Goal: Transaction & Acquisition: Obtain resource

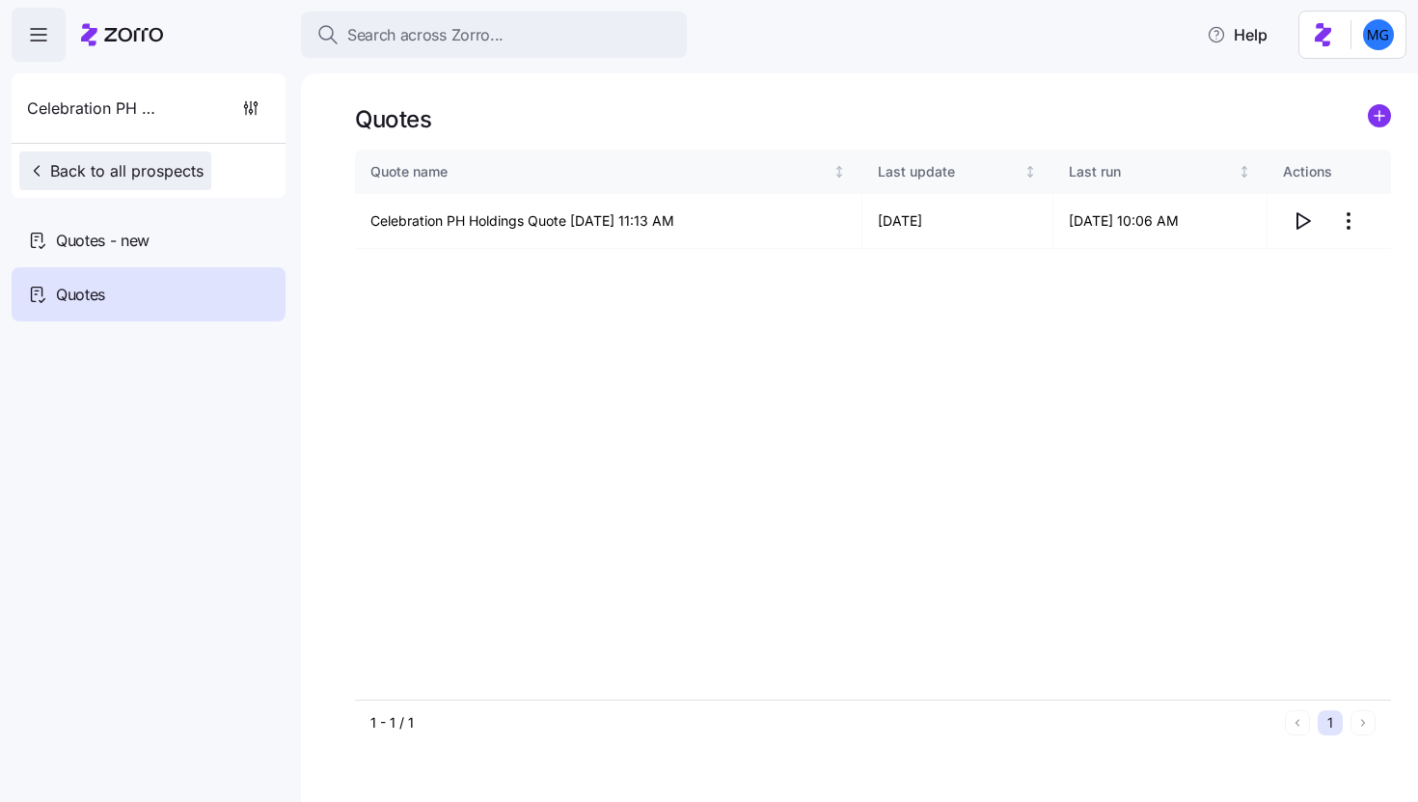
click at [139, 175] on span "Back to all prospects" at bounding box center [115, 170] width 177 height 23
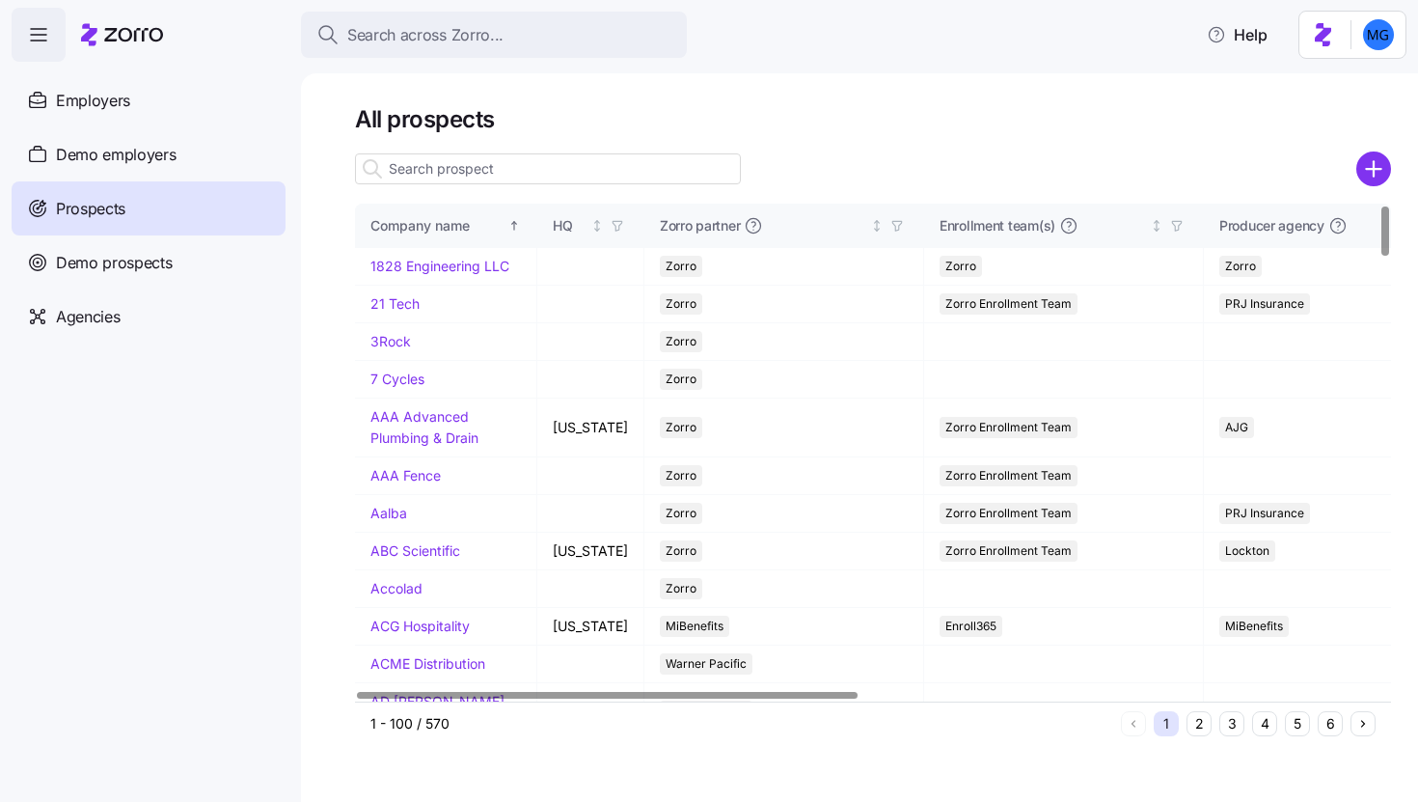
click at [533, 175] on input at bounding box center [548, 168] width 386 height 31
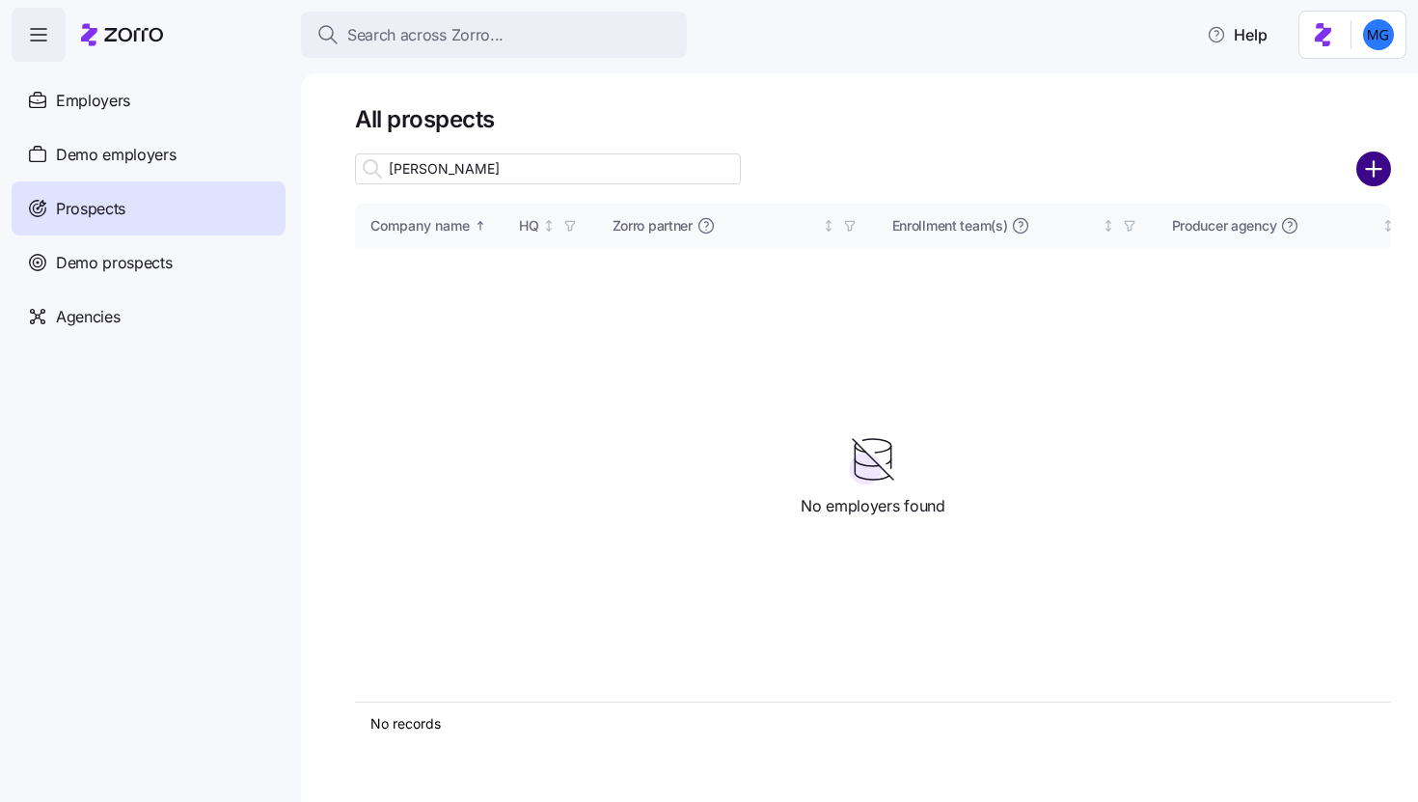
type input "brill"
click at [1376, 173] on circle "add icon" at bounding box center [1374, 169] width 32 height 32
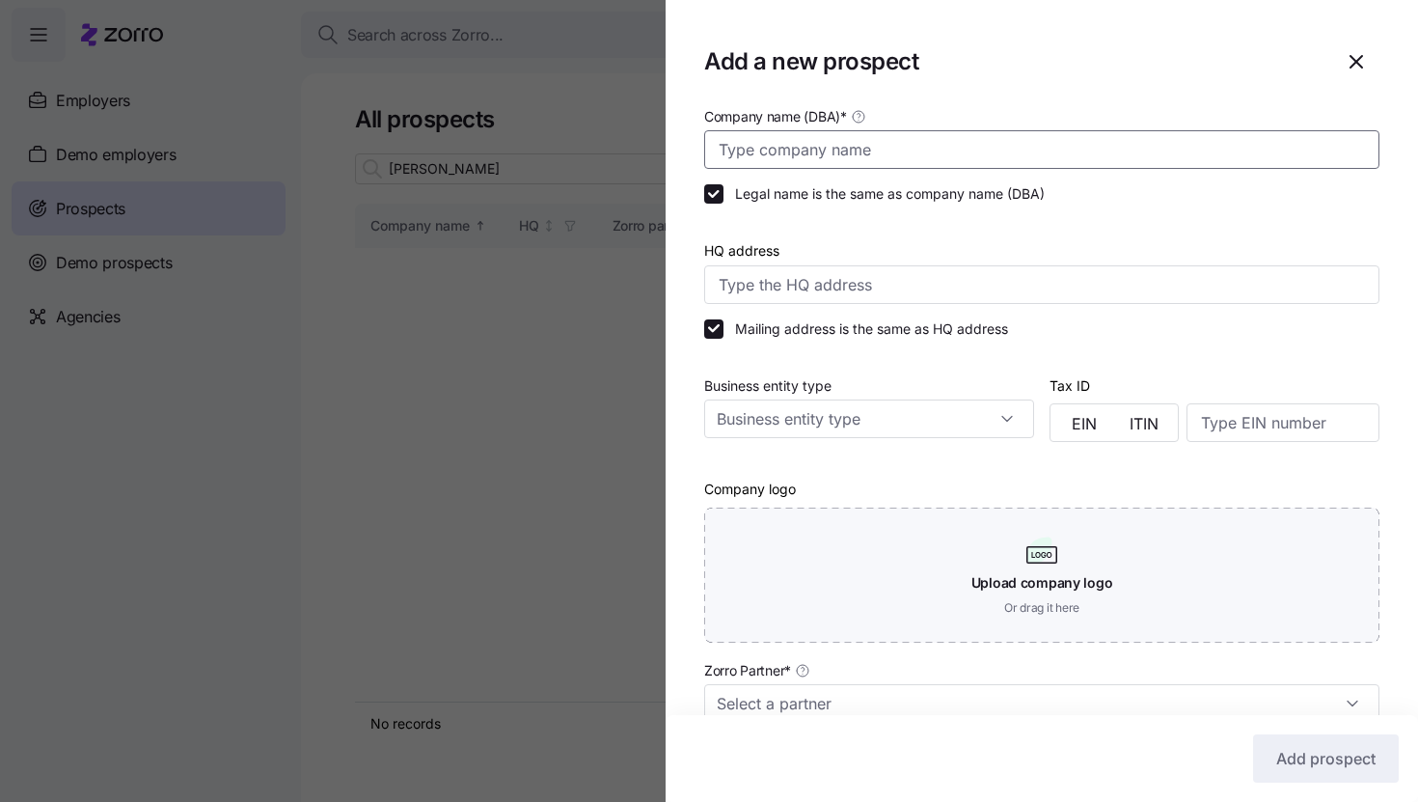
click at [1161, 157] on input "Company name (DBA) *" at bounding box center [1041, 149] width 675 height 39
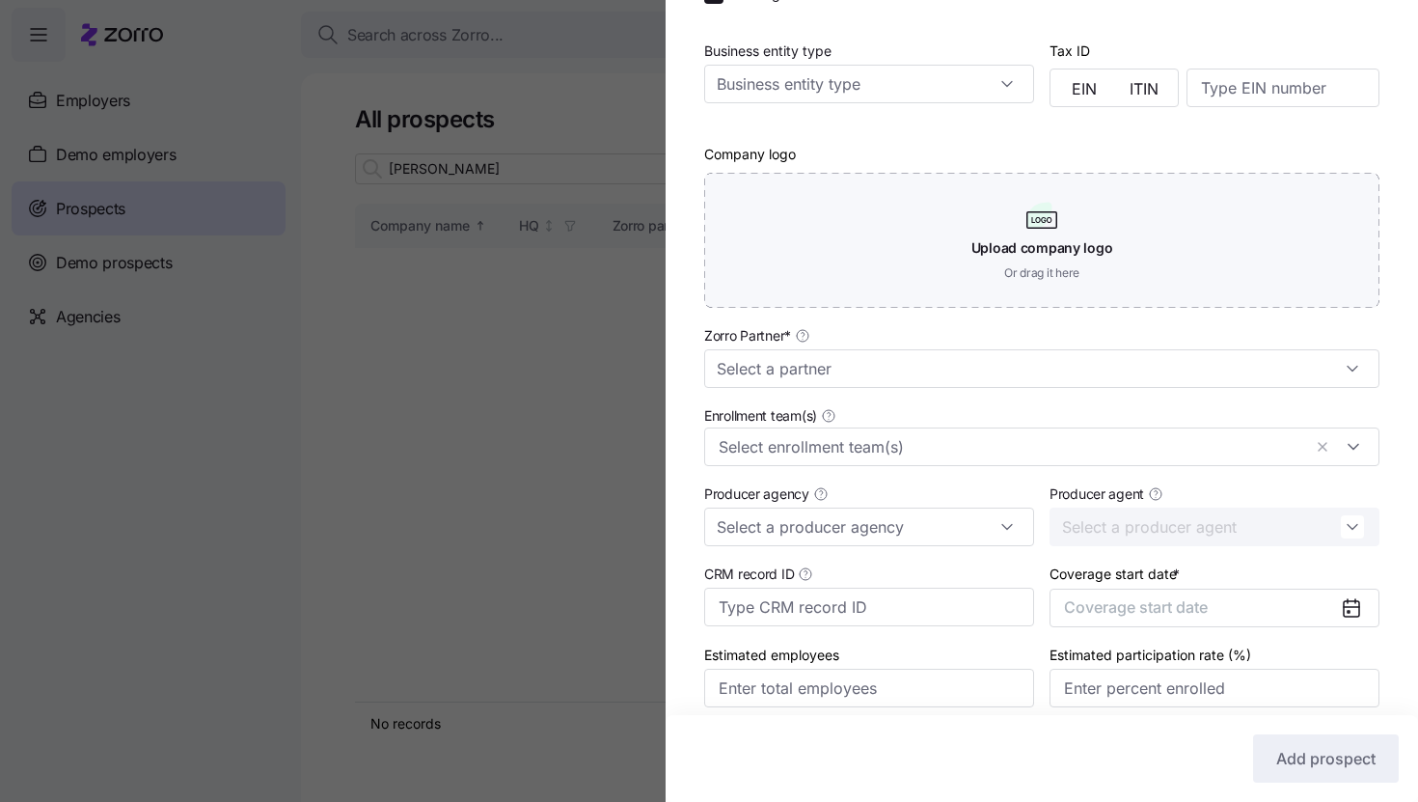
scroll to position [353, 0]
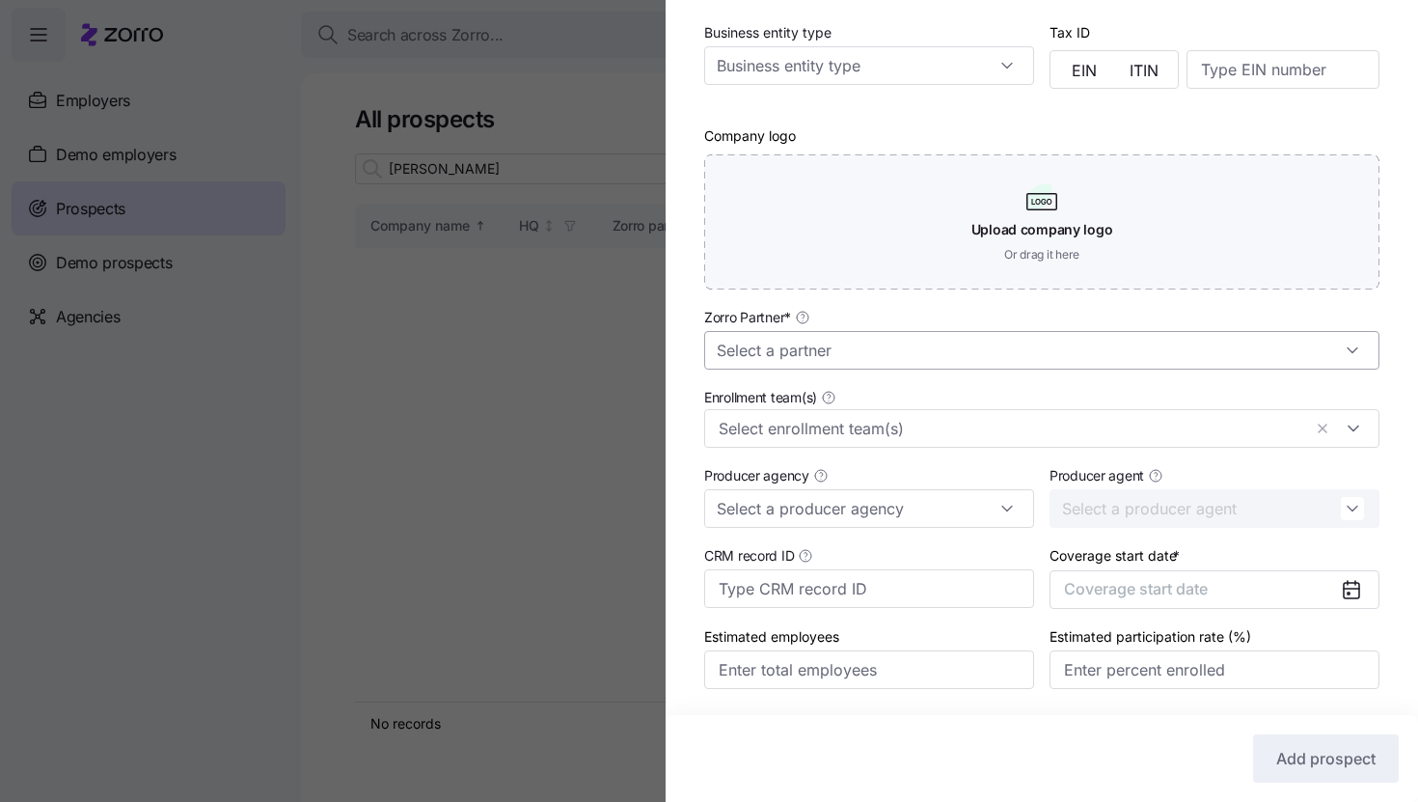
type input "Brilliant Products International"
click at [946, 356] on input "Zorro Partner *" at bounding box center [1041, 350] width 675 height 39
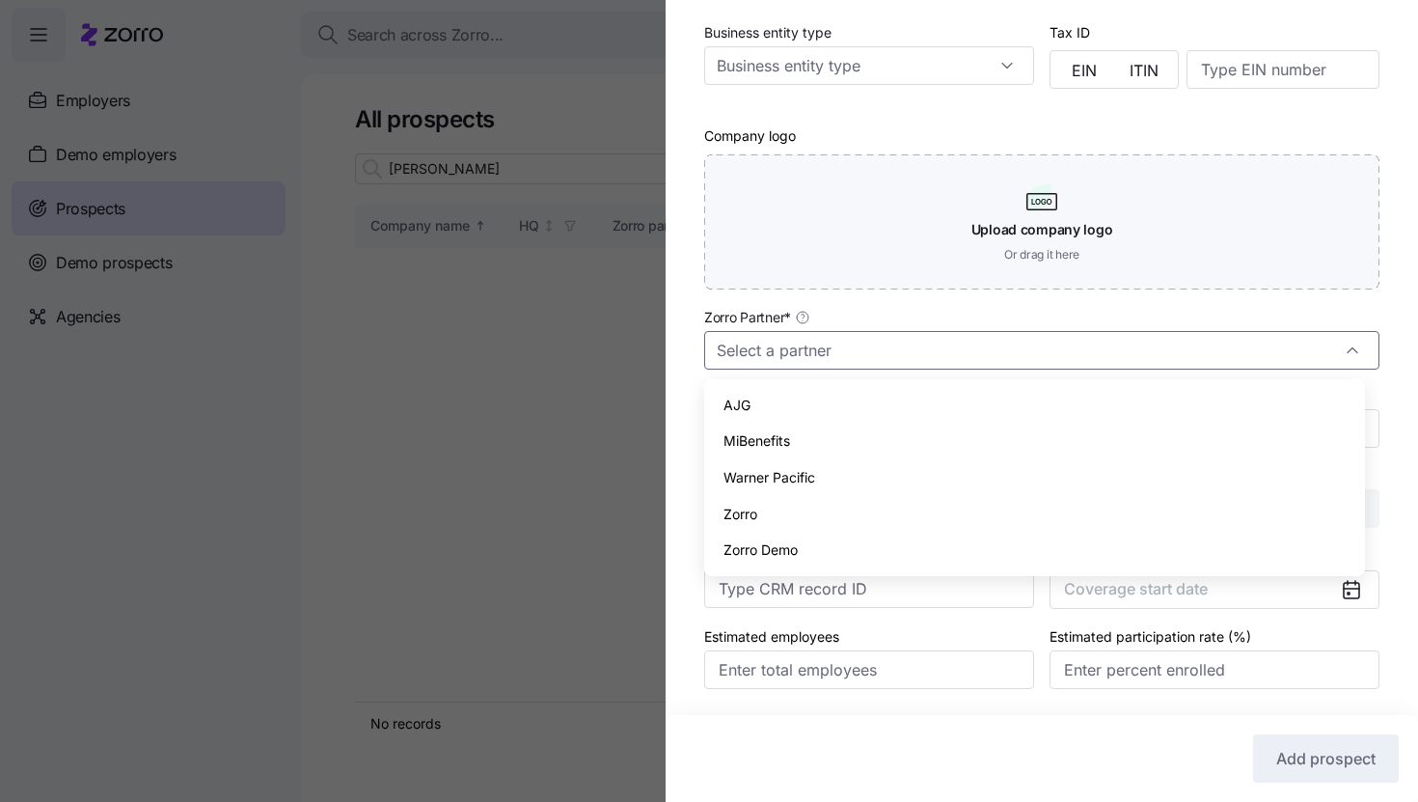
click at [912, 505] on div "Zorro" at bounding box center [1034, 514] width 645 height 37
type input "Zorro"
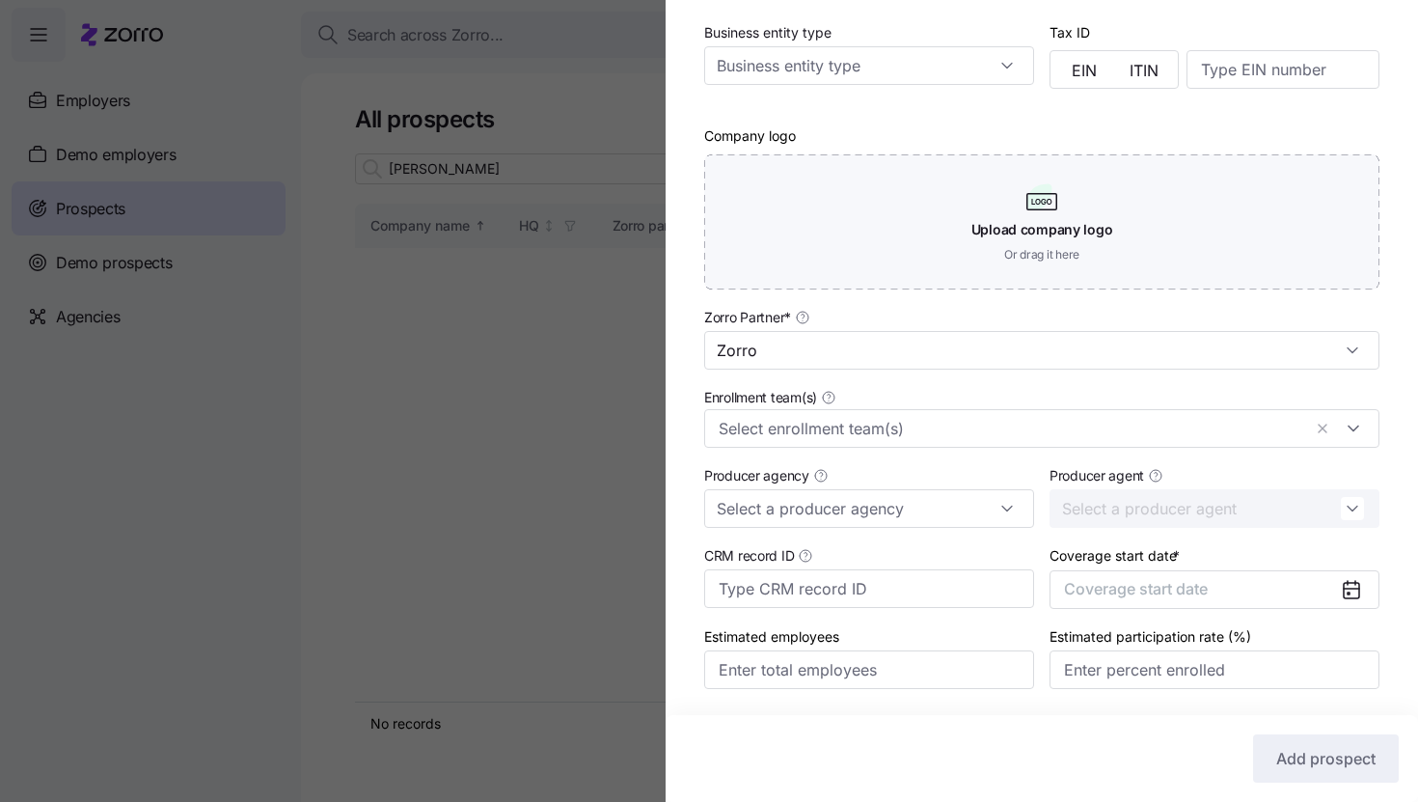
click at [914, 457] on div "Producer agency" at bounding box center [869, 495] width 345 height 80
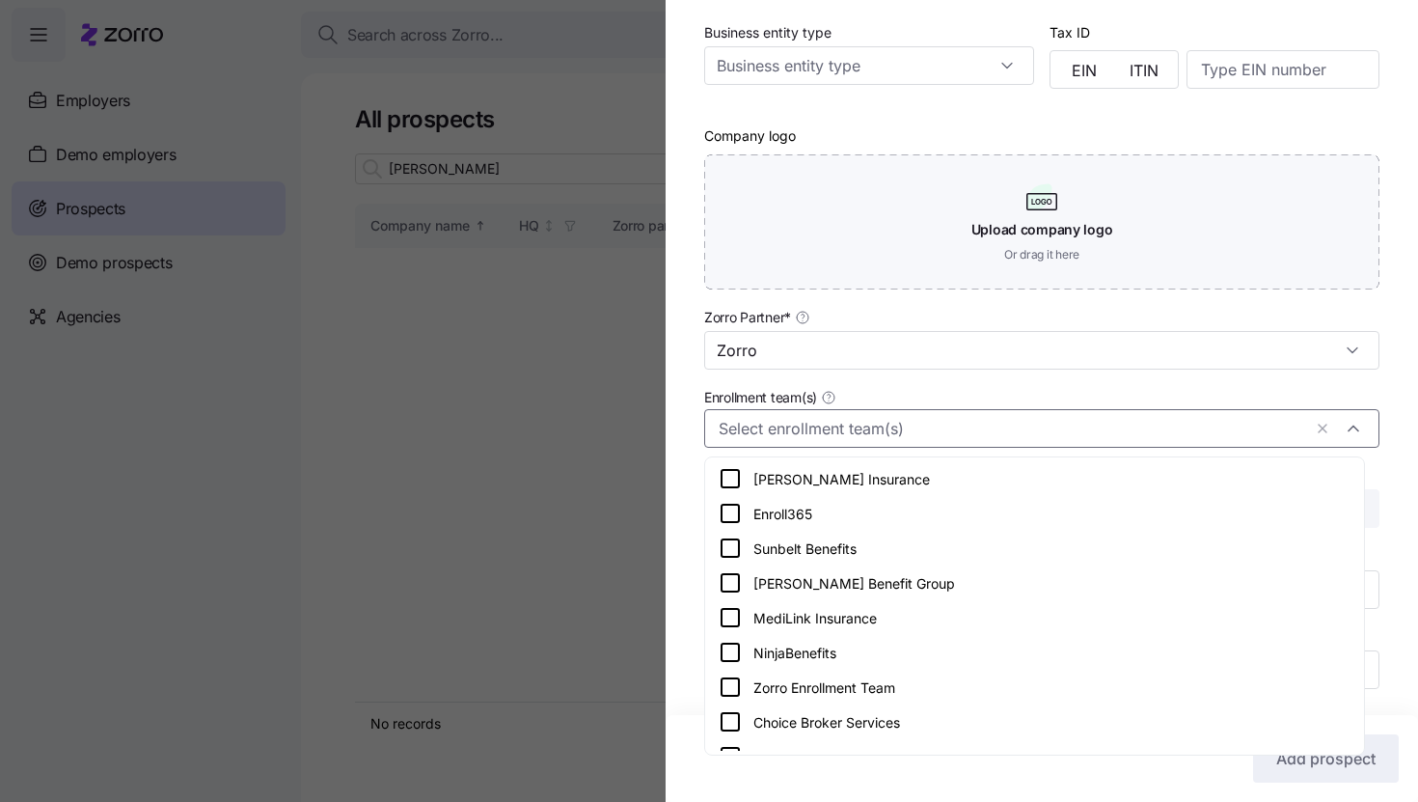
click at [914, 437] on input "Enrollment team(s)" at bounding box center [1010, 428] width 583 height 25
click at [872, 684] on div "Zorro Enrollment Team" at bounding box center [1035, 686] width 632 height 23
click at [1377, 412] on div "Company name (DBA) * Brilliant Products International Legal name is the same as…" at bounding box center [1042, 239] width 753 height 976
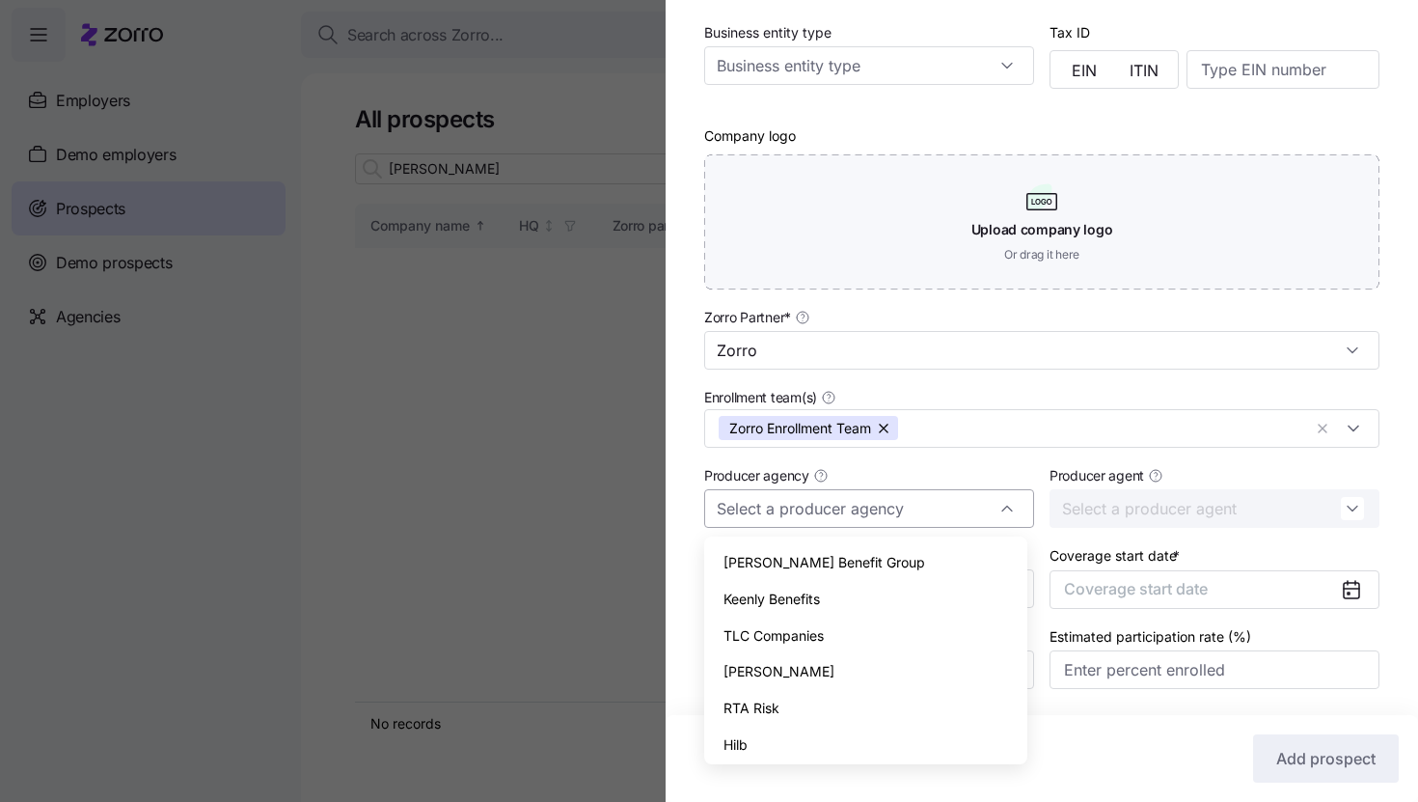
click at [898, 507] on input "Producer agency" at bounding box center [869, 508] width 330 height 39
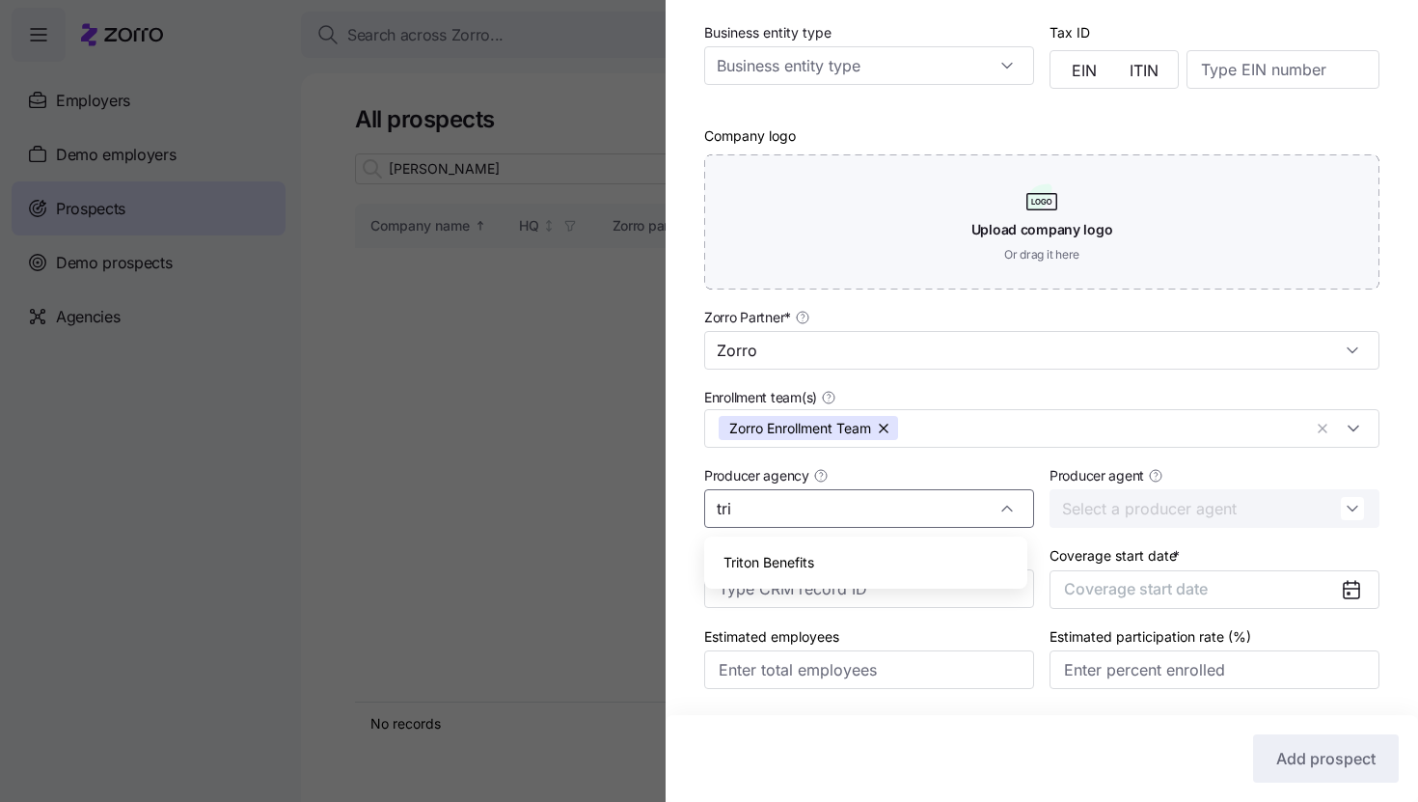
click at [787, 573] on span "Triton Benefits" at bounding box center [769, 562] width 91 height 21
type input "Triton Benefits"
click at [1305, 588] on button "Coverage start date" at bounding box center [1215, 589] width 330 height 39
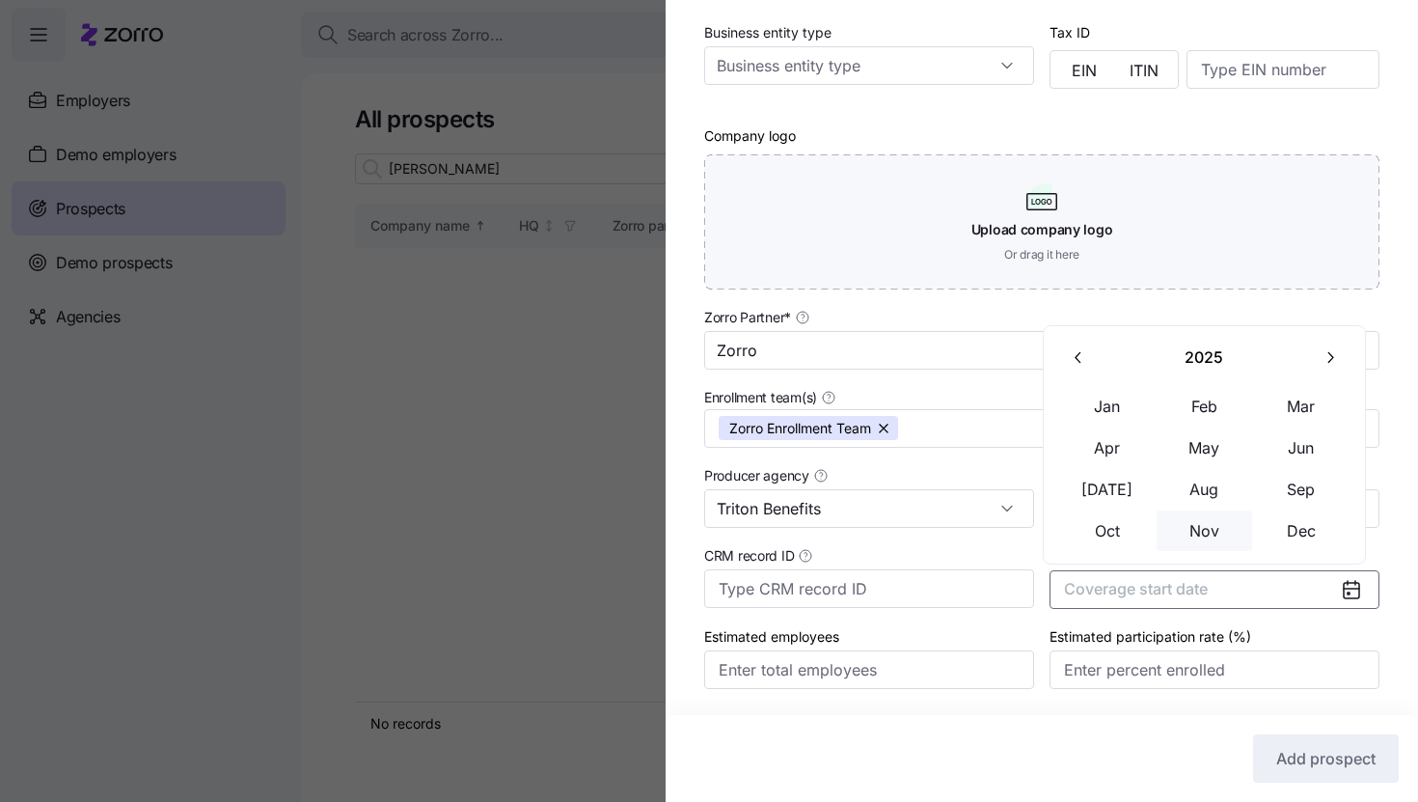
click at [1220, 536] on button "Nov" at bounding box center [1205, 530] width 96 height 41
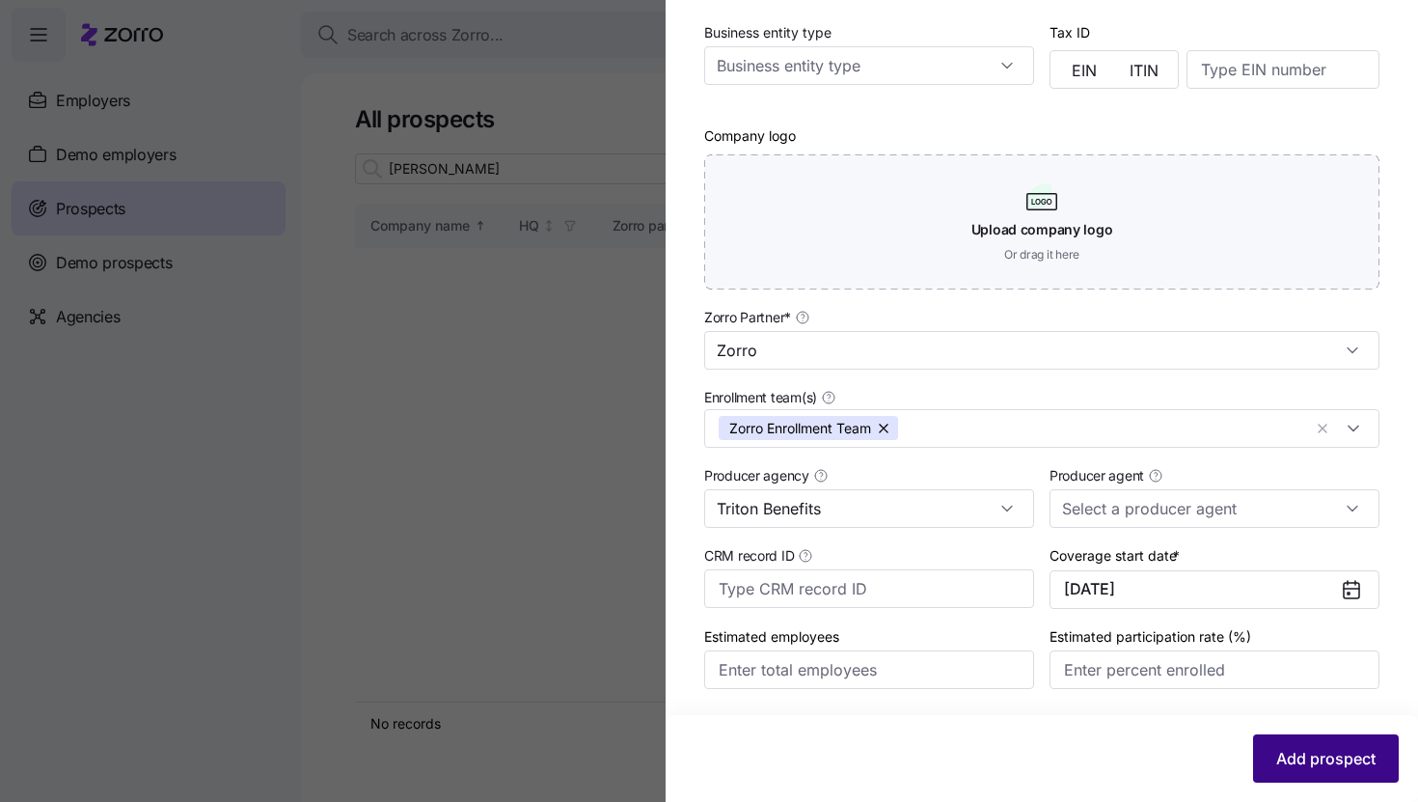
click at [1286, 774] on button "Add prospect" at bounding box center [1326, 758] width 146 height 48
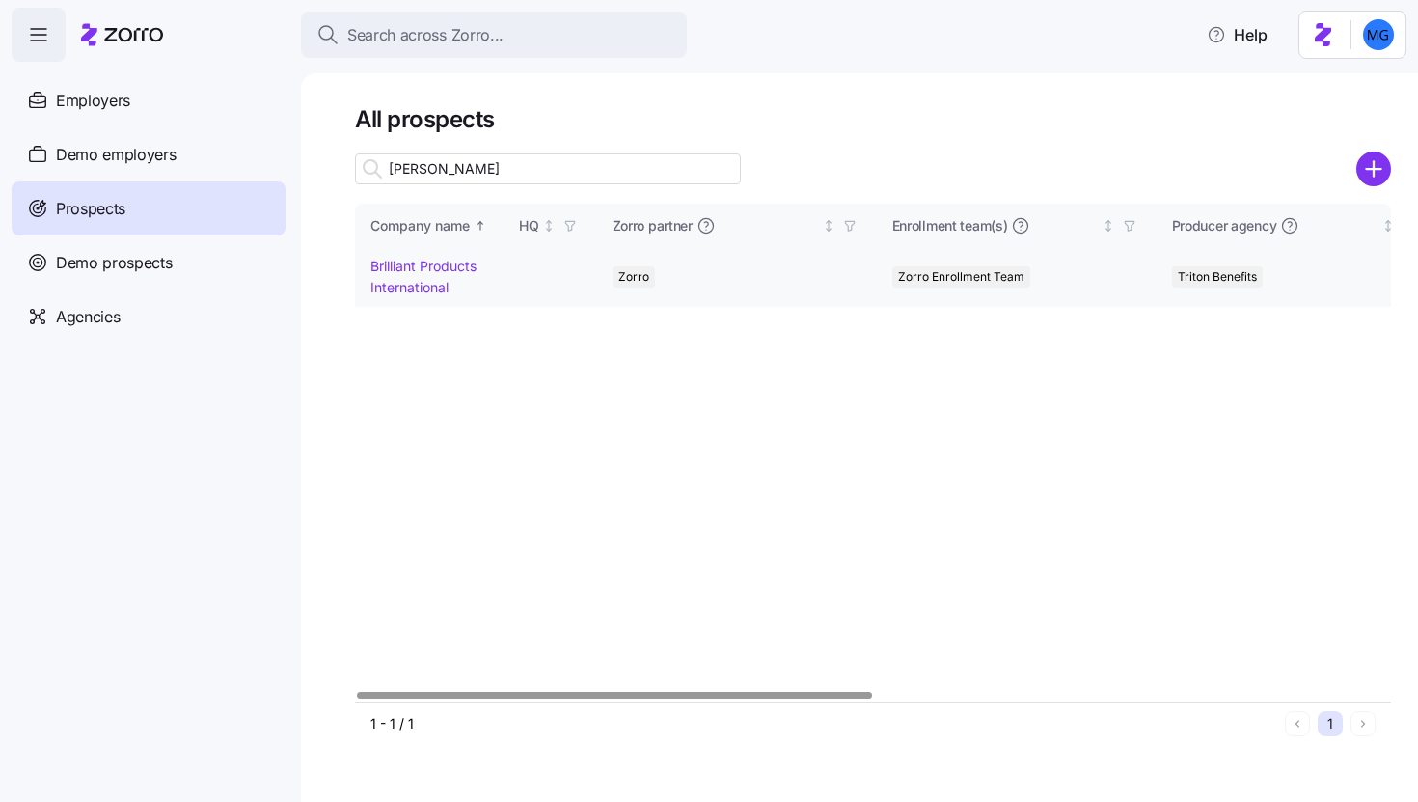
click at [420, 288] on link "Brilliant Products International" at bounding box center [423, 277] width 106 height 38
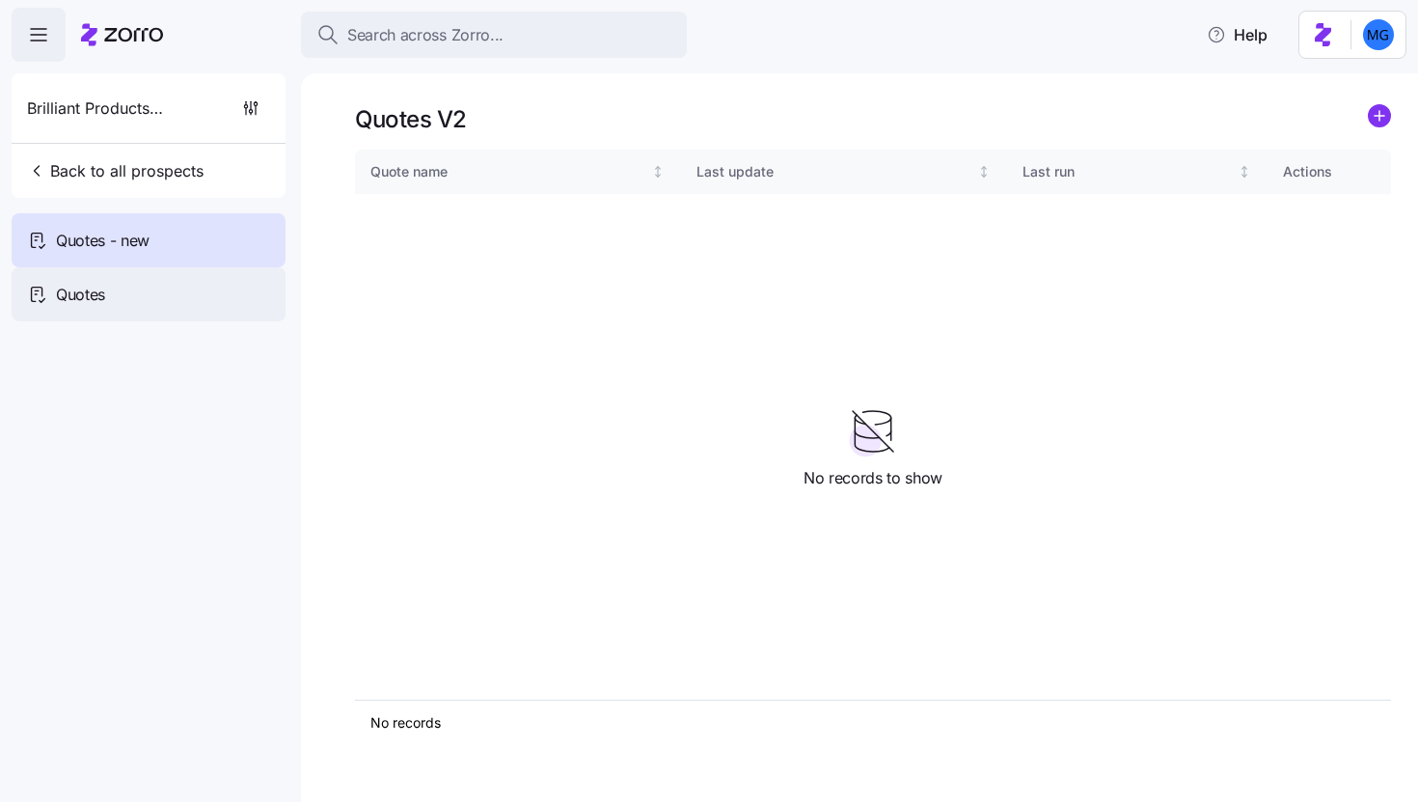
click at [80, 300] on span "Quotes" at bounding box center [80, 295] width 49 height 24
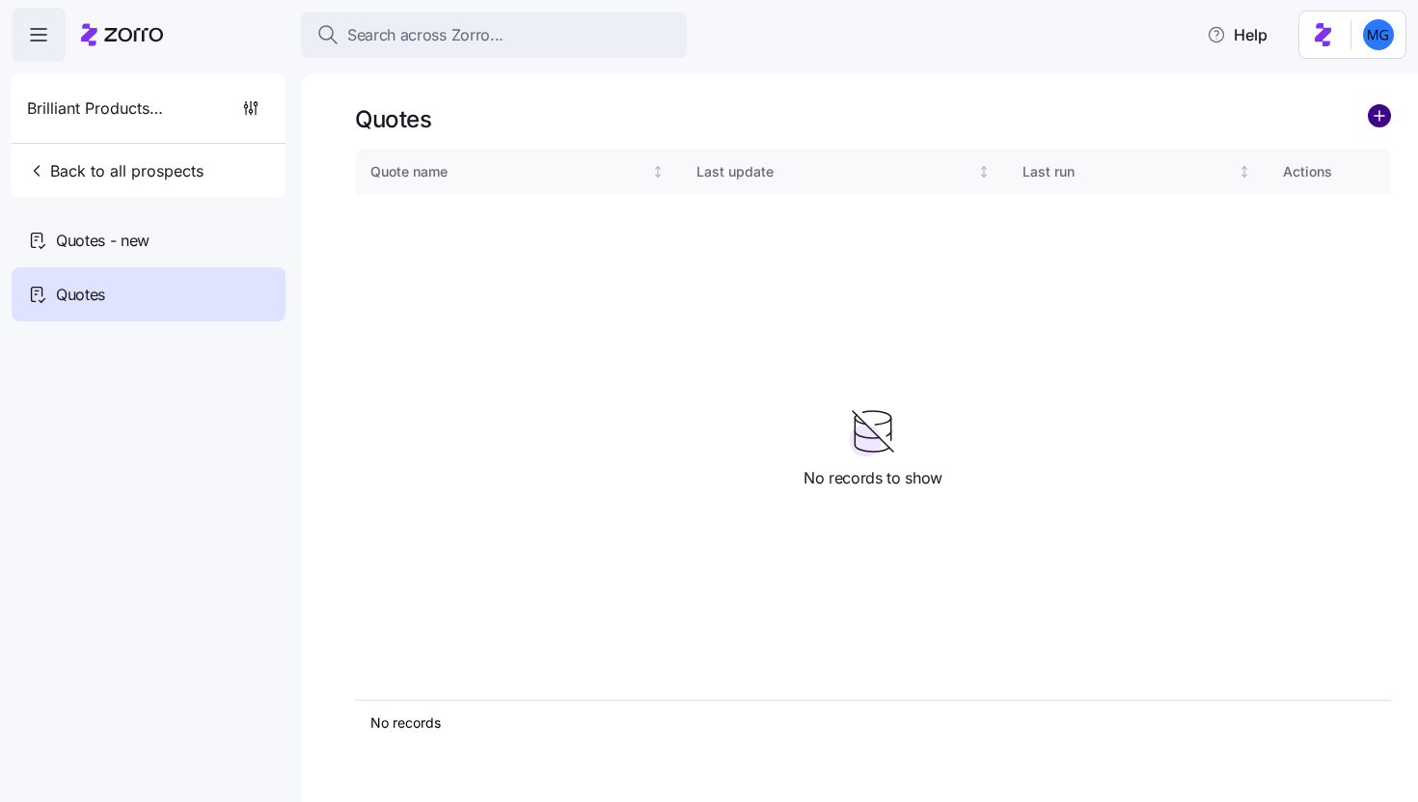
click at [1384, 118] on circle "add icon" at bounding box center [1379, 115] width 21 height 21
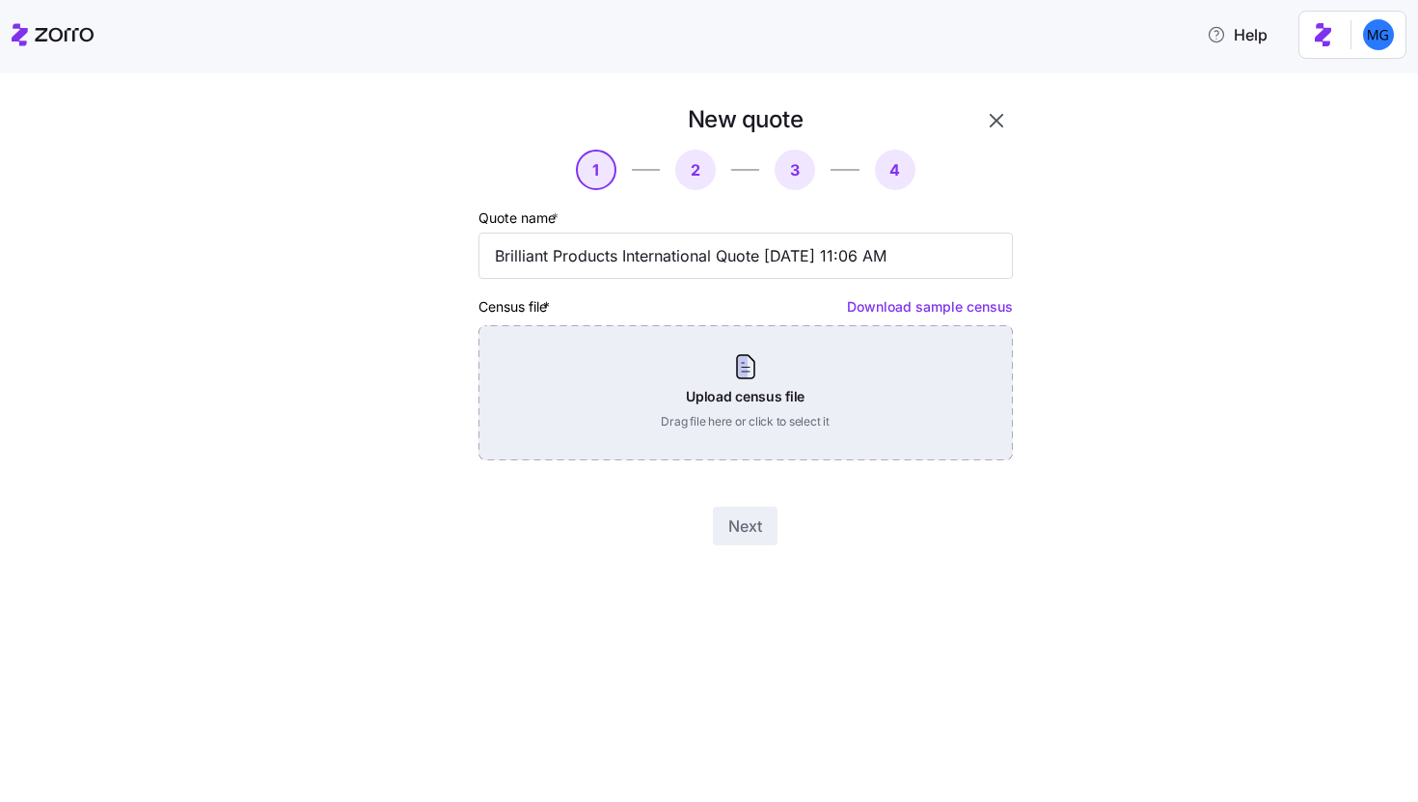
click at [741, 411] on div "Upload census file Drag file here or click to select it" at bounding box center [746, 392] width 534 height 135
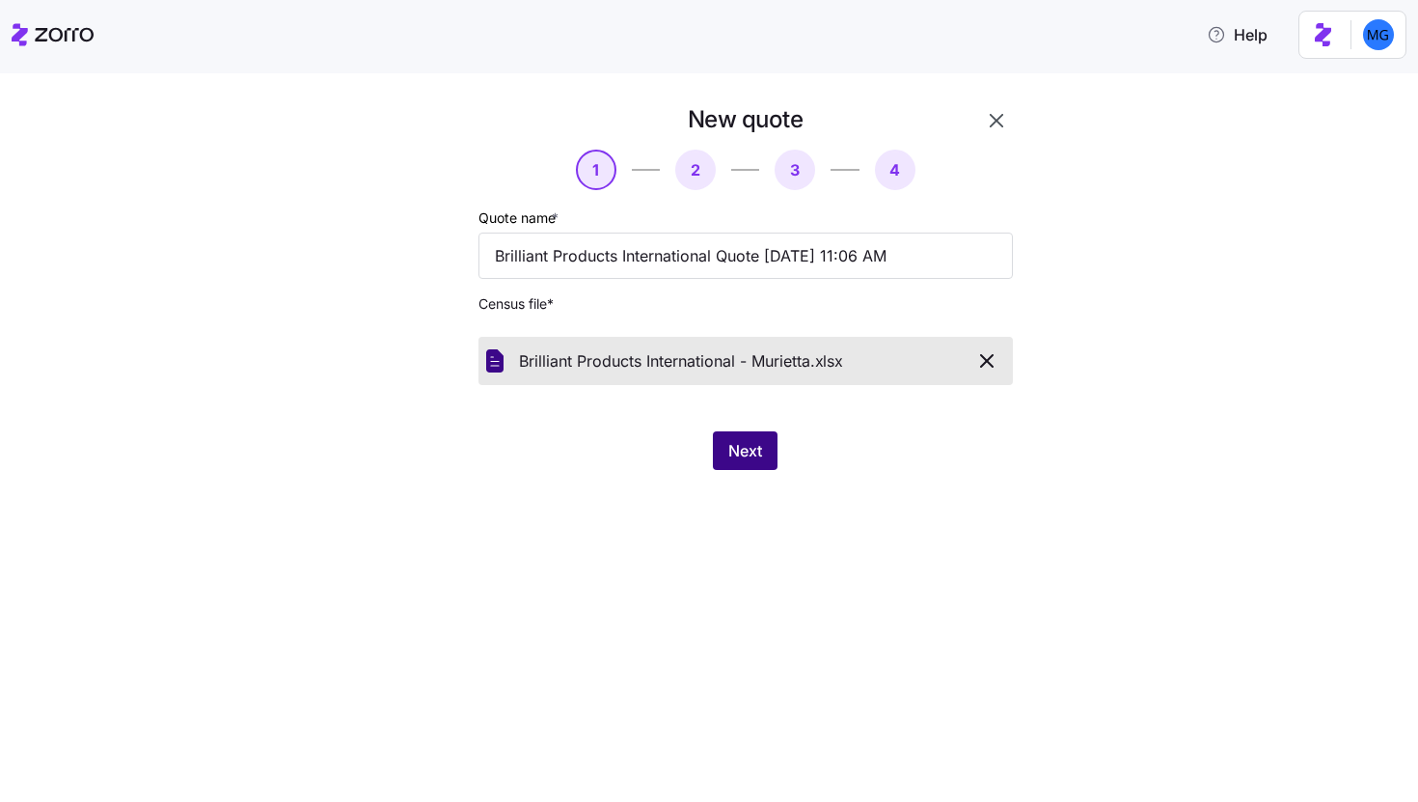
click at [757, 466] on button "Next" at bounding box center [745, 450] width 65 height 39
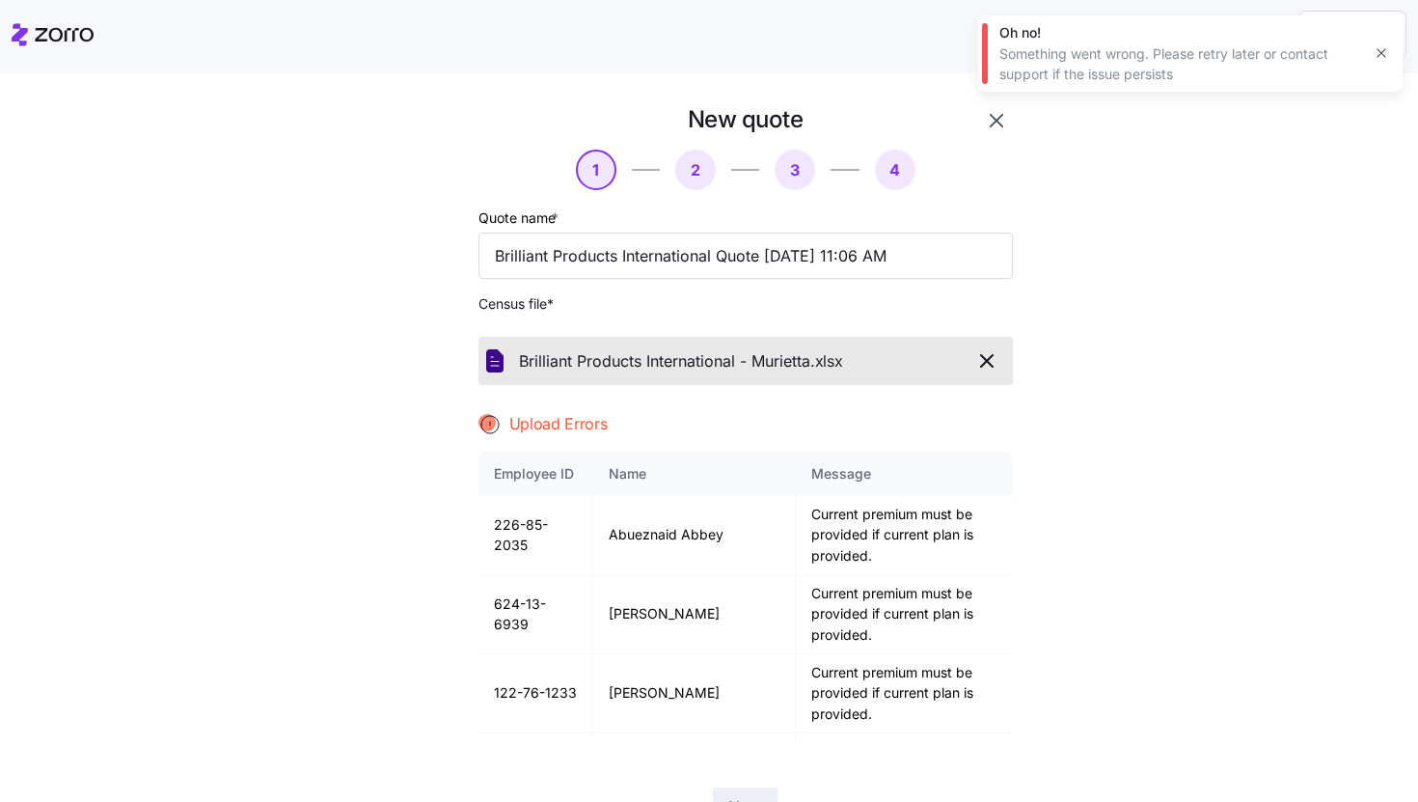
click at [1379, 50] on icon "button" at bounding box center [1381, 52] width 15 height 15
click at [993, 122] on icon "button" at bounding box center [996, 120] width 23 height 23
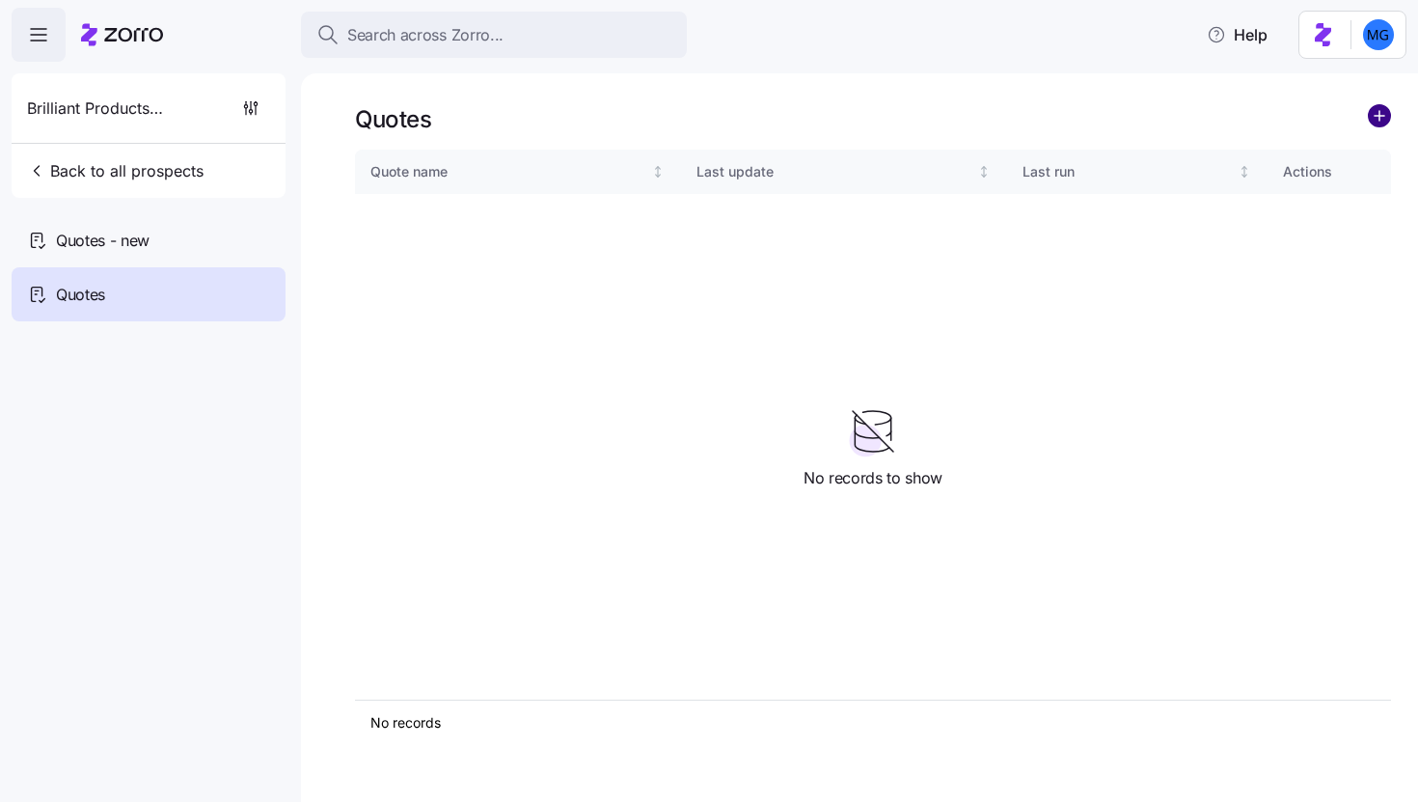
click at [1374, 113] on circle "add icon" at bounding box center [1379, 115] width 21 height 21
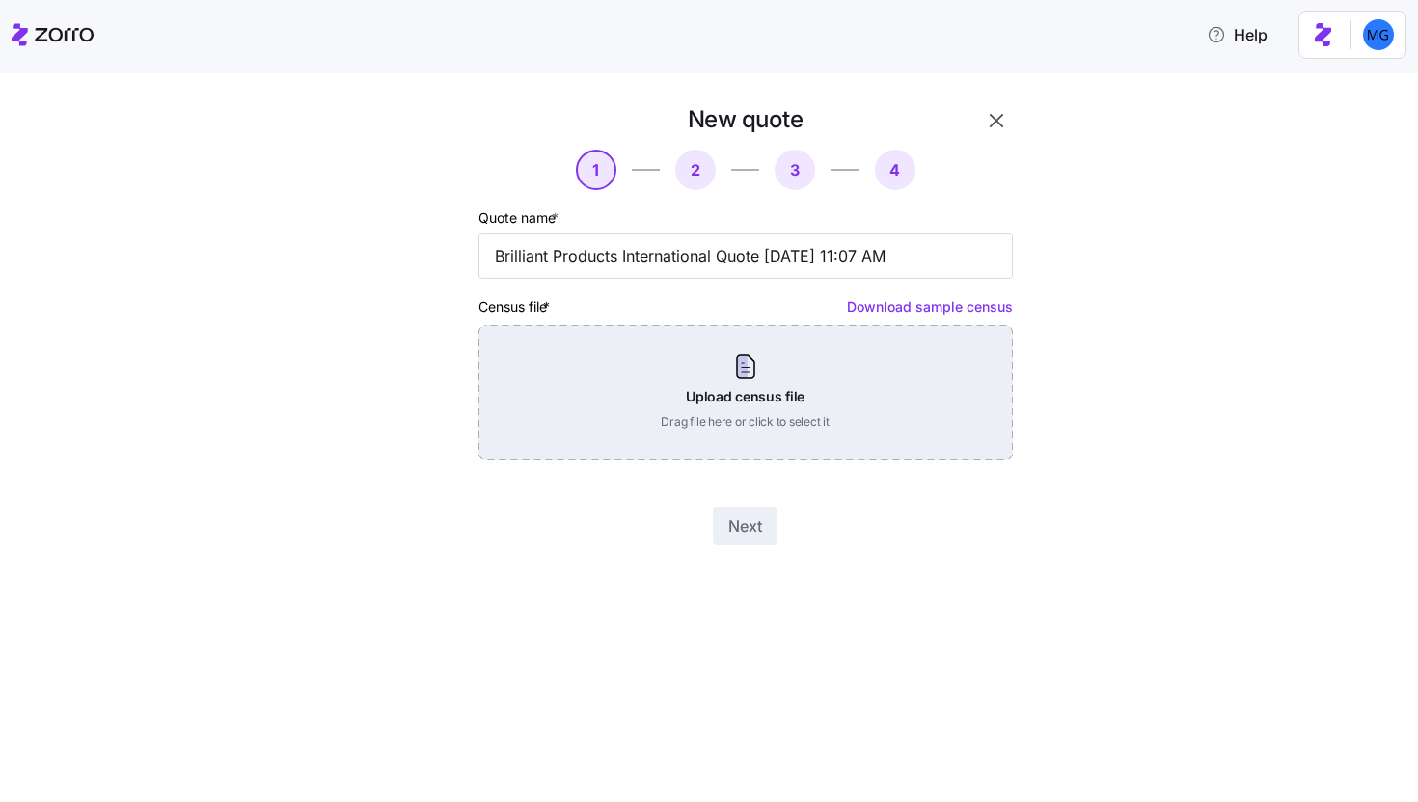
click at [772, 375] on div "Upload census file Drag file here or click to select it" at bounding box center [746, 392] width 534 height 135
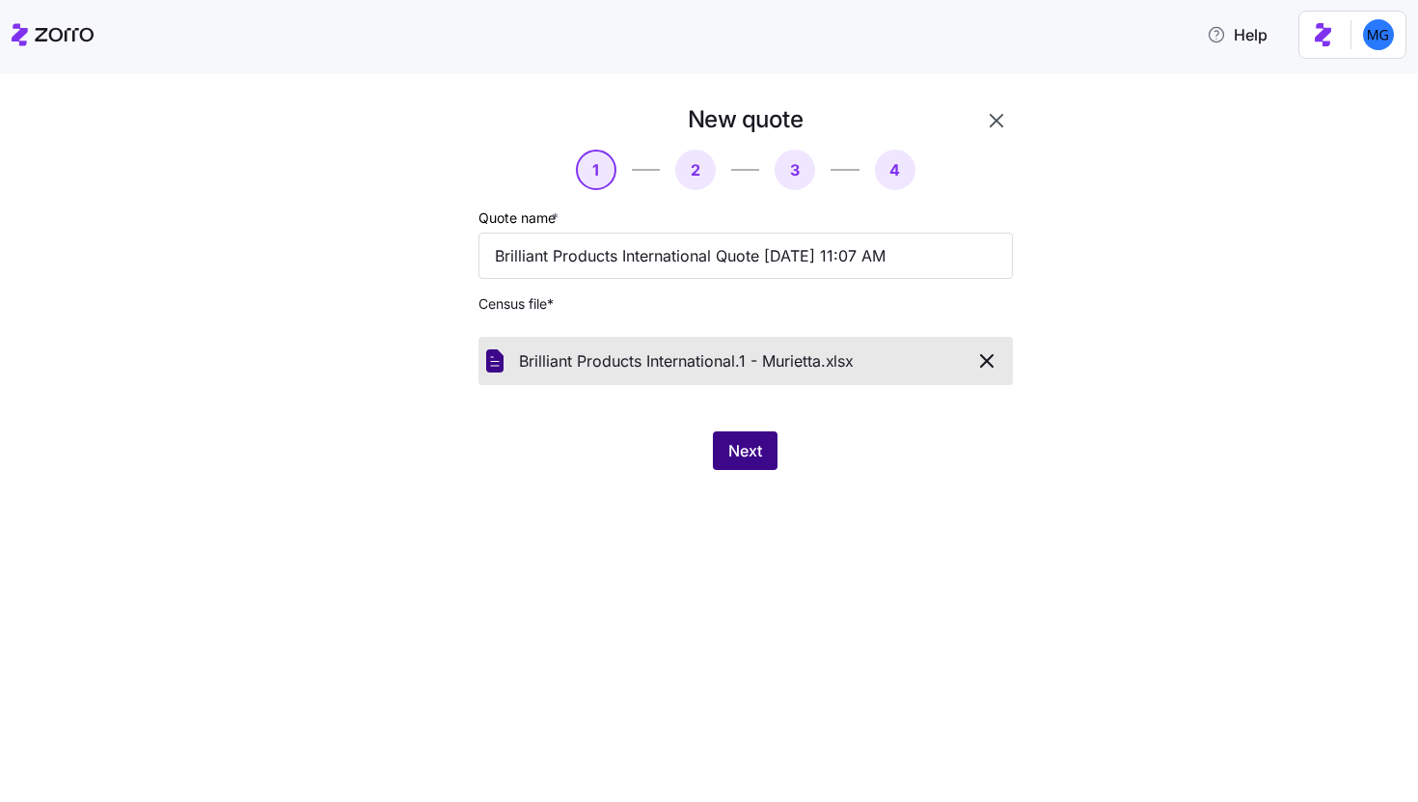
click at [752, 458] on span "Next" at bounding box center [745, 450] width 34 height 23
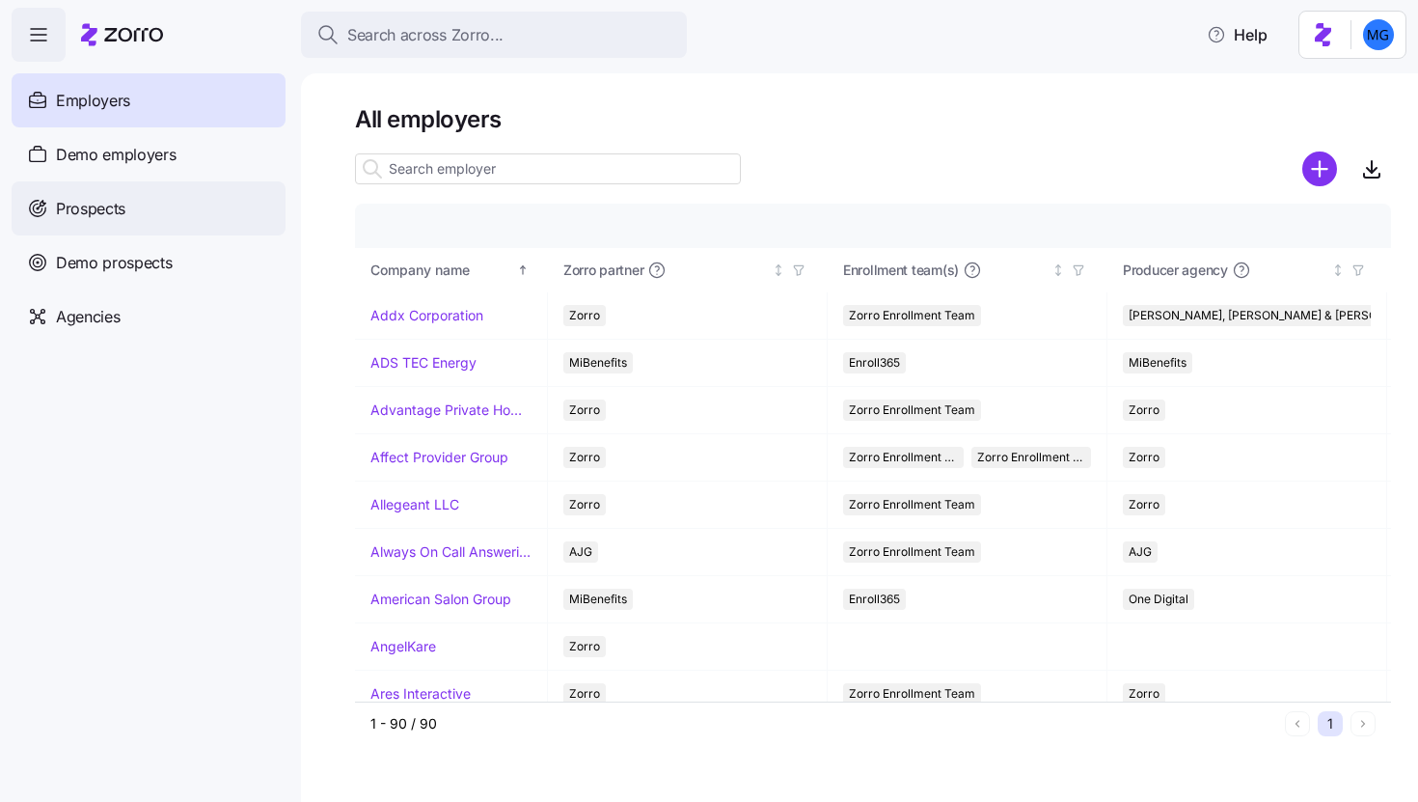
click at [201, 207] on div "Prospects" at bounding box center [149, 208] width 274 height 54
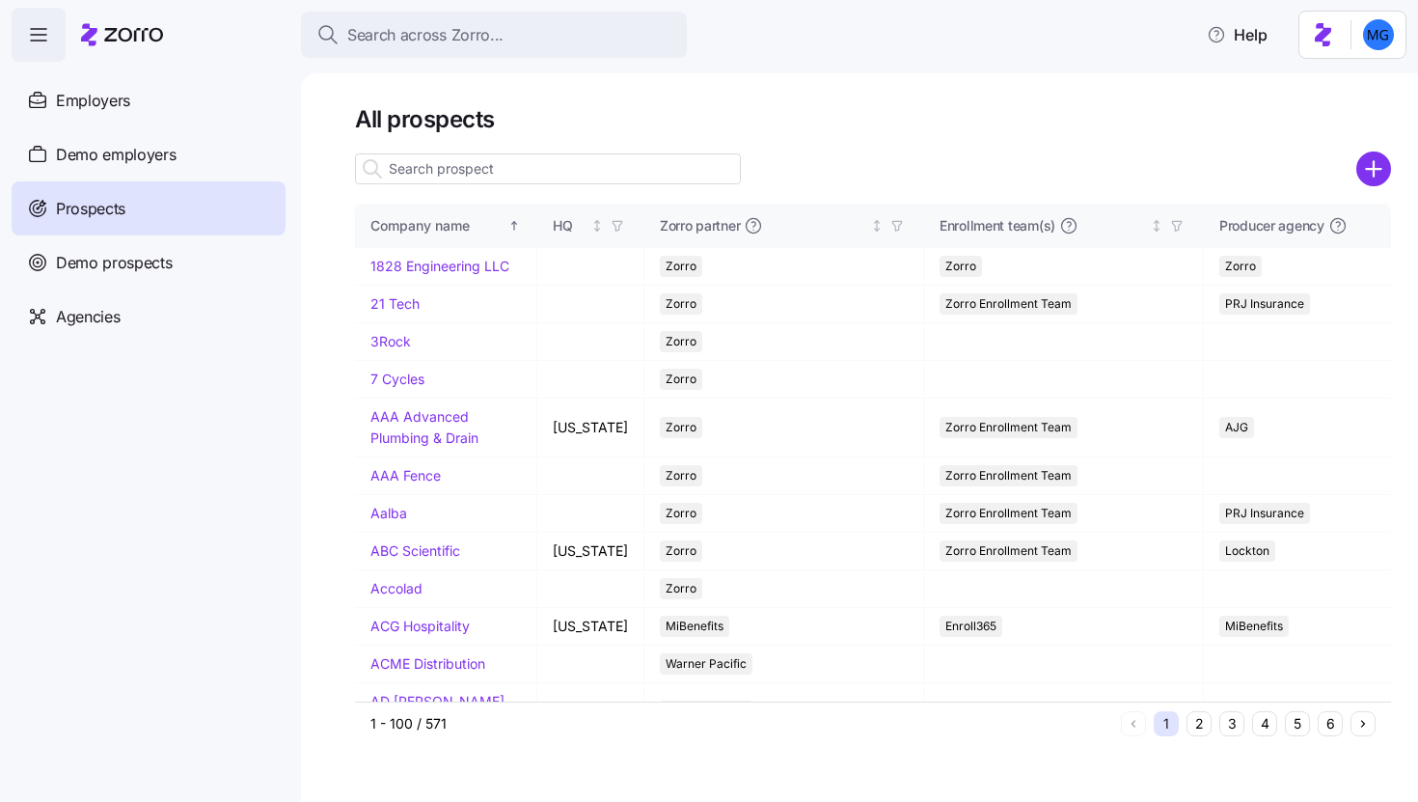
click at [580, 167] on input at bounding box center [548, 168] width 386 height 31
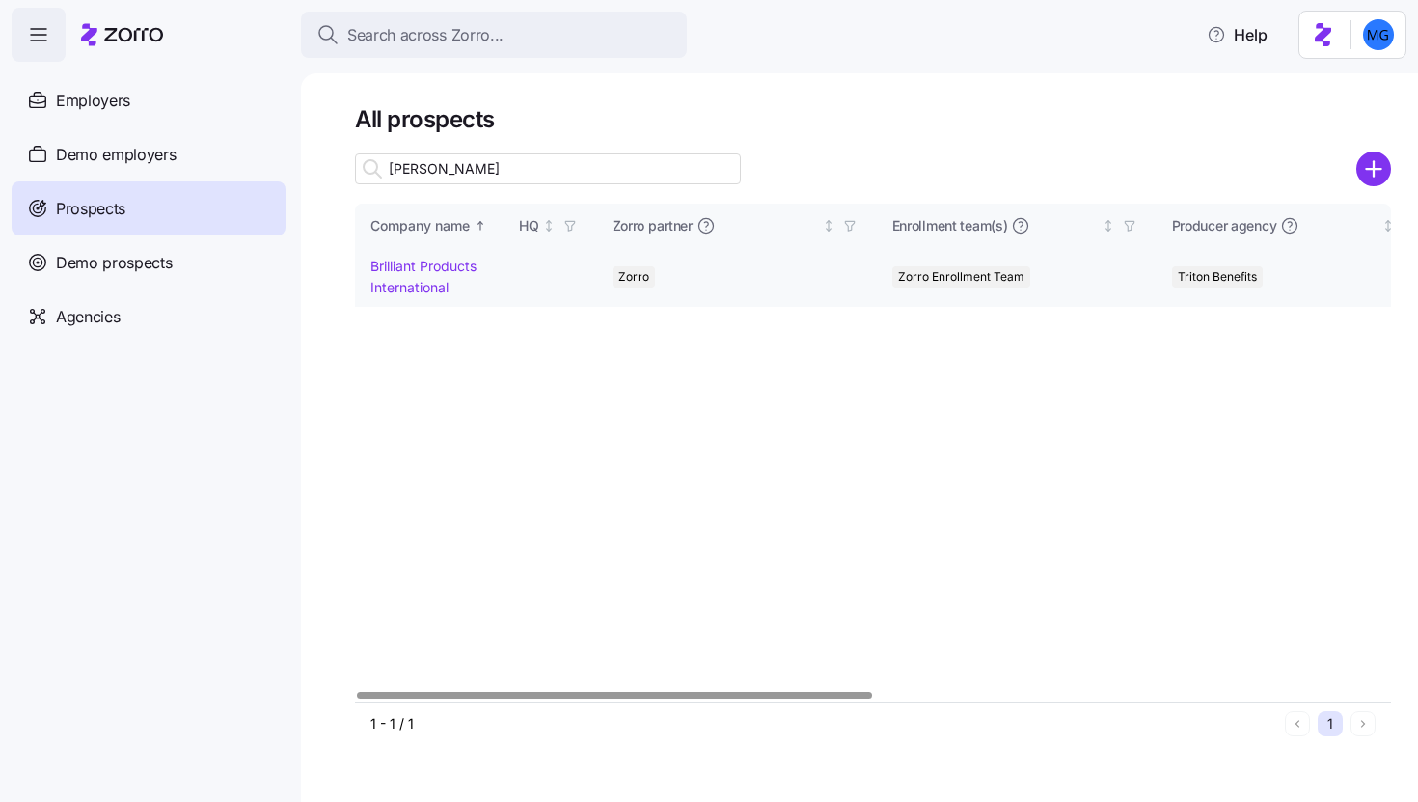
type input "brill"
click at [439, 262] on link "Brilliant Products International" at bounding box center [423, 277] width 106 height 38
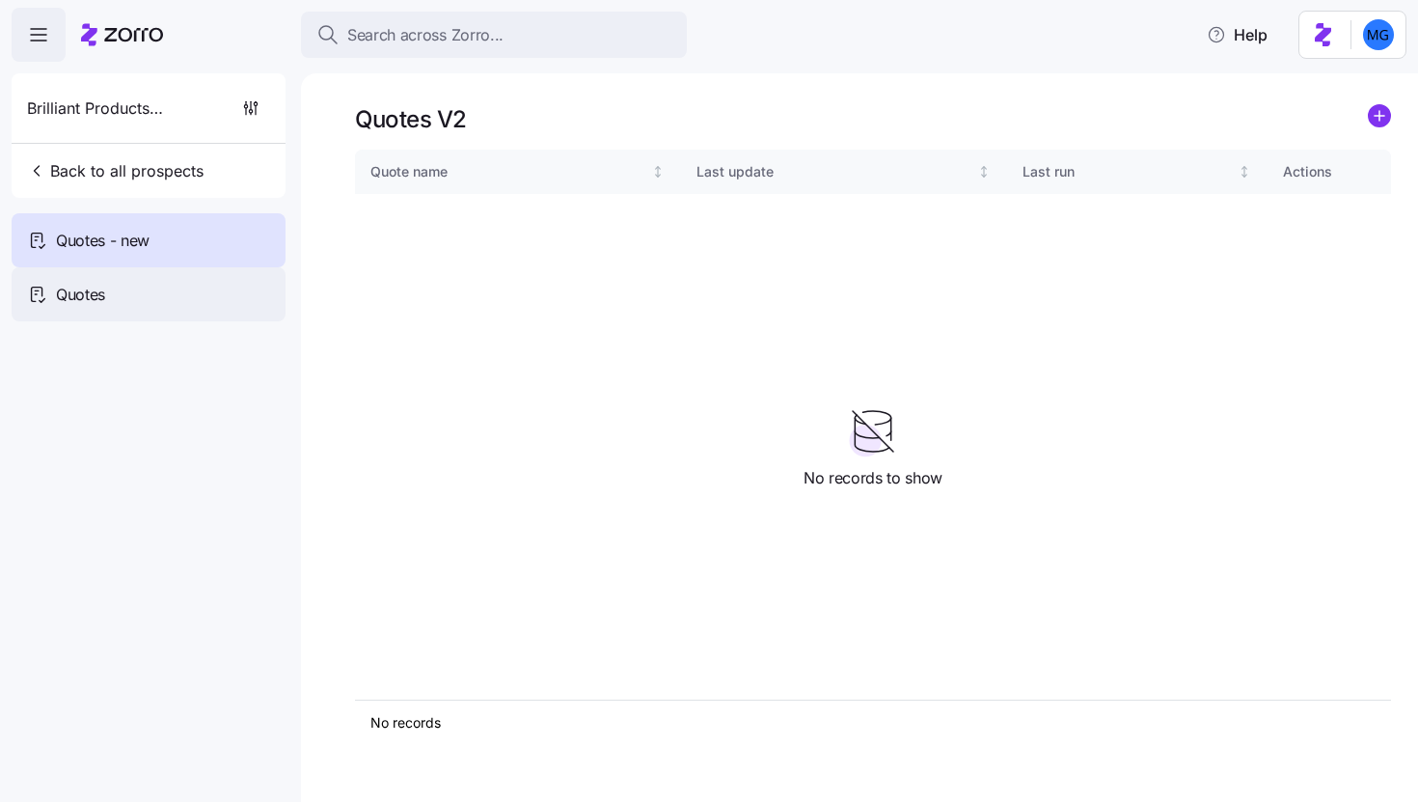
click at [201, 282] on div "Quotes" at bounding box center [149, 294] width 274 height 54
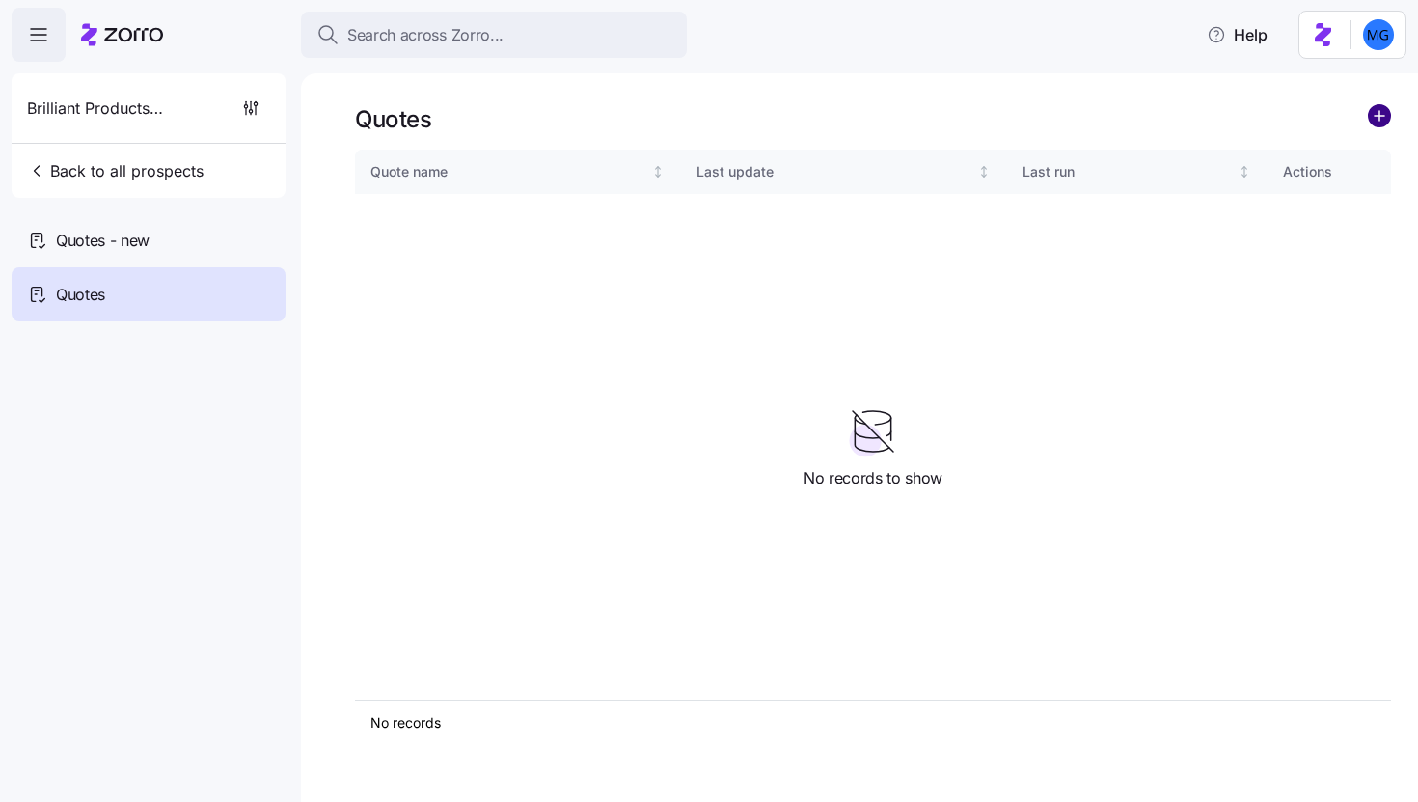
click at [1380, 121] on icon "add icon" at bounding box center [1379, 115] width 23 height 23
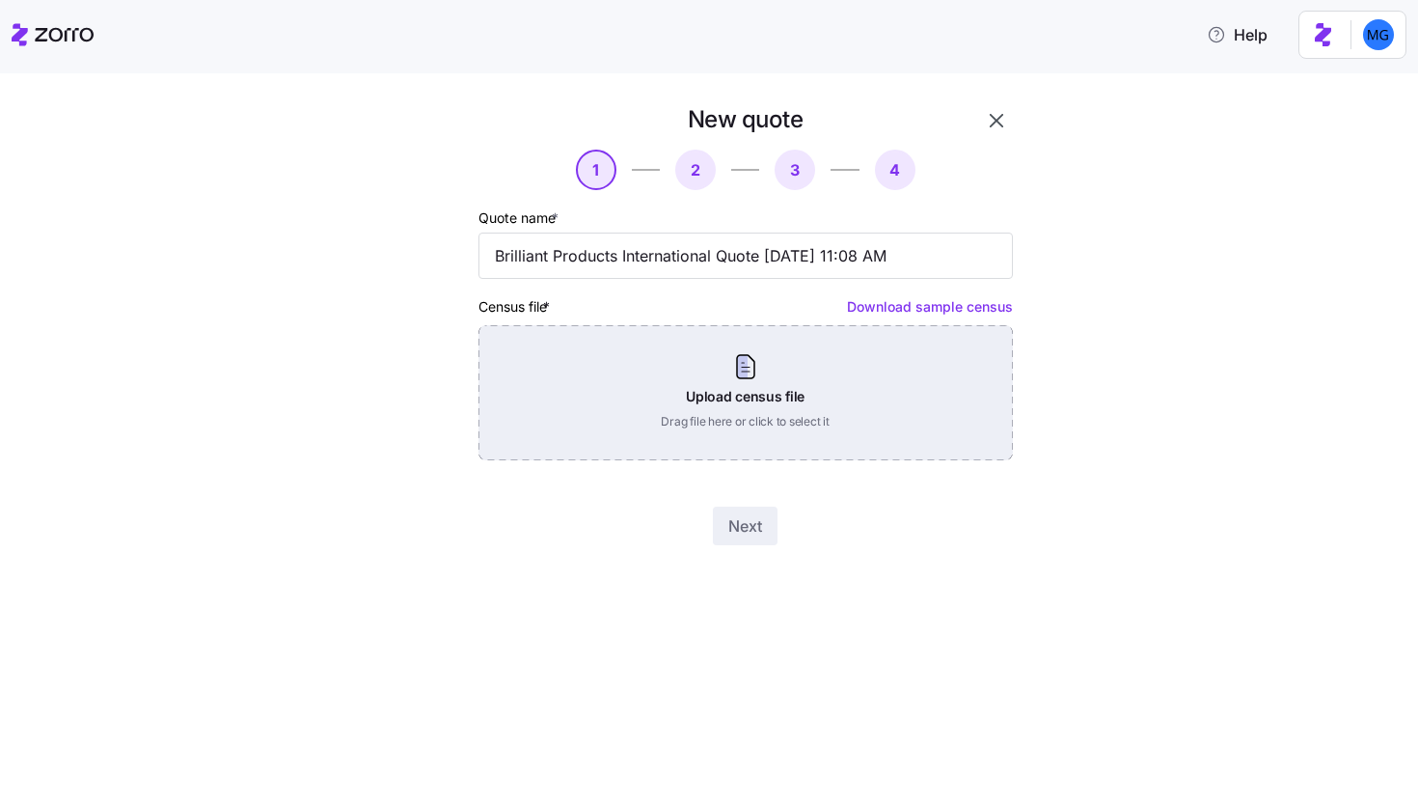
click at [739, 395] on div "Upload census file Drag file here or click to select it" at bounding box center [746, 392] width 534 height 135
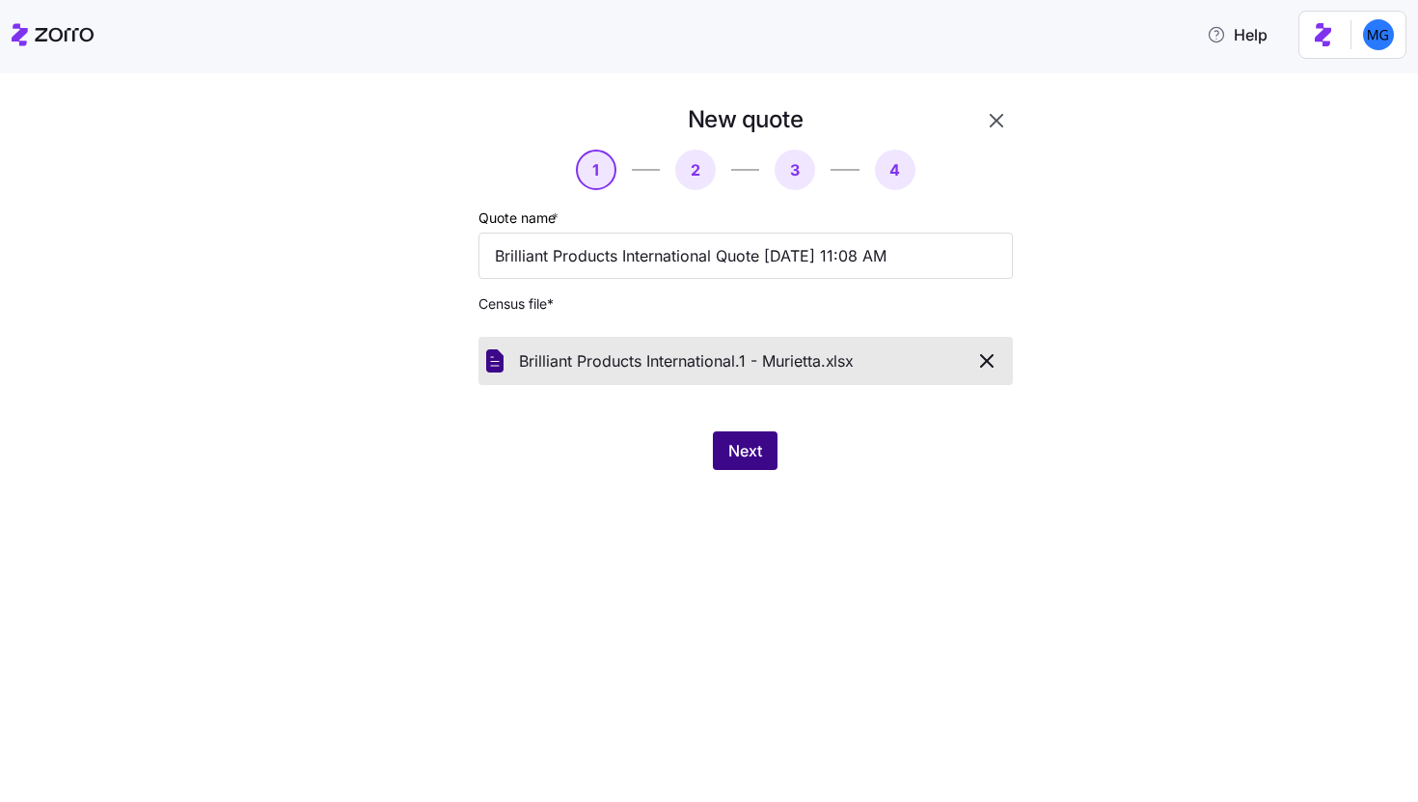
click at [741, 448] on span "Next" at bounding box center [745, 450] width 34 height 23
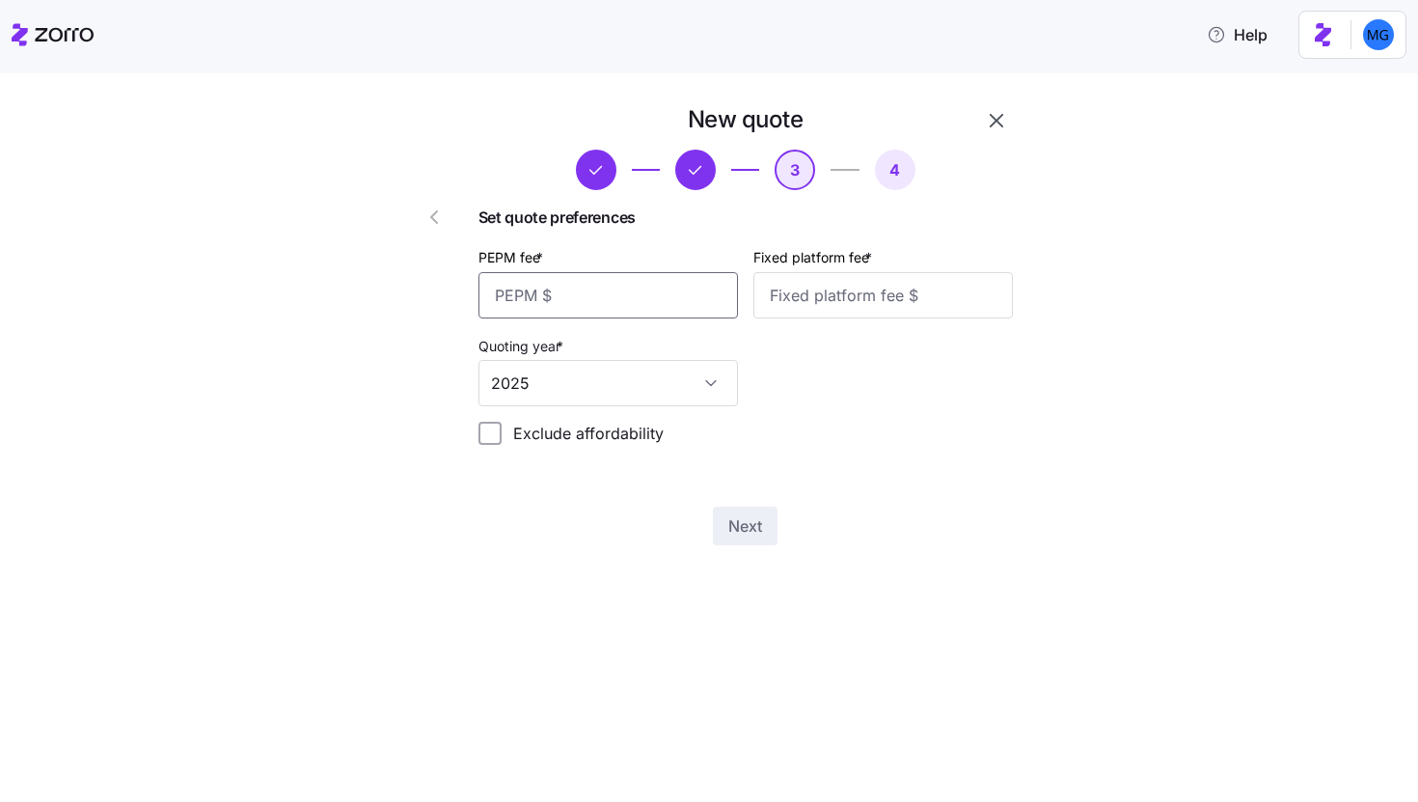
click at [656, 306] on input "PEPM fee *" at bounding box center [609, 295] width 260 height 46
type input "50"
type input "100"
click at [758, 528] on span "Next" at bounding box center [745, 525] width 34 height 23
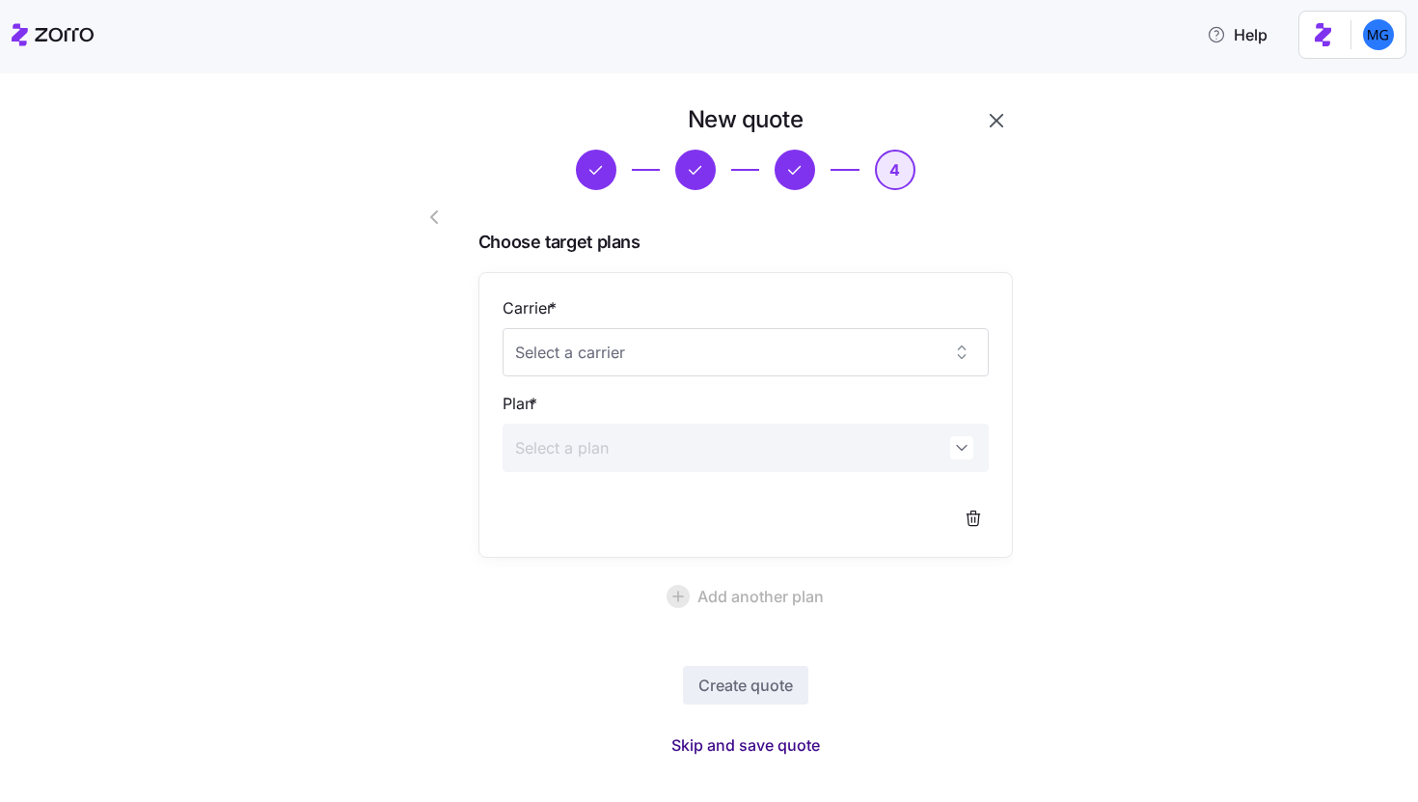
click at [733, 749] on span "Skip and save quote" at bounding box center [746, 744] width 149 height 23
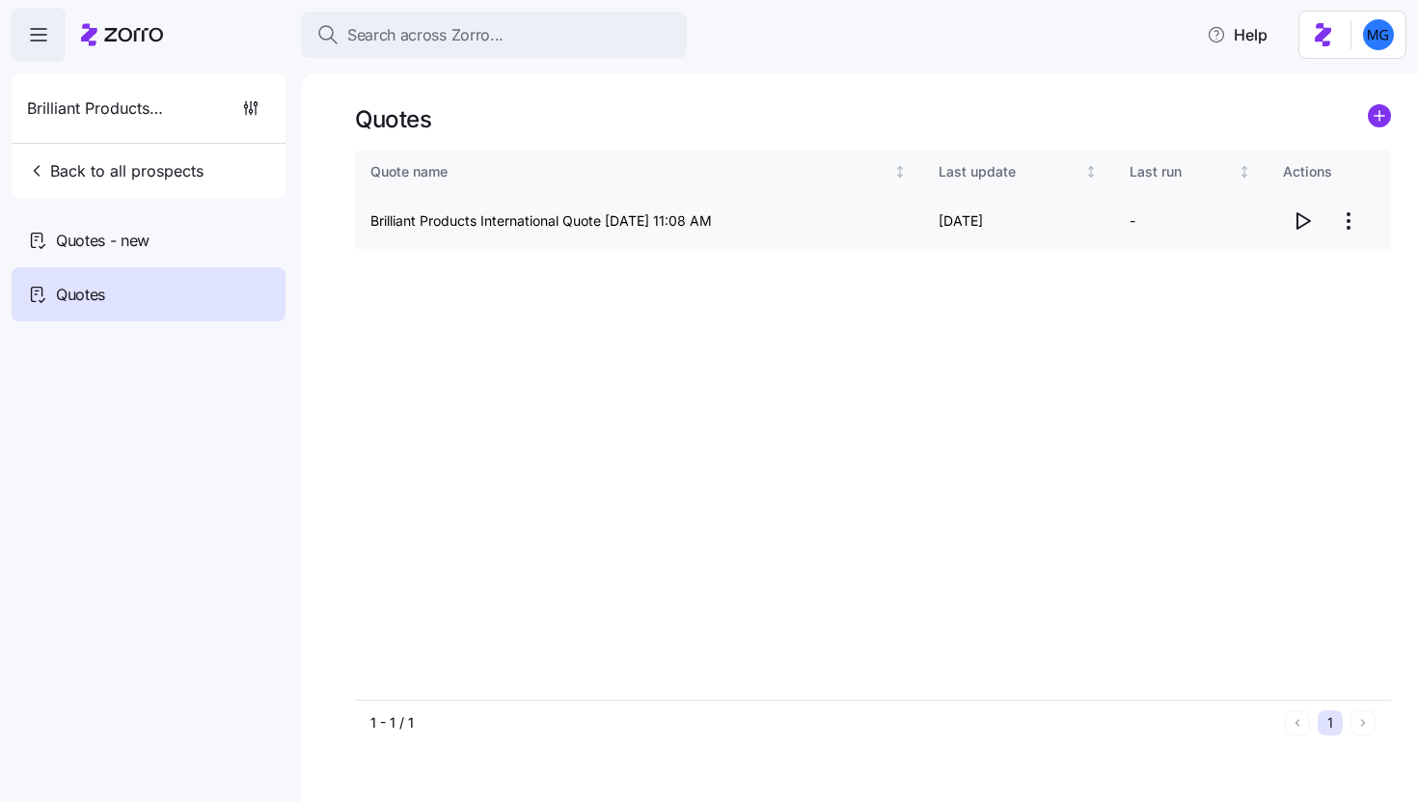
click at [1309, 231] on icon "button" at bounding box center [1302, 220] width 23 height 23
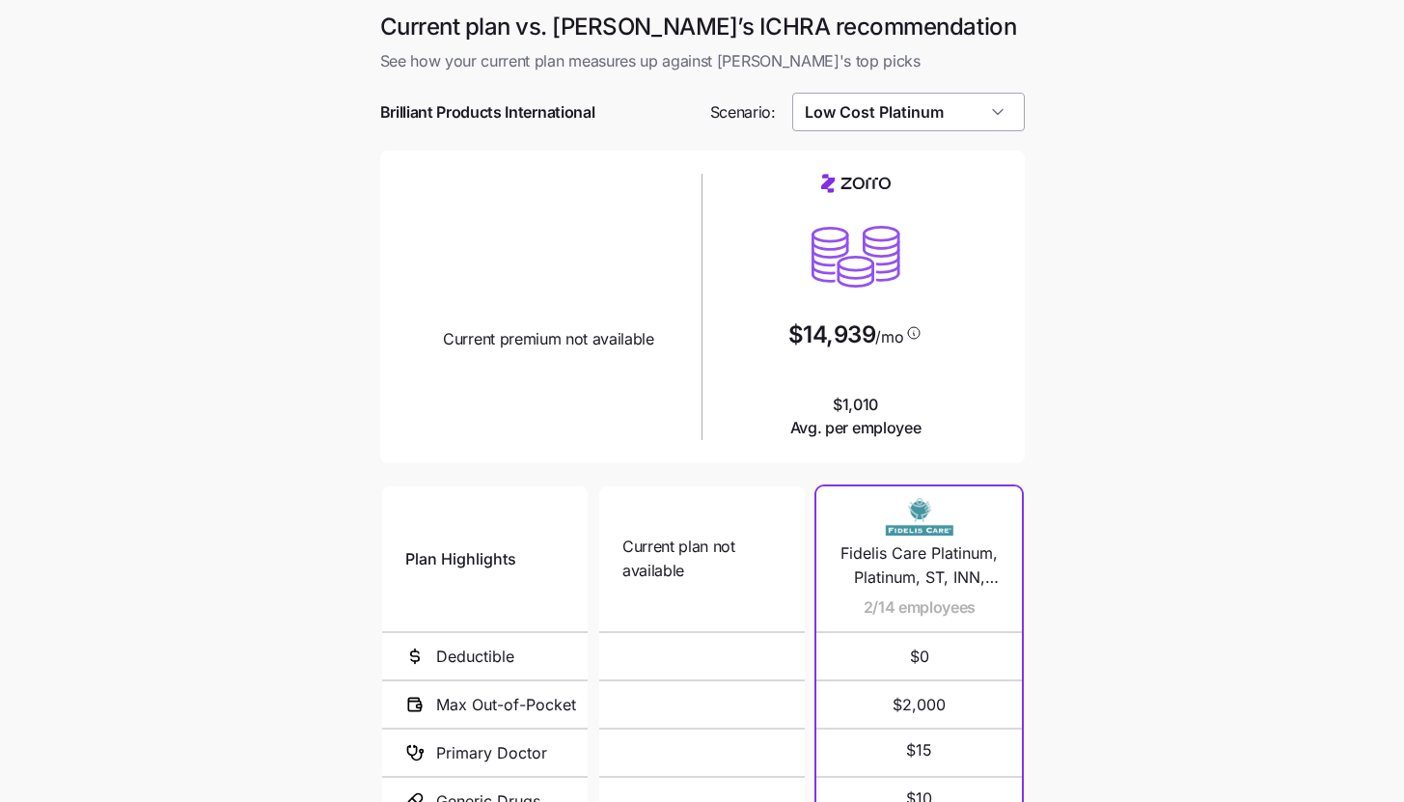
click at [1021, 125] on input "Low Cost Platinum" at bounding box center [908, 112] width 233 height 39
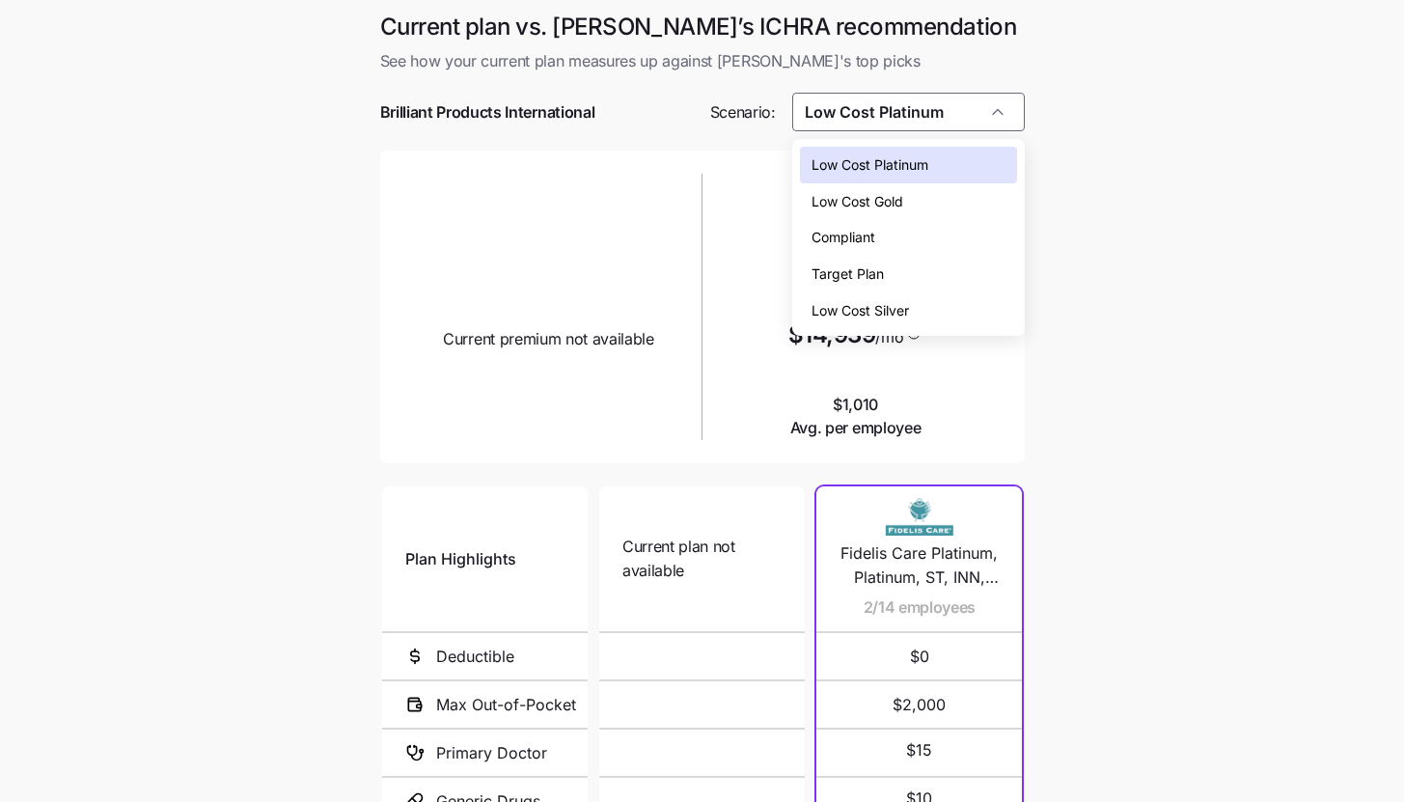
click at [979, 212] on div "Low Cost Gold" at bounding box center [908, 201] width 217 height 37
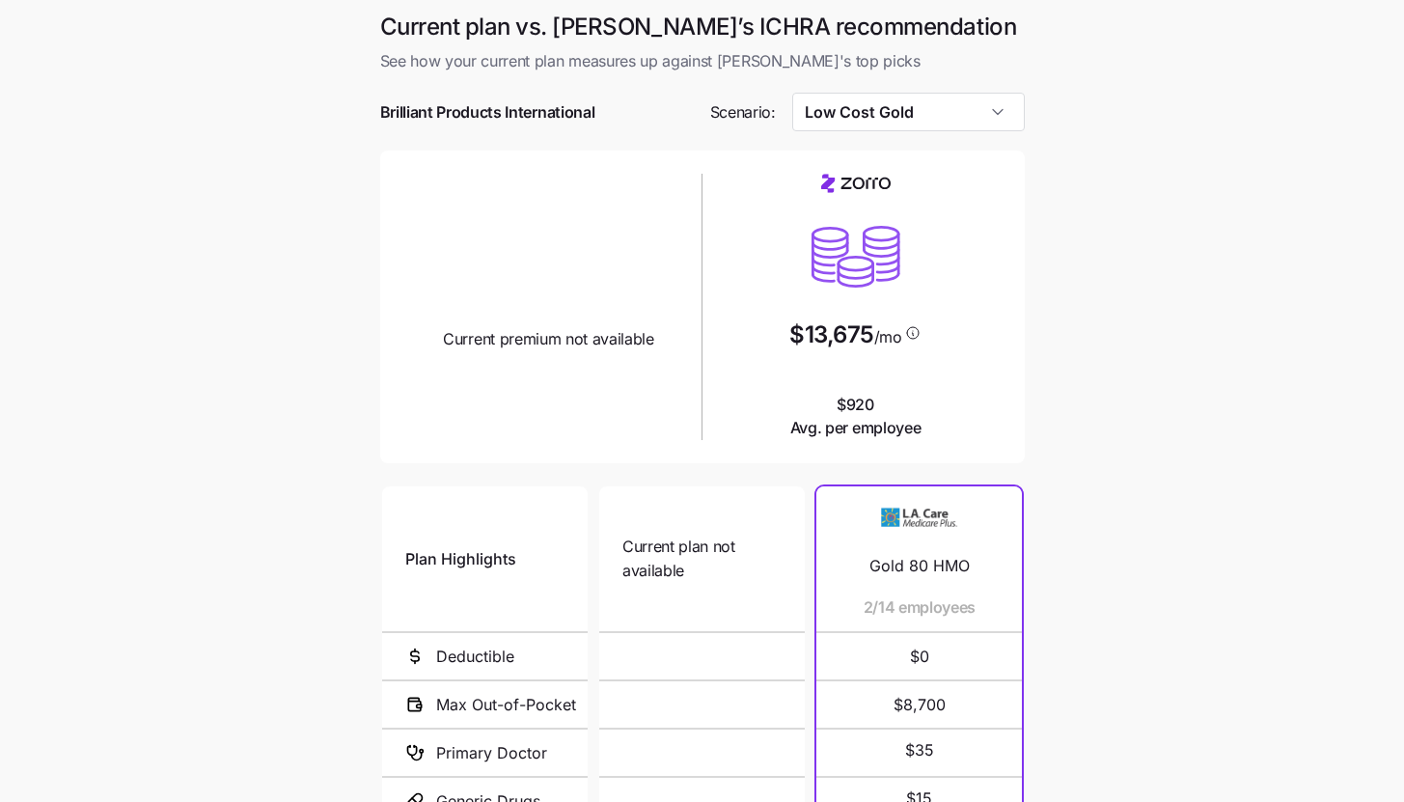
type input "Low Cost Gold"
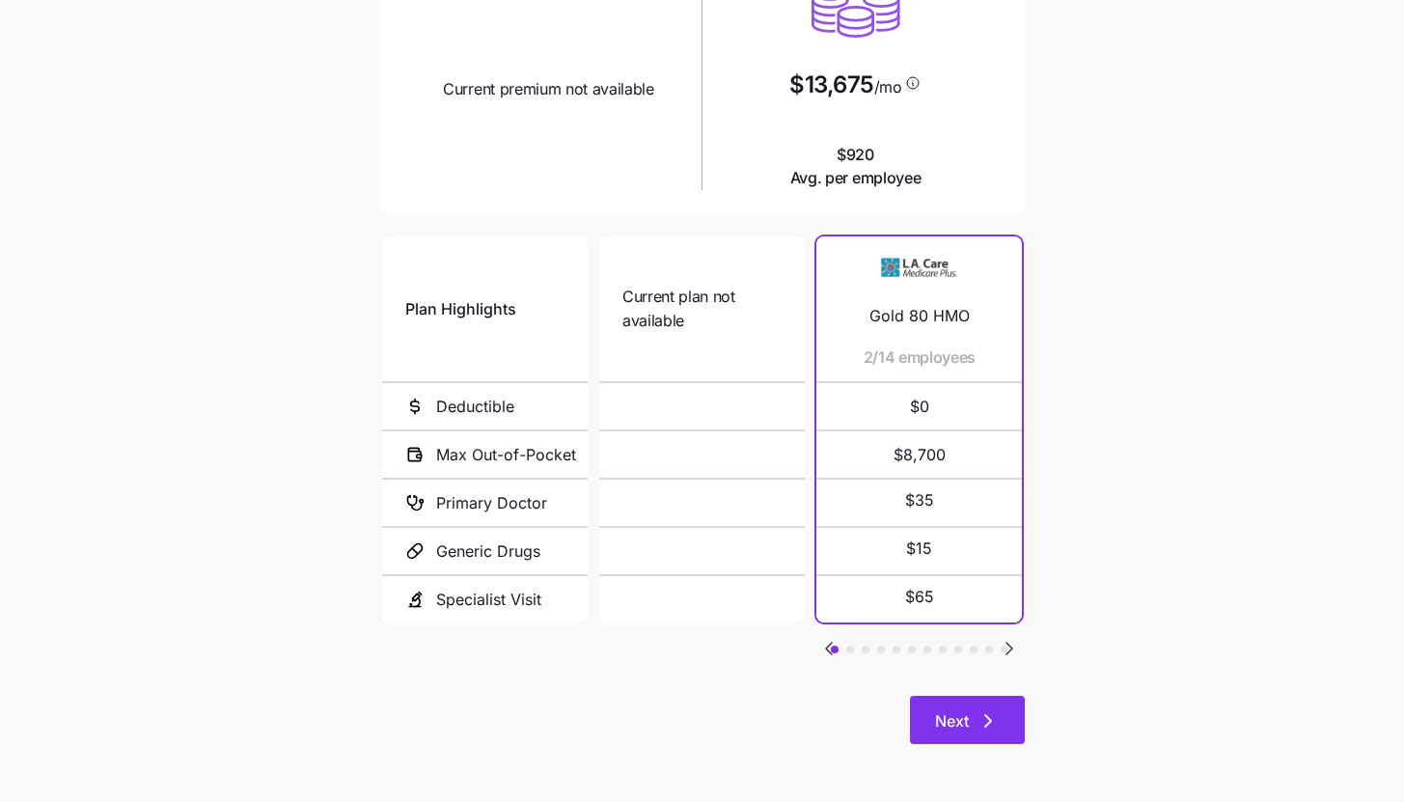
click at [1016, 732] on button "Next" at bounding box center [967, 720] width 115 height 48
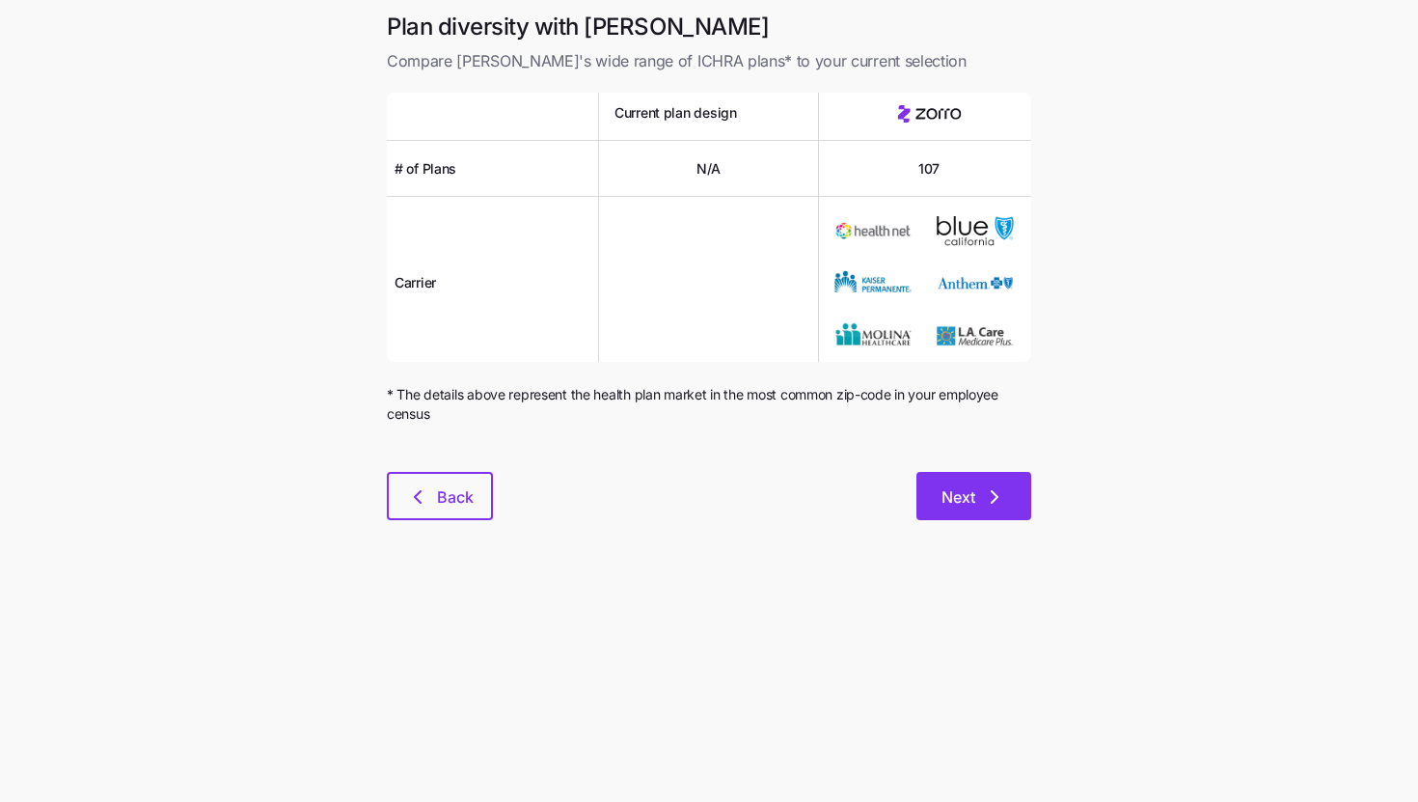
click at [1004, 513] on button "Next" at bounding box center [974, 496] width 115 height 48
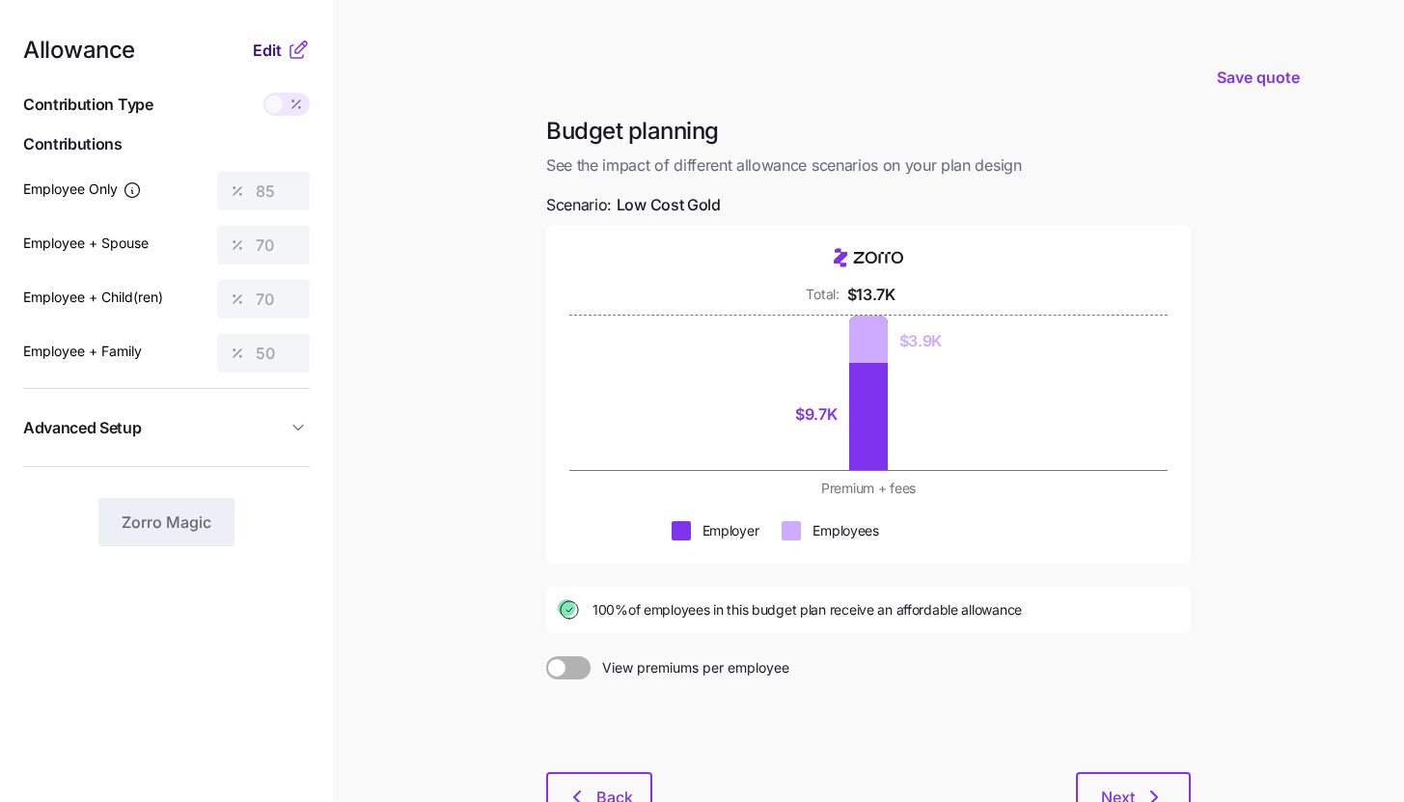
click at [284, 44] on button "Edit" at bounding box center [270, 50] width 34 height 23
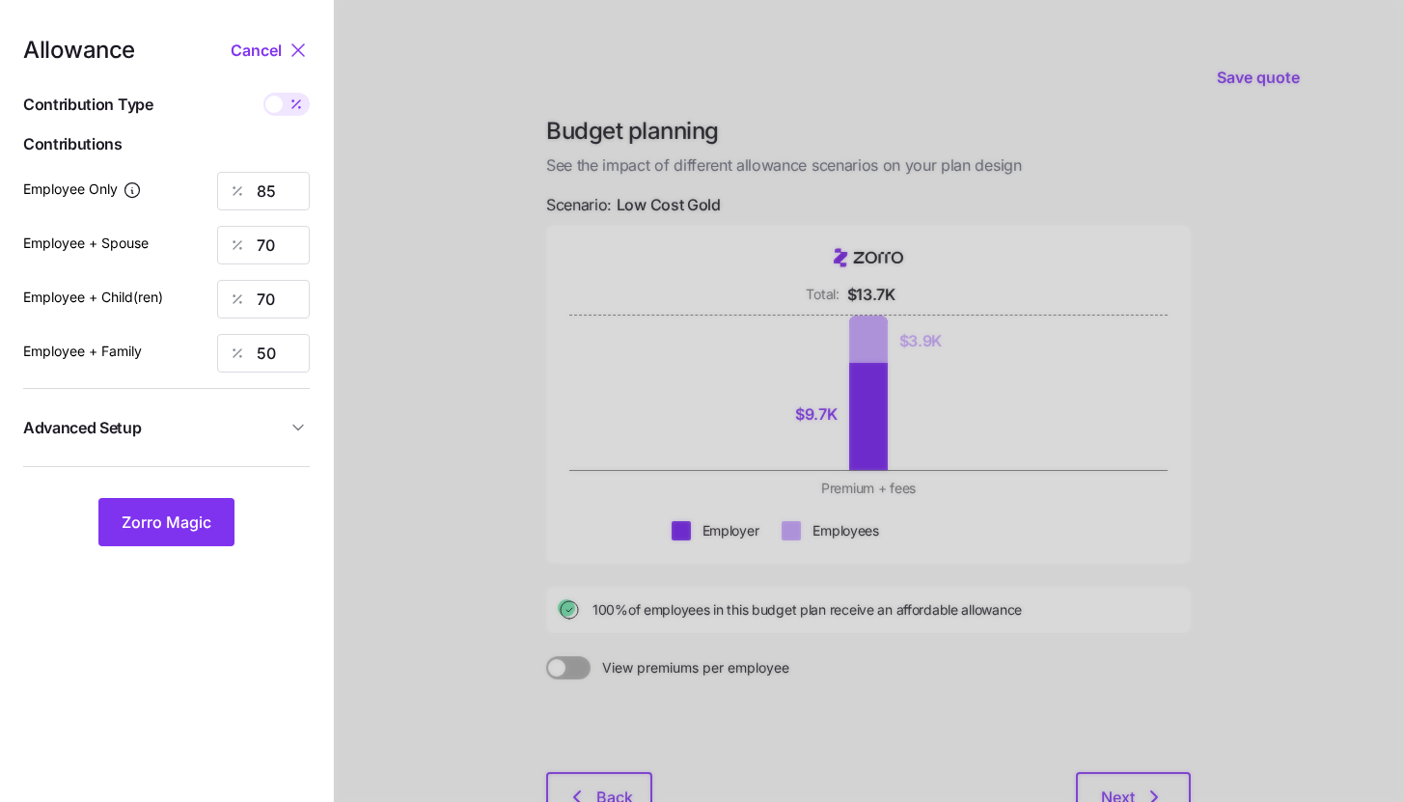
click at [257, 436] on span "Advanced Setup" at bounding box center [154, 428] width 263 height 24
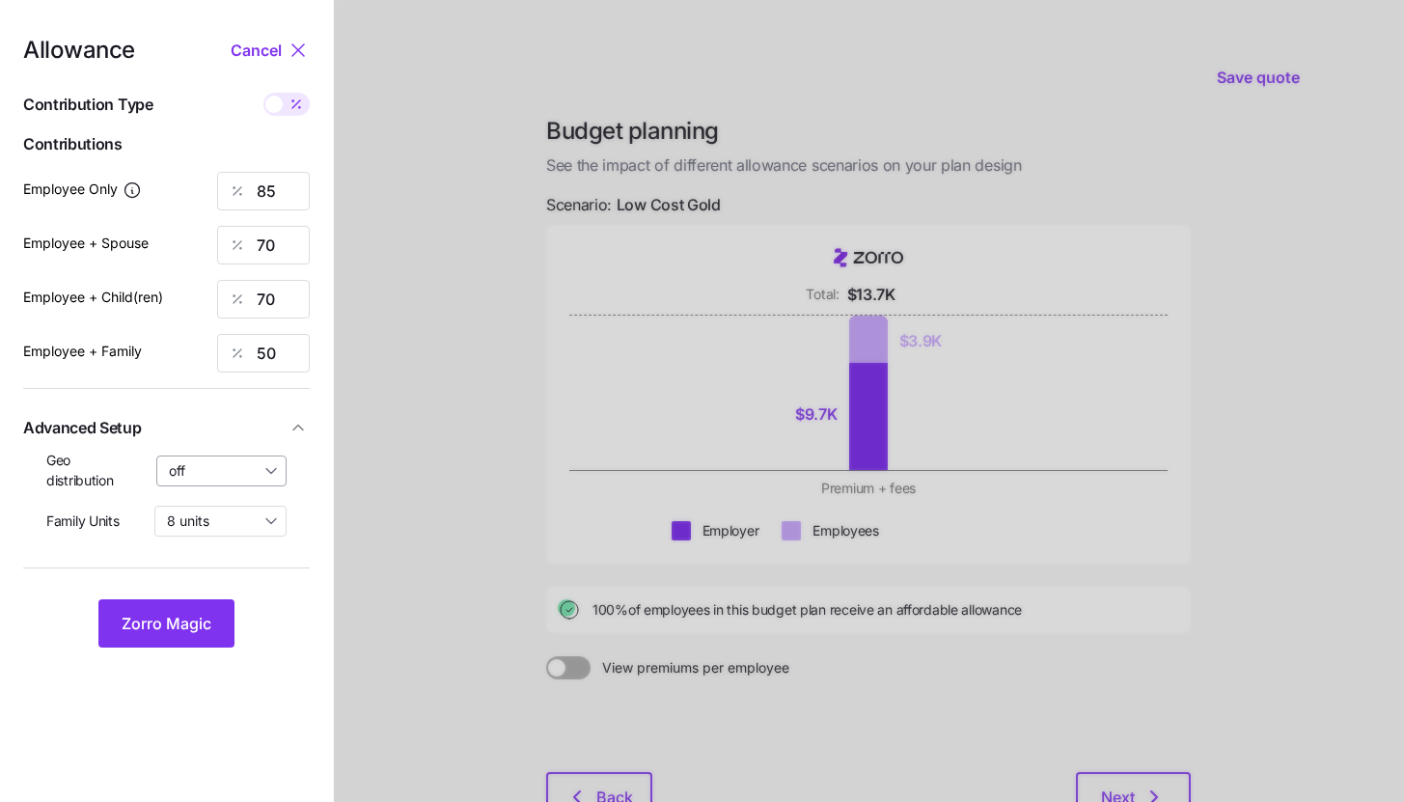
click at [257, 471] on input "off" at bounding box center [221, 470] width 131 height 31
click at [245, 572] on span "By state (11)" at bounding box center [213, 582] width 77 height 21
type input "By state (11)"
click at [207, 621] on span "Zorro Magic" at bounding box center [167, 623] width 90 height 23
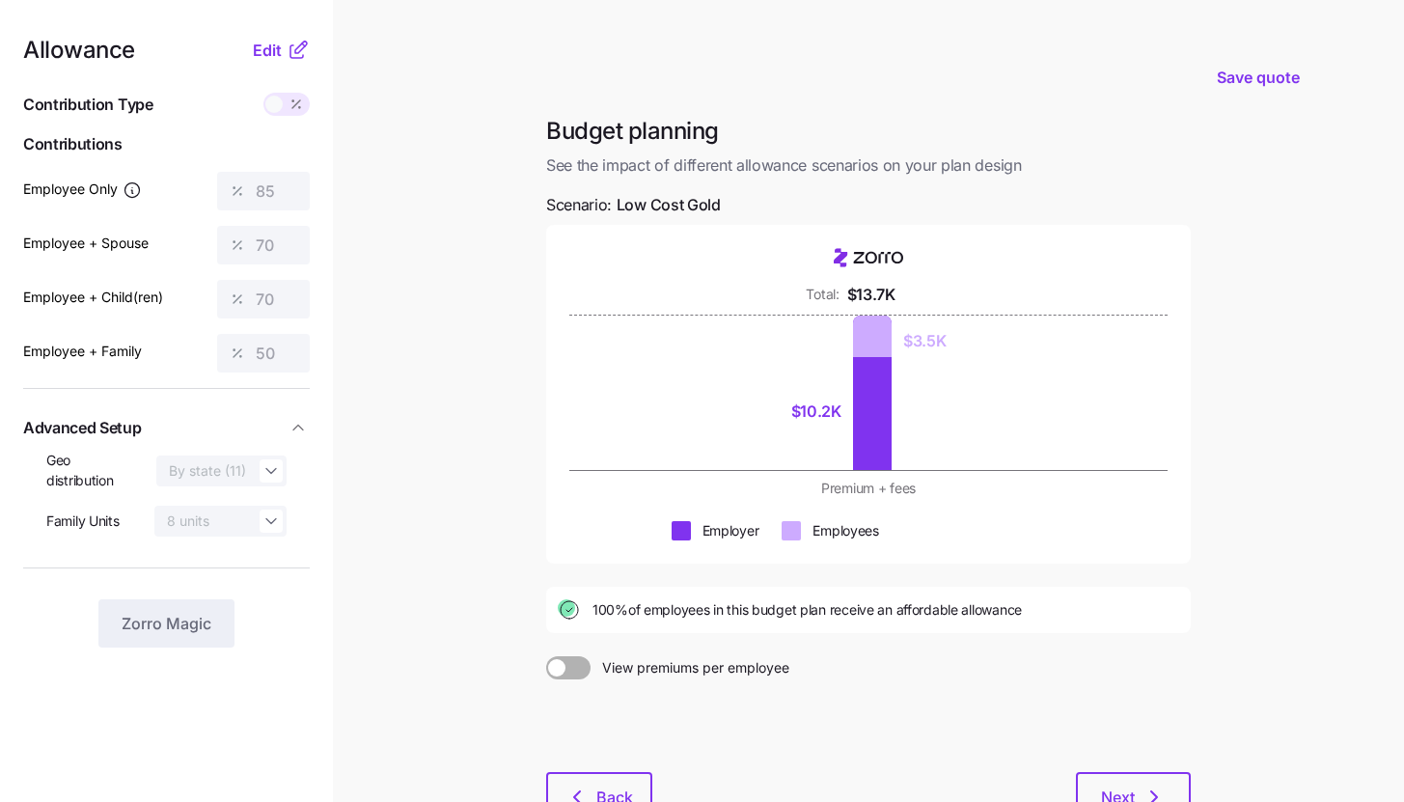
click at [293, 55] on icon at bounding box center [298, 50] width 23 height 23
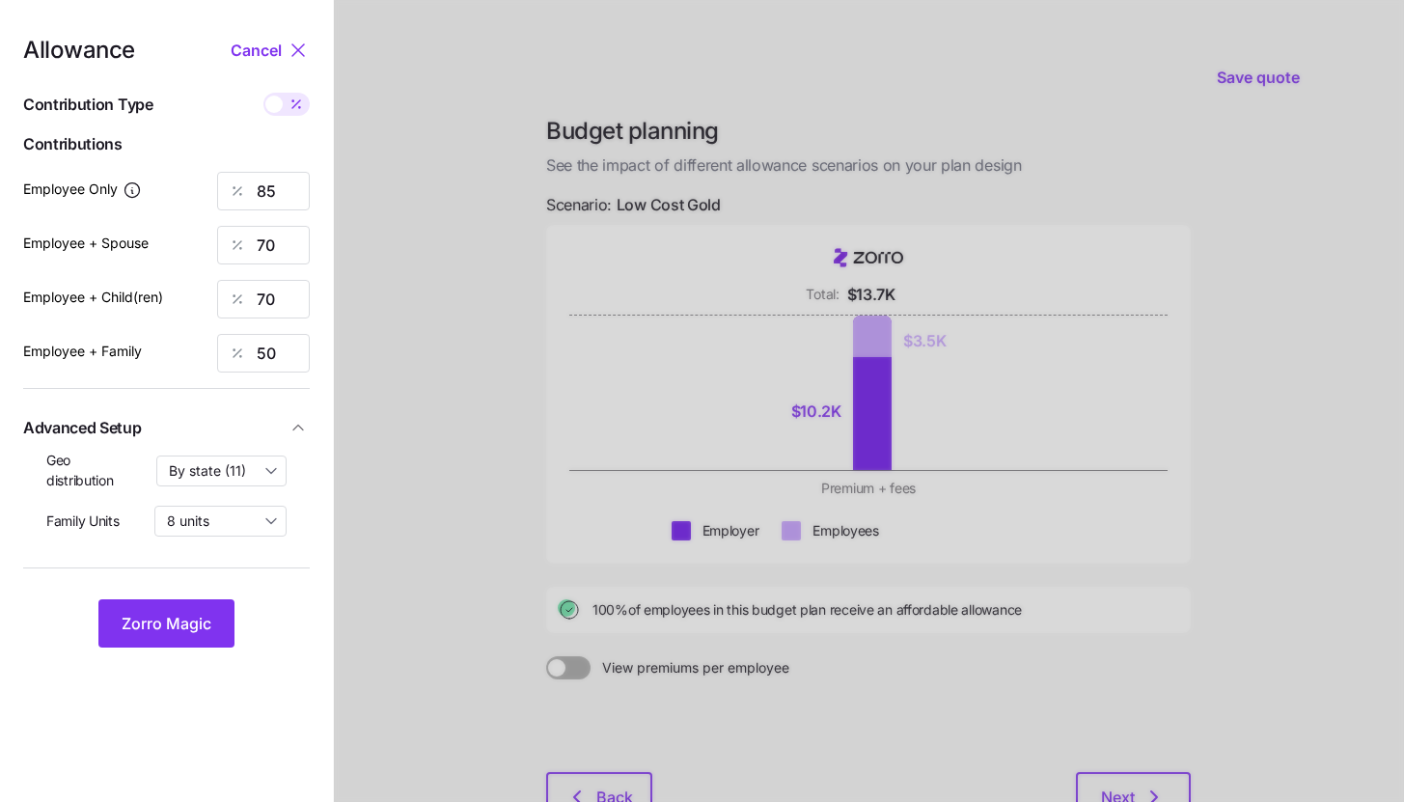
click at [294, 112] on span at bounding box center [296, 104] width 27 height 23
click at [263, 93] on input "checkbox" at bounding box center [263, 93] width 0 height 0
type input "463"
type input "762"
type input "808"
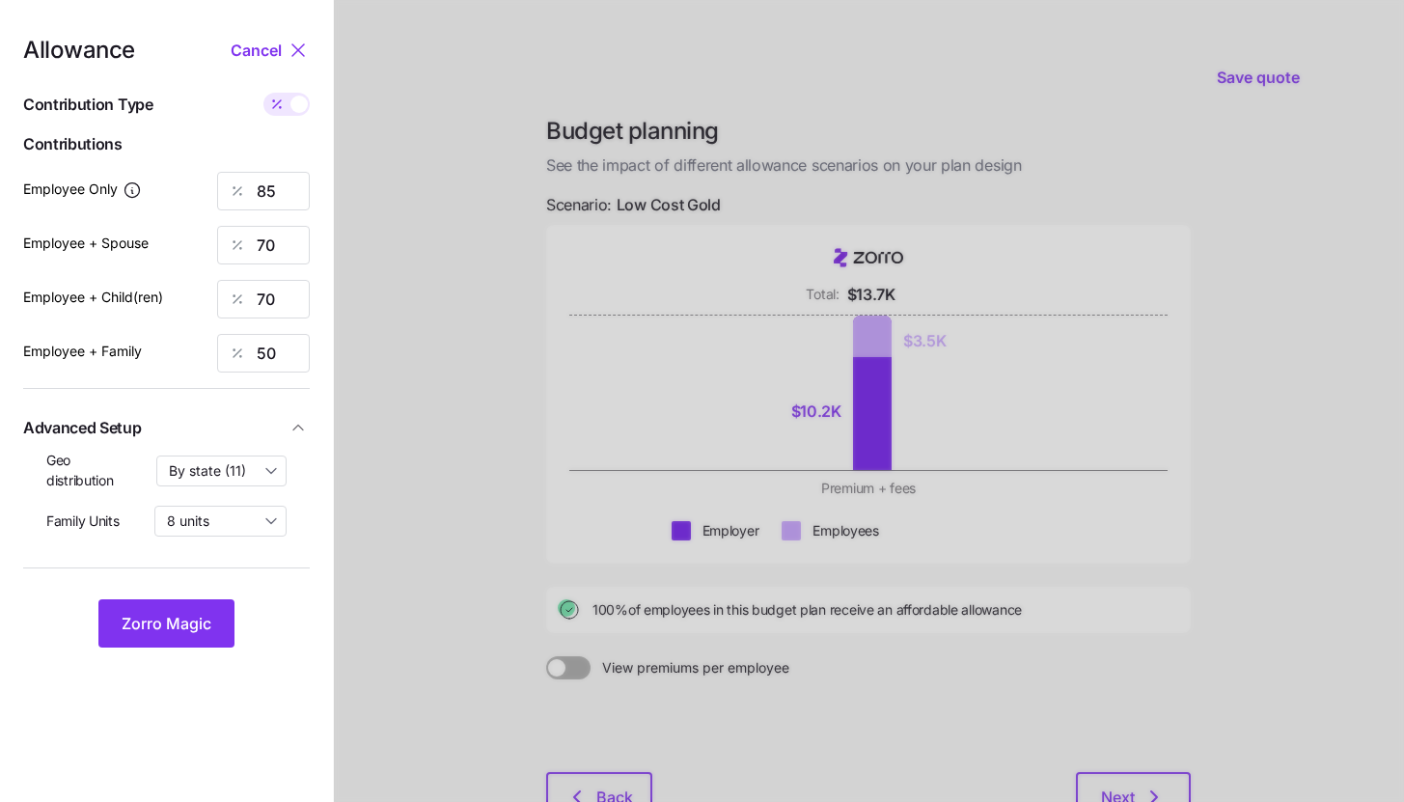
type input "850"
click at [295, 103] on span at bounding box center [298, 104] width 17 height 17
click at [263, 93] on input "checkbox" at bounding box center [263, 93] width 0 height 0
type input "85"
type input "70"
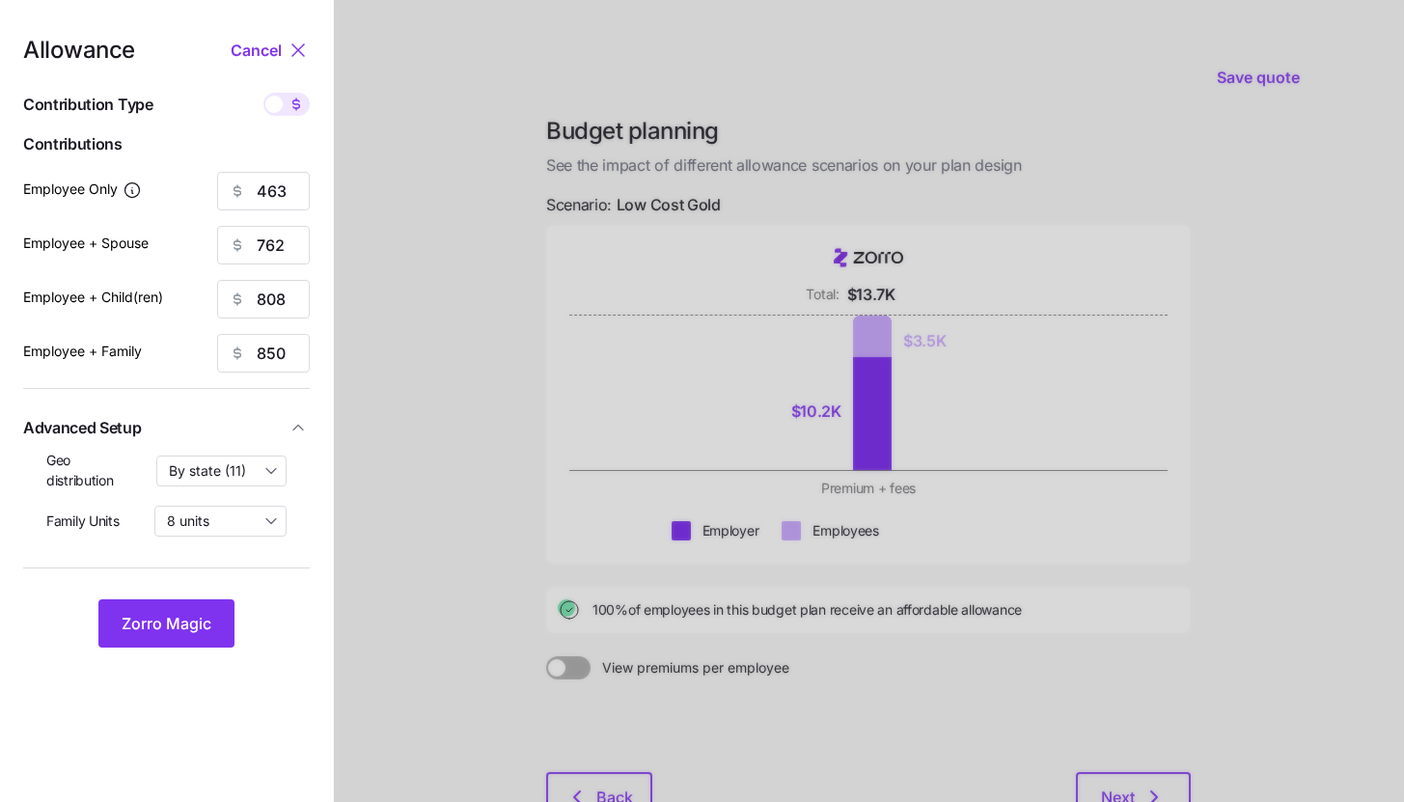
type input "70"
type input "50"
click at [295, 194] on input "85" at bounding box center [263, 191] width 93 height 39
click at [198, 601] on button "Zorro Magic" at bounding box center [166, 623] width 136 height 48
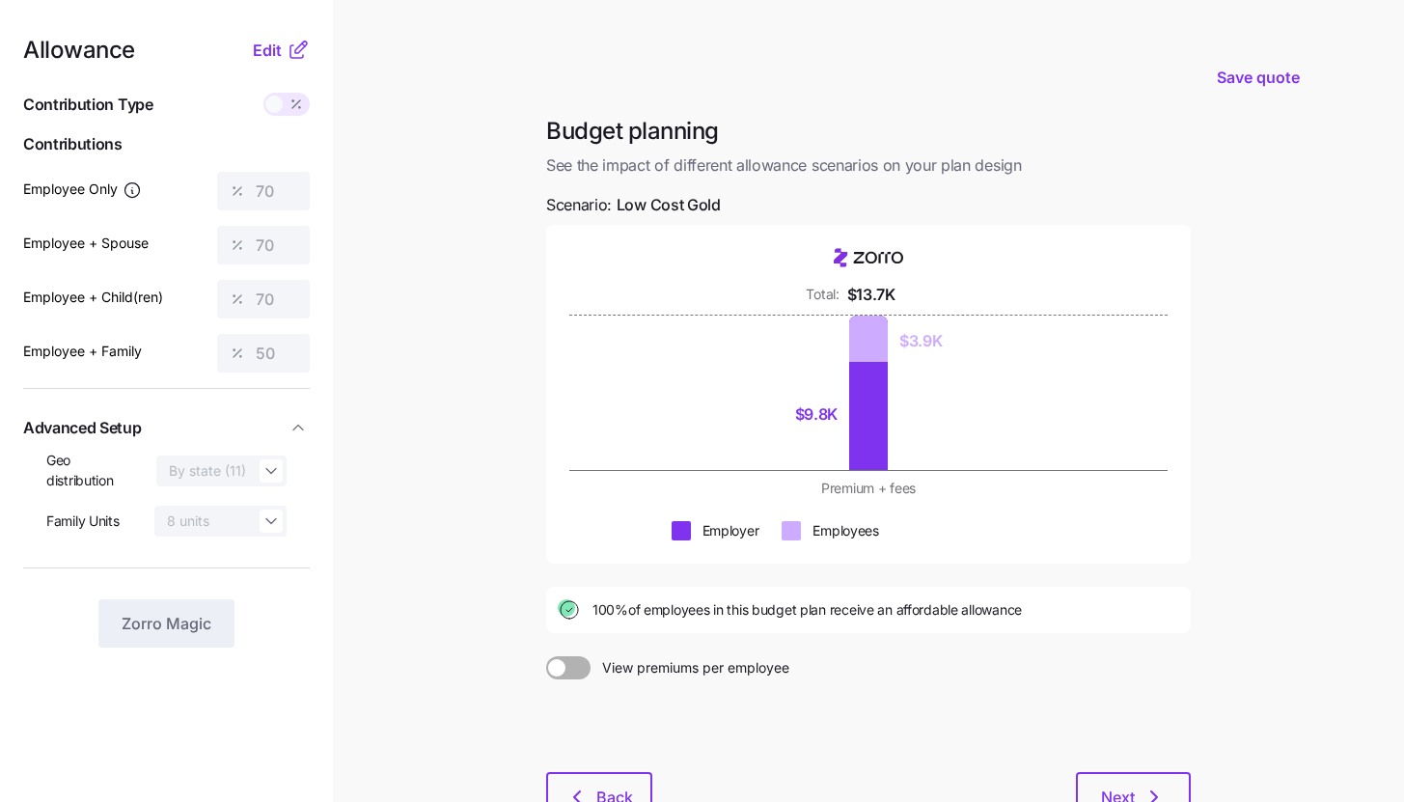
click at [290, 53] on icon at bounding box center [296, 51] width 13 height 13
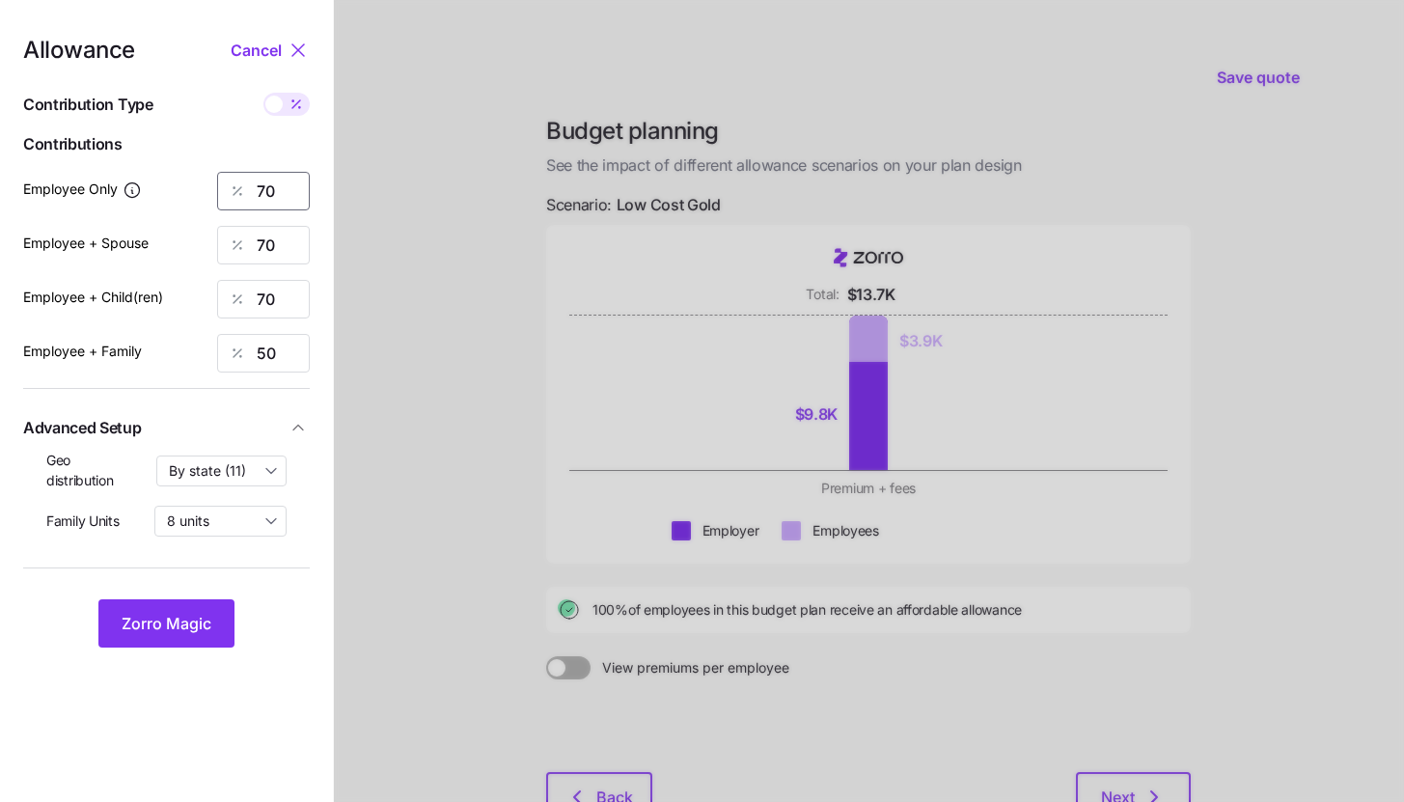
click at [283, 198] on input "70" at bounding box center [263, 191] width 93 height 39
click at [219, 626] on button "Zorro Magic" at bounding box center [166, 623] width 136 height 48
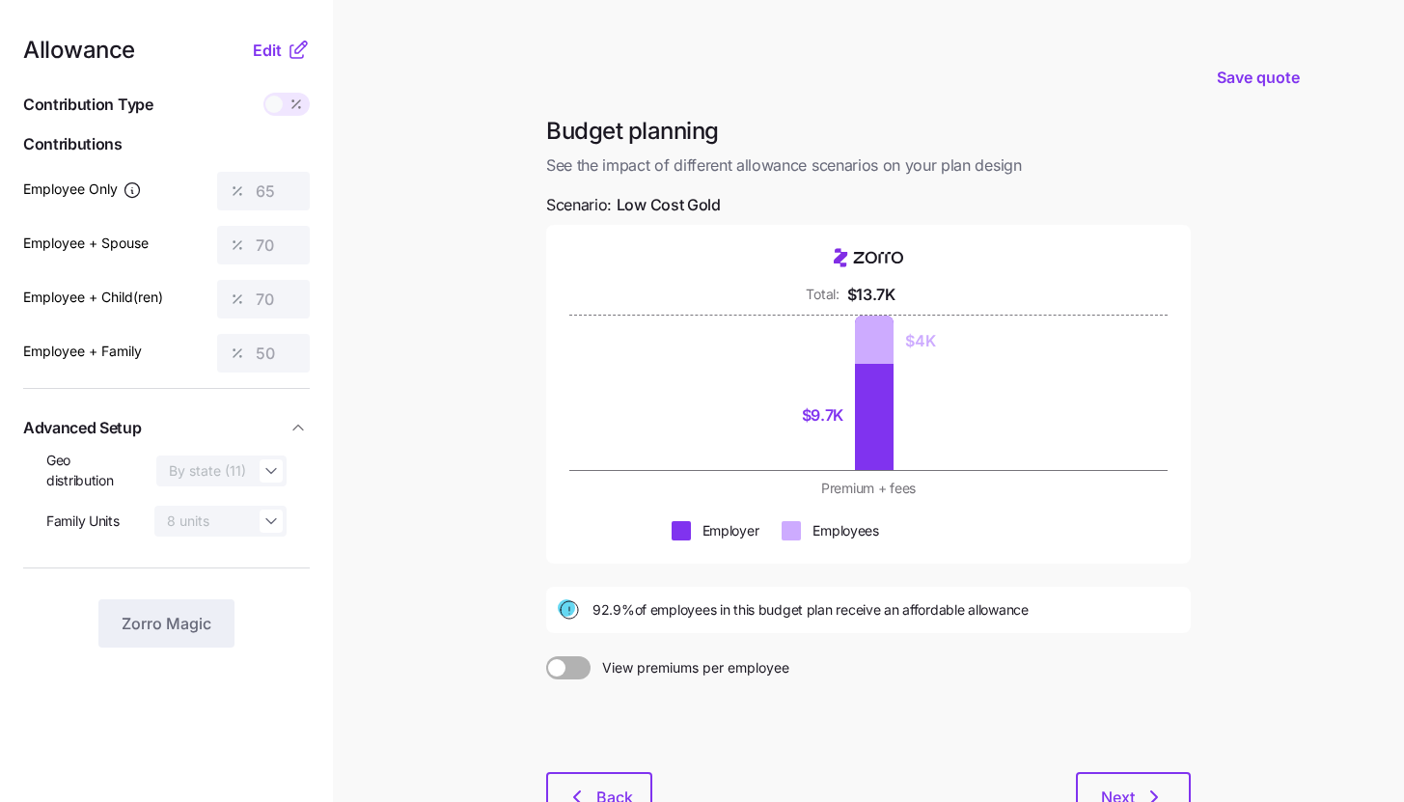
click at [287, 57] on icon at bounding box center [298, 50] width 23 height 23
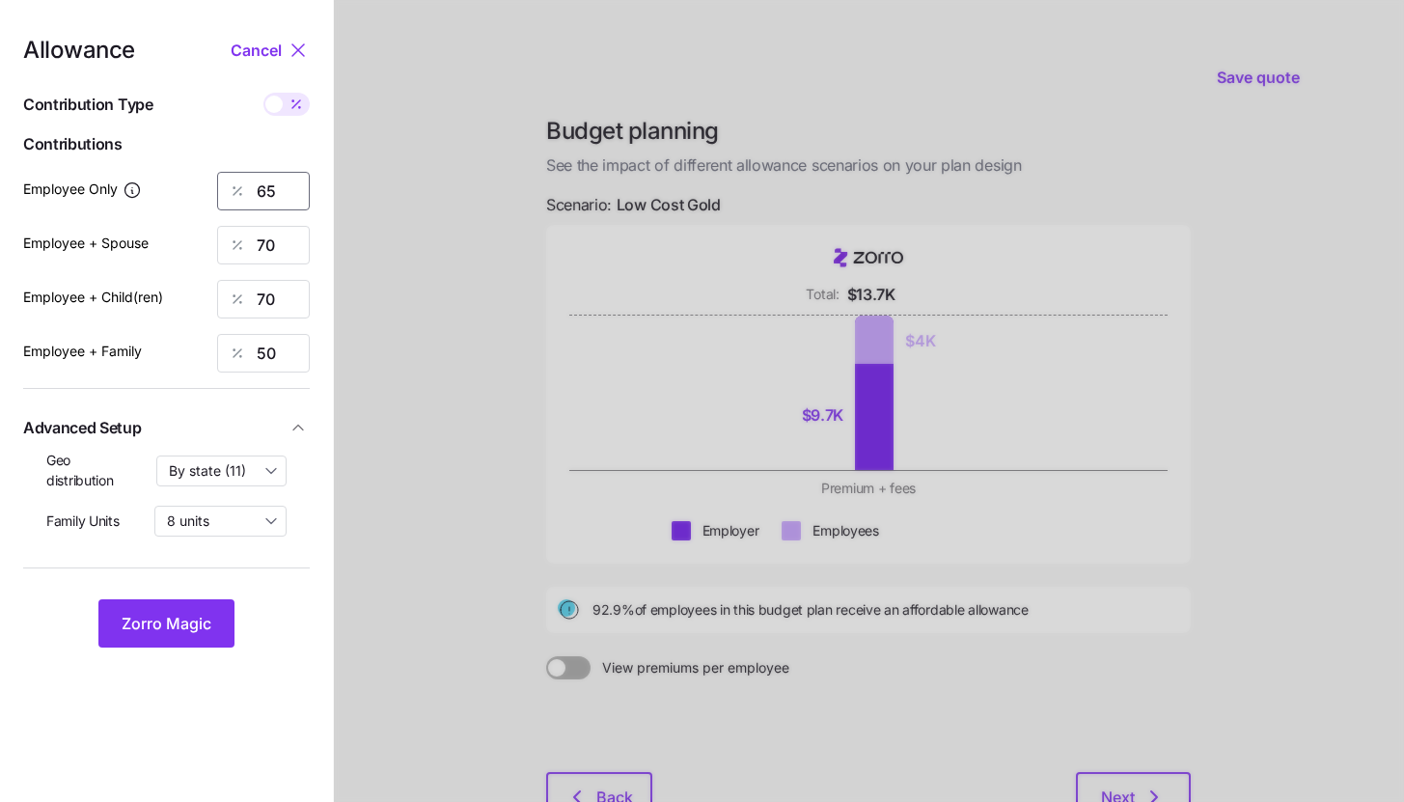
click at [287, 181] on input "65" at bounding box center [263, 191] width 93 height 39
click at [188, 618] on span "Zorro Magic" at bounding box center [167, 623] width 90 height 23
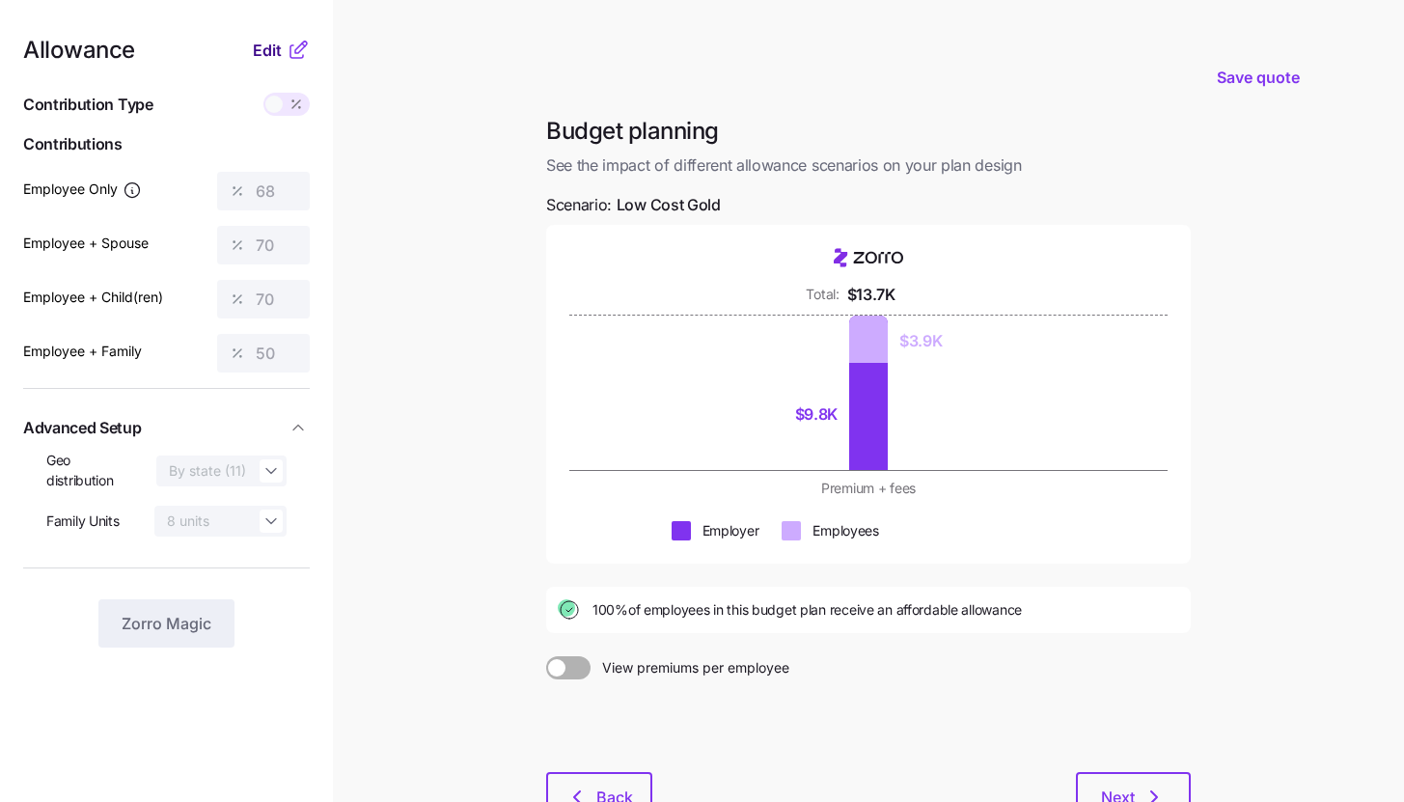
click at [279, 54] on span "Edit" at bounding box center [267, 50] width 29 height 23
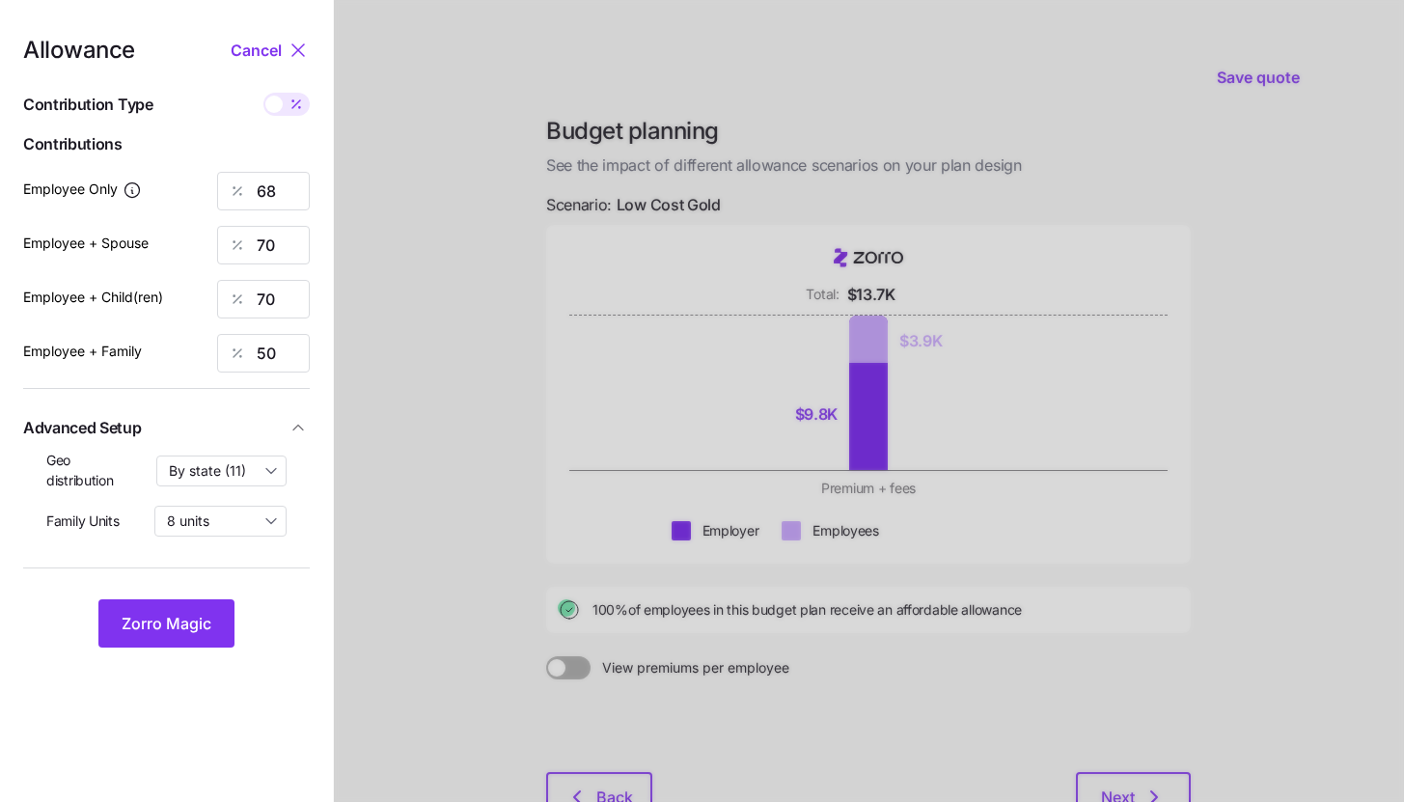
click at [286, 100] on span at bounding box center [296, 104] width 27 height 23
click at [263, 93] on input "checkbox" at bounding box center [263, 93] width 0 height 0
type input "370"
type input "762"
type input "808"
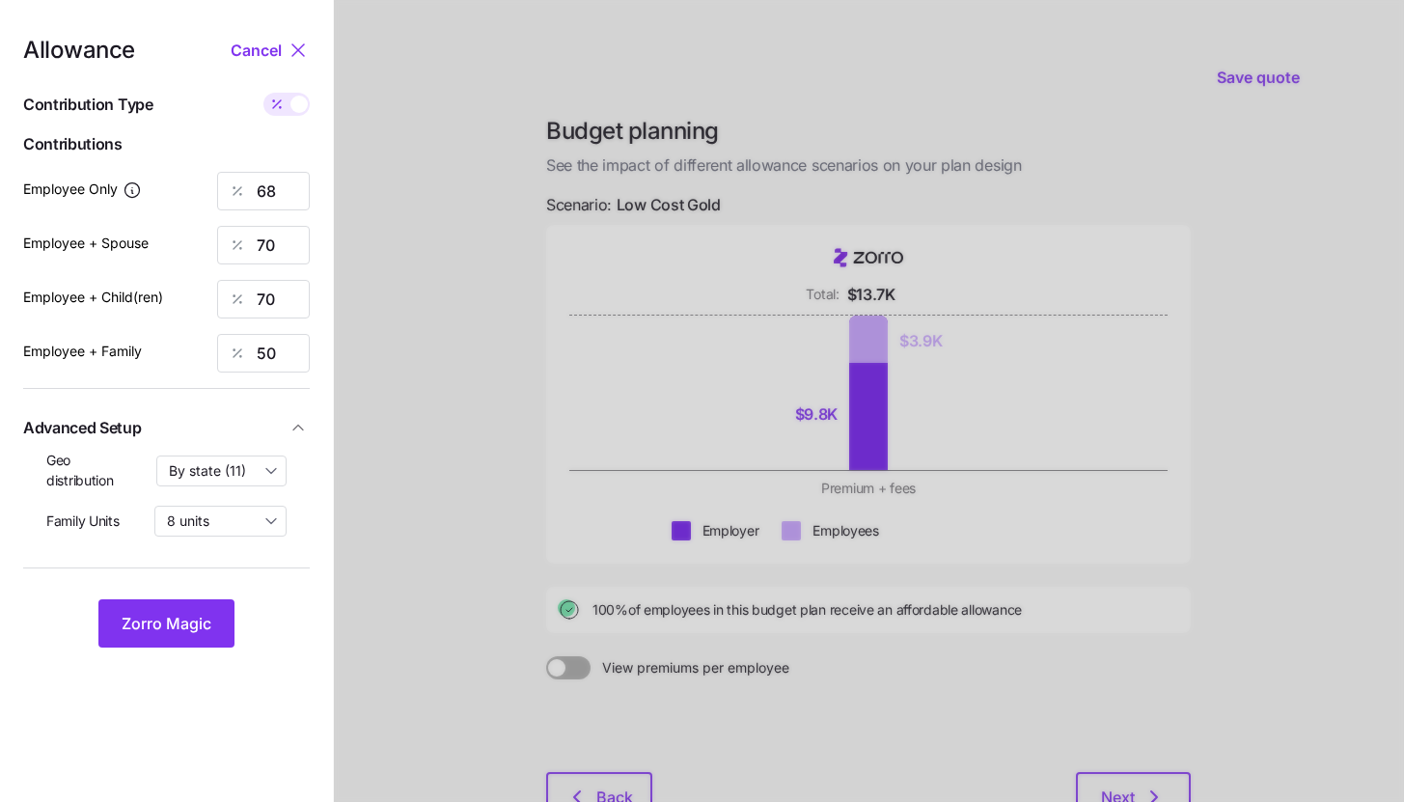
type input "850"
click at [293, 249] on input "762" at bounding box center [263, 245] width 93 height 39
type input "370"
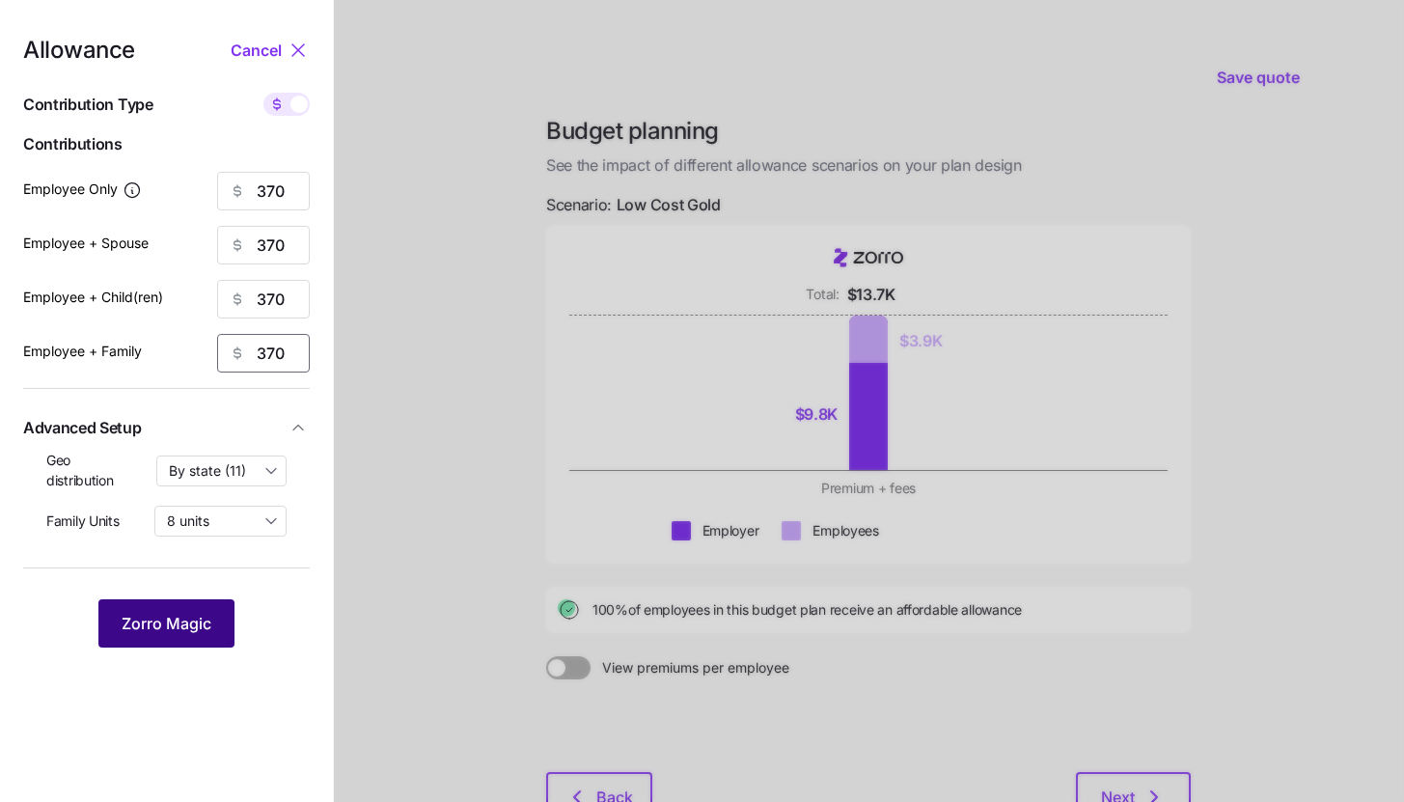
type input "370"
click at [214, 622] on button "Zorro Magic" at bounding box center [166, 623] width 136 height 48
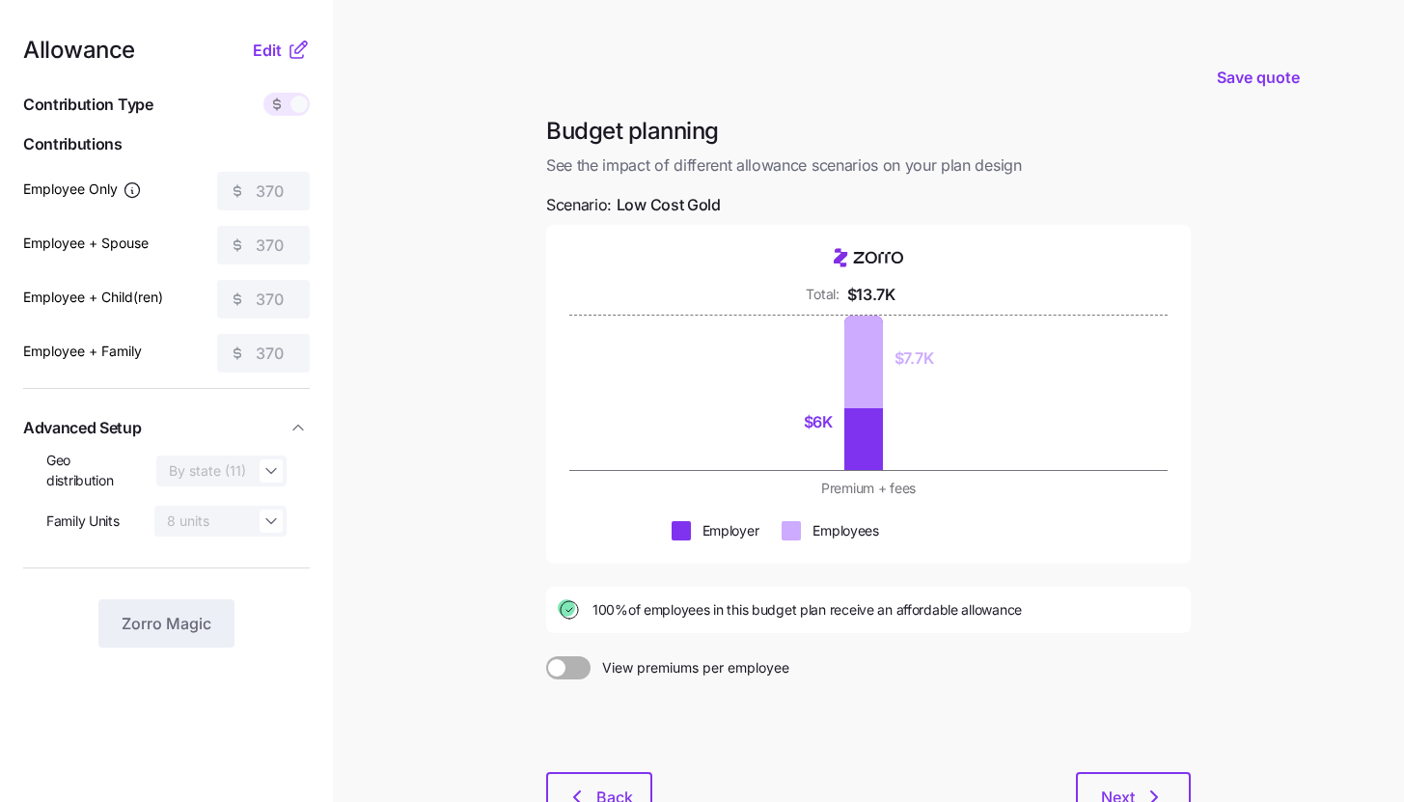
click at [291, 60] on icon at bounding box center [298, 50] width 23 height 23
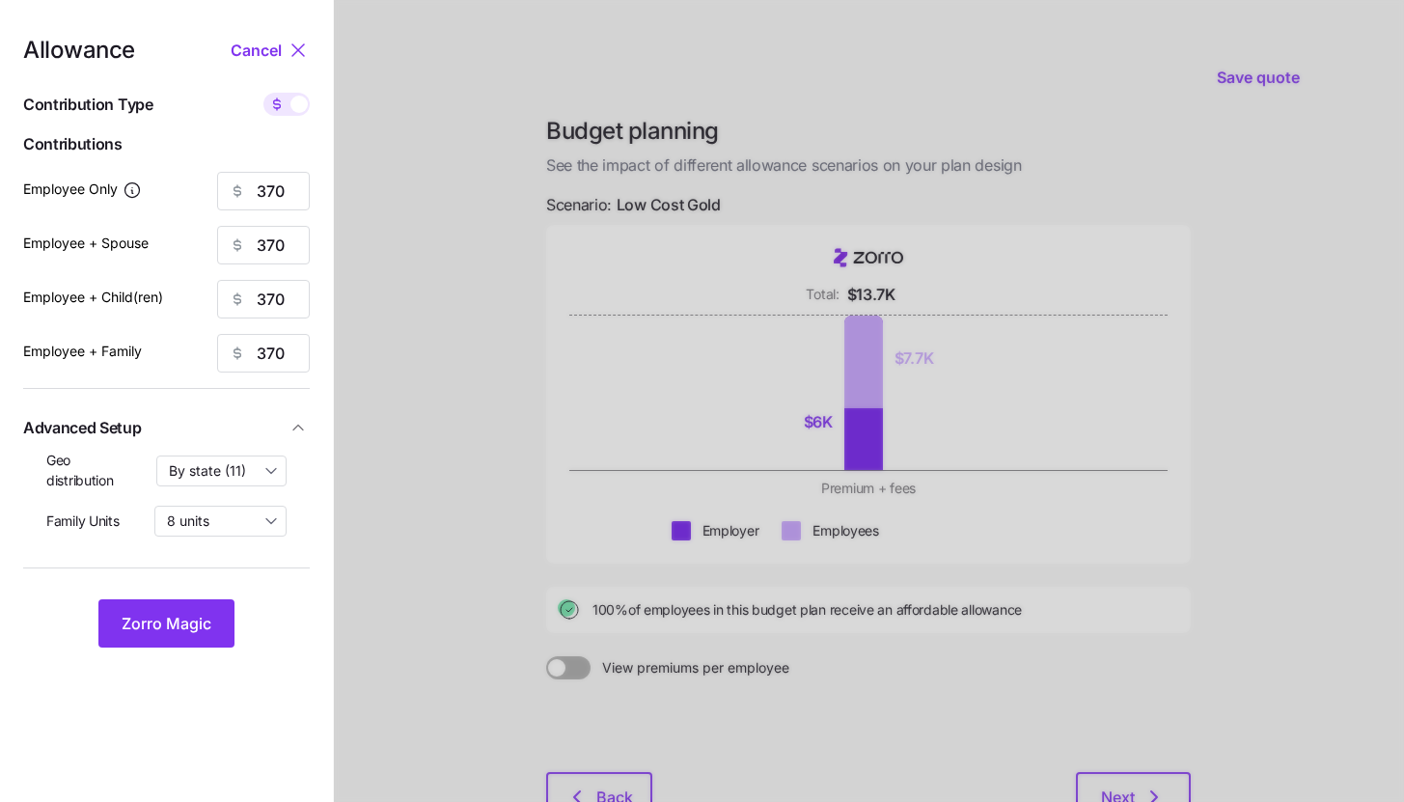
click at [294, 101] on span at bounding box center [298, 104] width 17 height 17
click at [263, 93] on input "checkbox" at bounding box center [263, 93] width 0 height 0
type input "68"
type input "34"
type input "32"
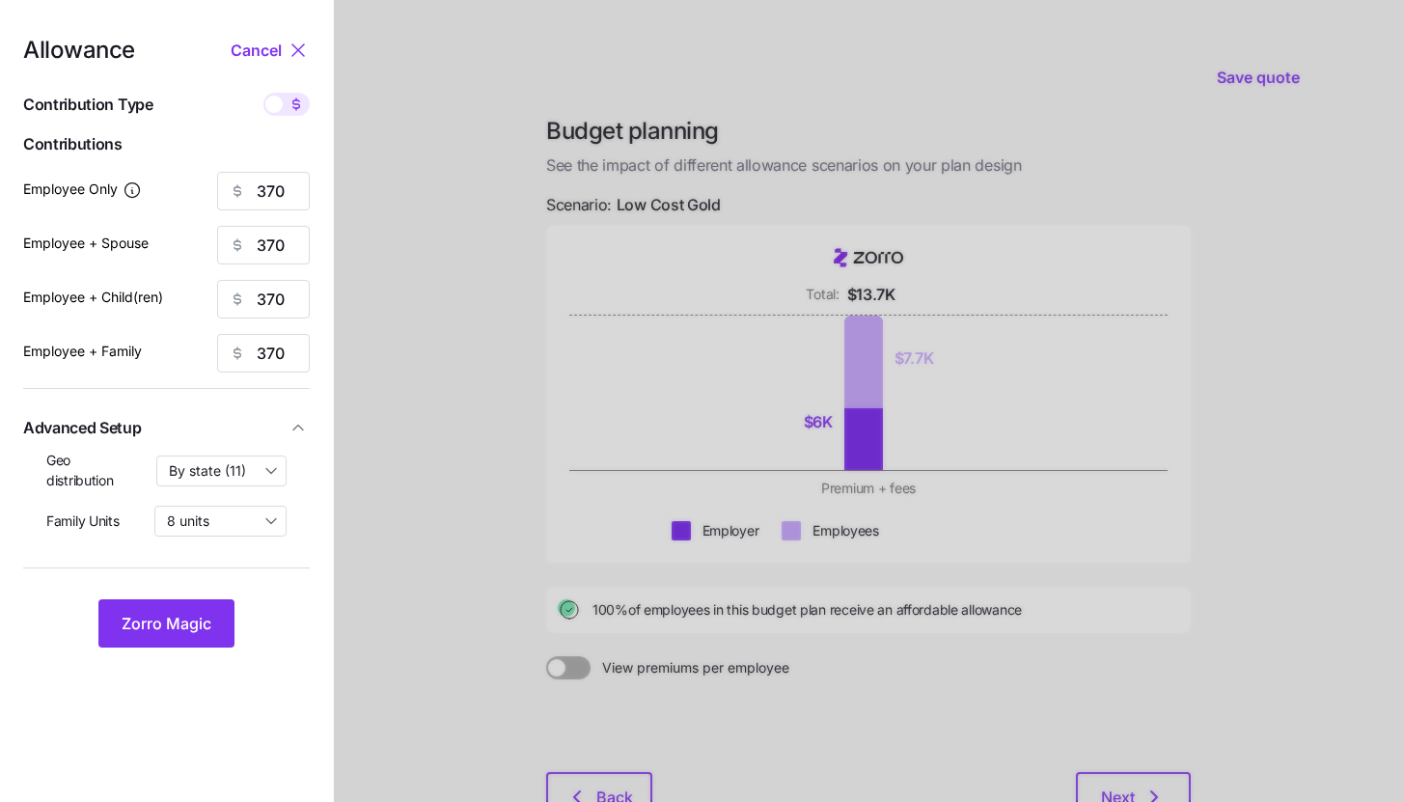
type input "22"
click at [282, 245] on input "34" at bounding box center [263, 245] width 93 height 39
type input "50"
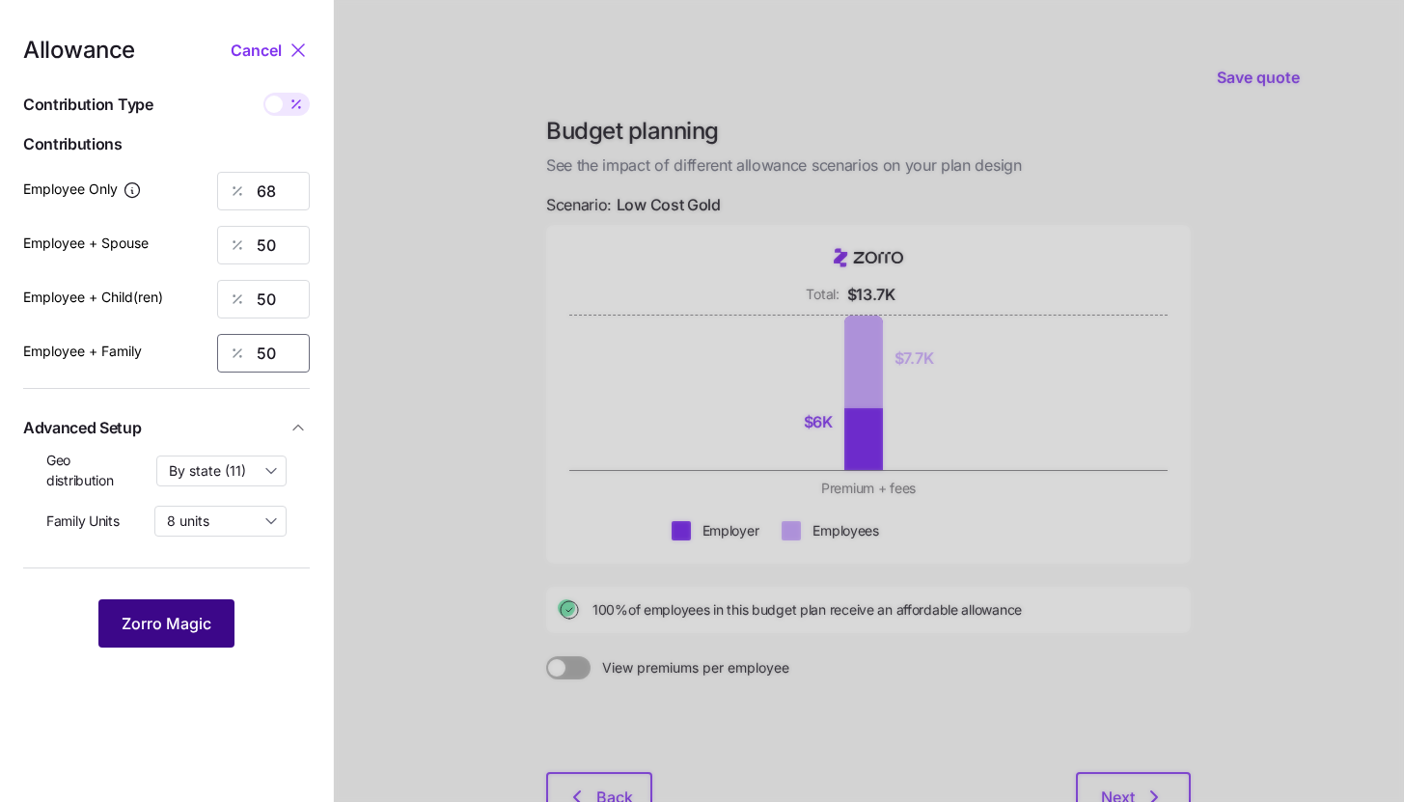
type input "50"
click at [197, 612] on button "Zorro Magic" at bounding box center [166, 623] width 136 height 48
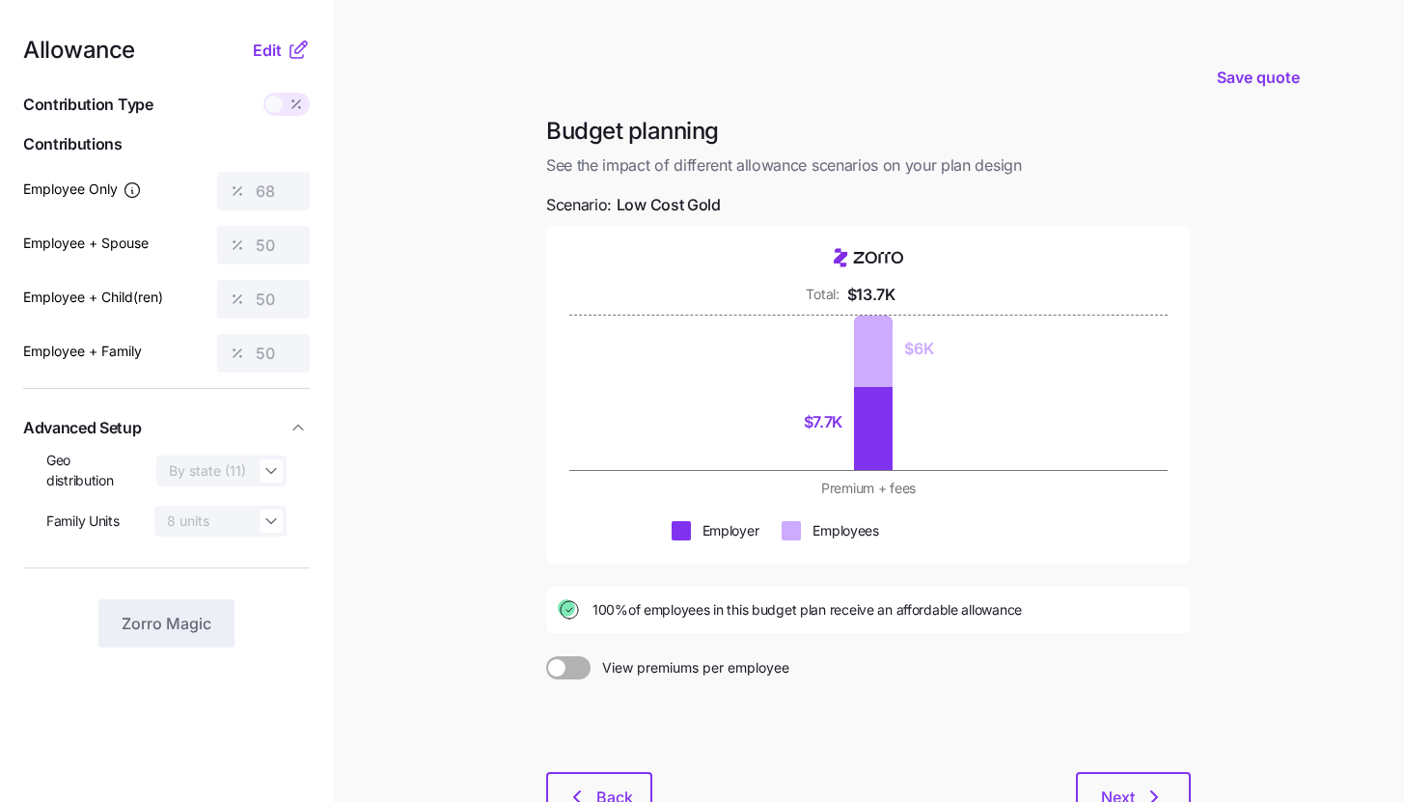
click at [288, 94] on span at bounding box center [296, 104] width 27 height 23
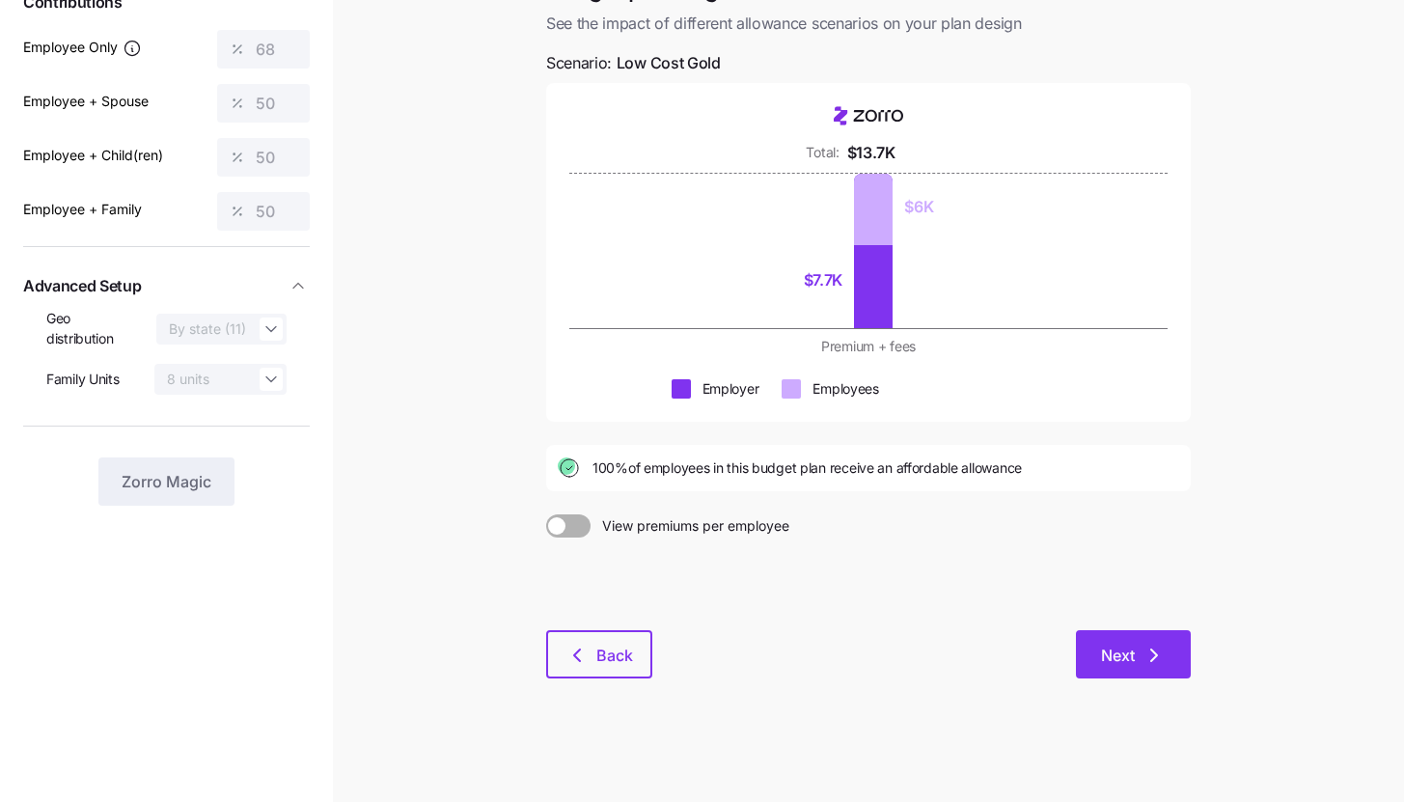
click at [1165, 627] on div "Budget planning See the impact of different allowance scenarios on your plan de…" at bounding box center [868, 337] width 675 height 727
click at [1145, 662] on icon "button" at bounding box center [1153, 655] width 23 height 23
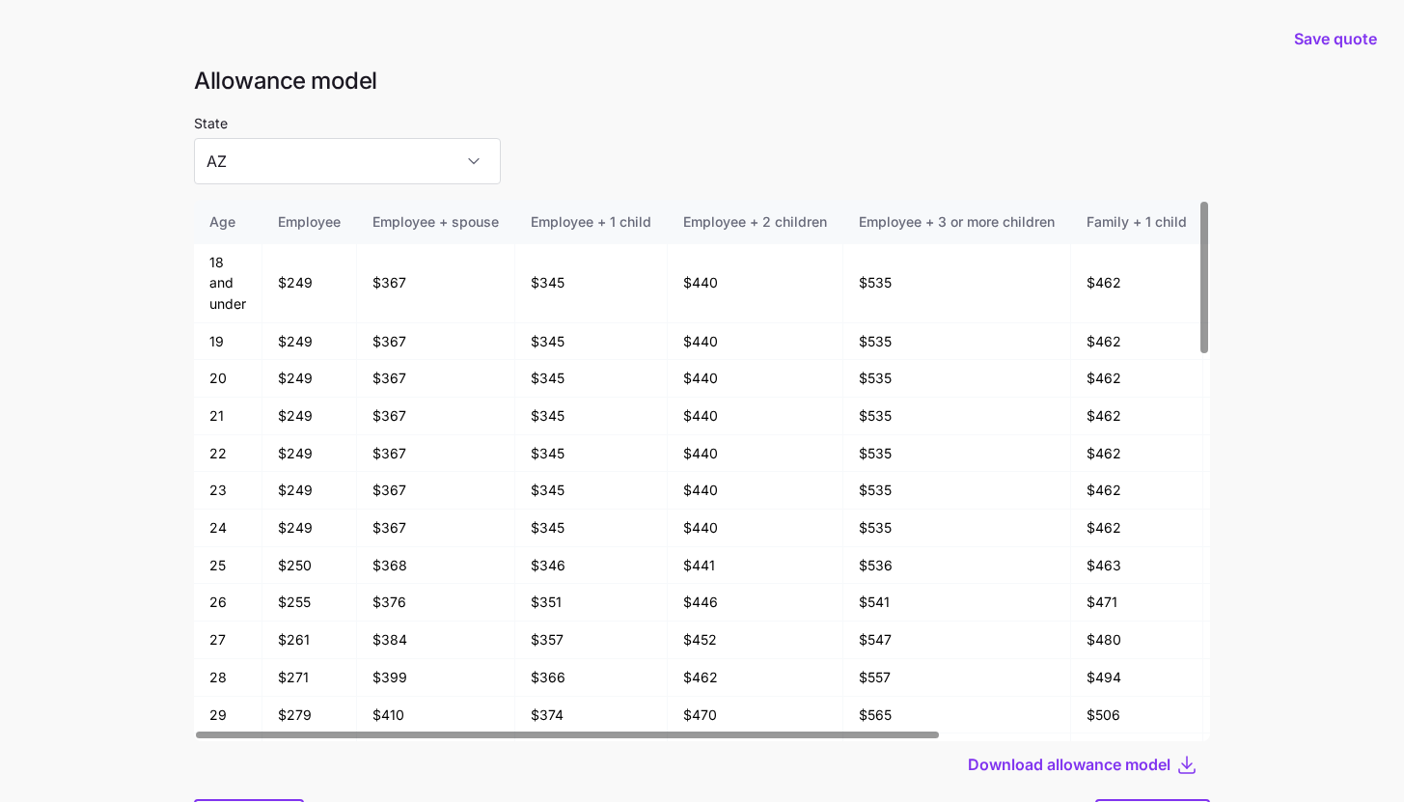
scroll to position [103, 0]
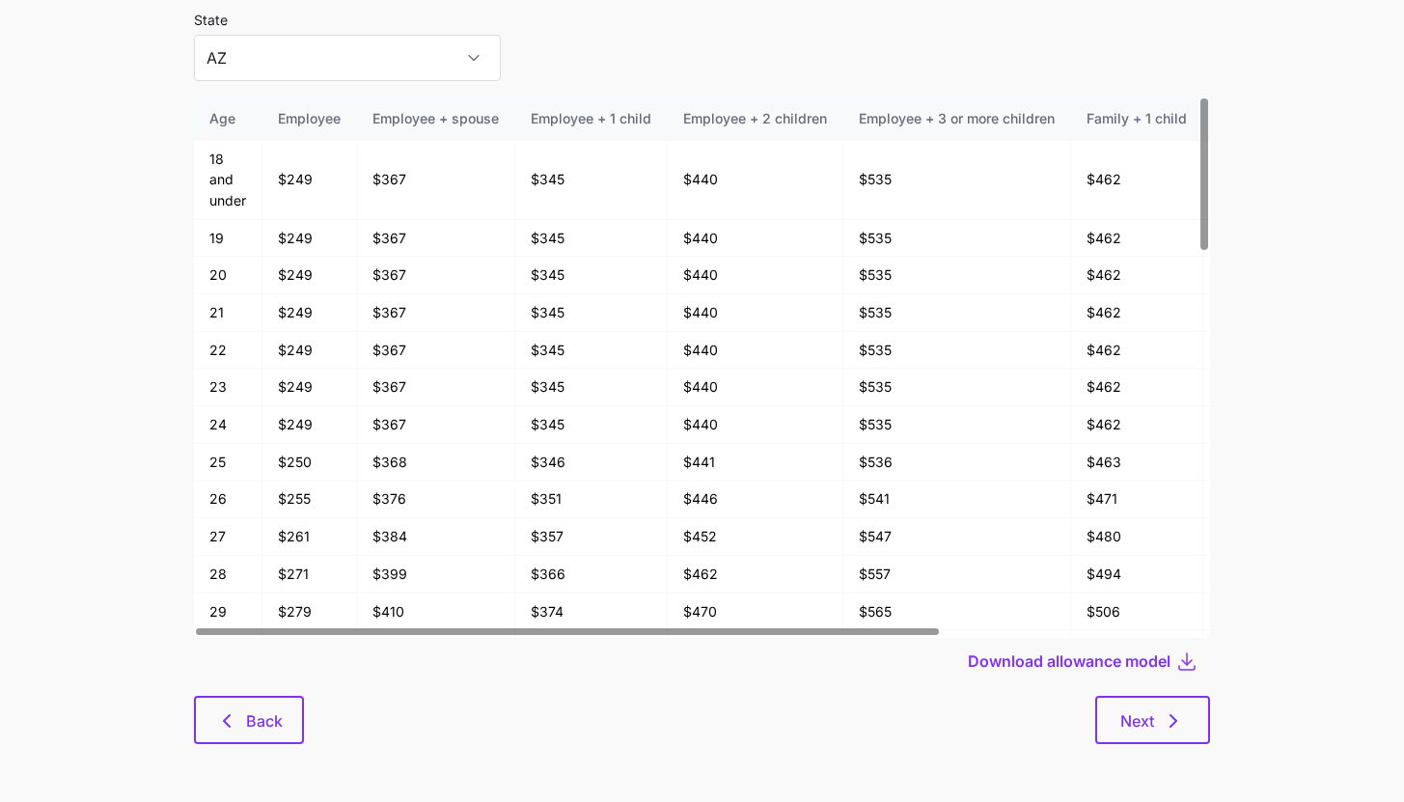
click at [1177, 694] on div "Allowance model State AZ Age Employee Employee + spouse Employee + 1 child Empl…" at bounding box center [701, 364] width 1047 height 805
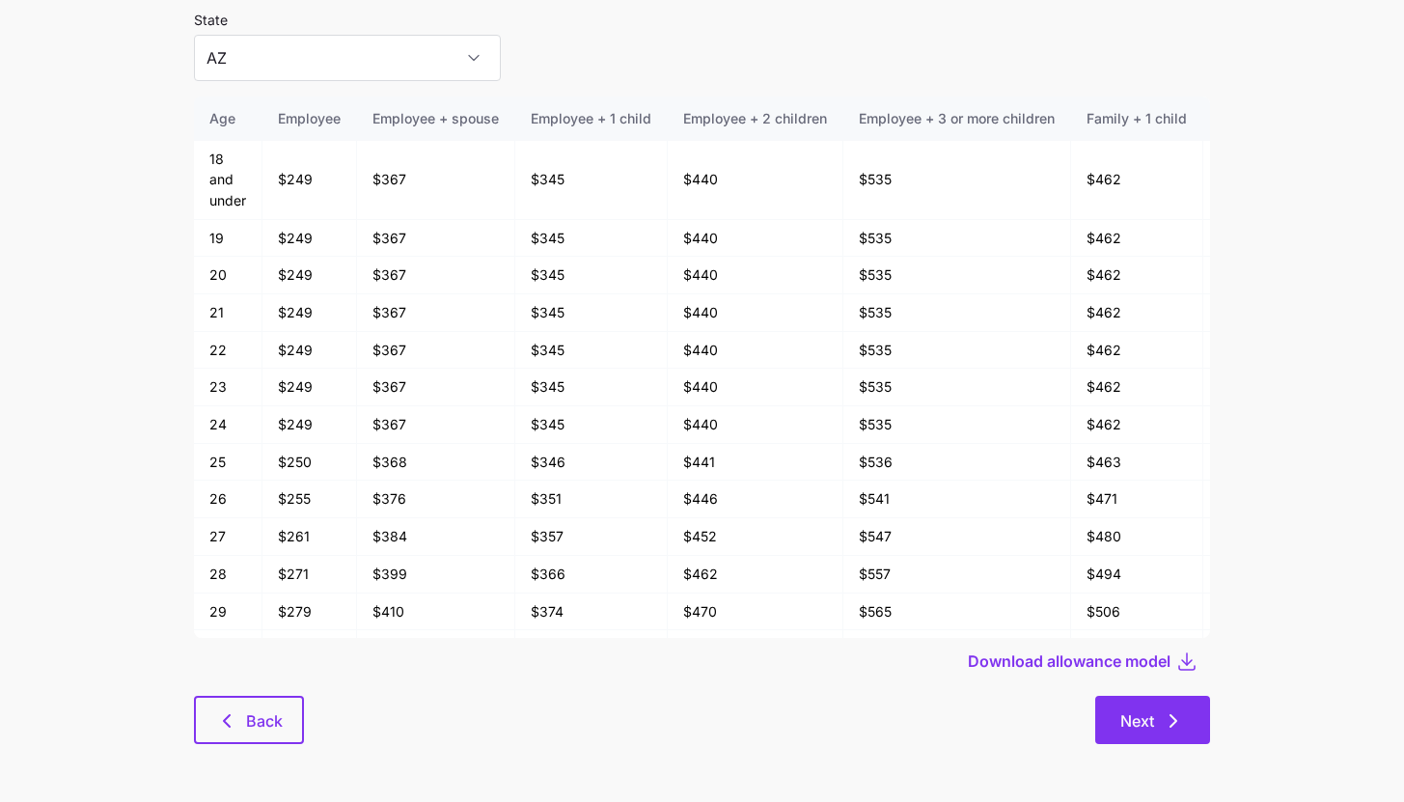
click at [1174, 717] on icon "button" at bounding box center [1173, 720] width 23 height 23
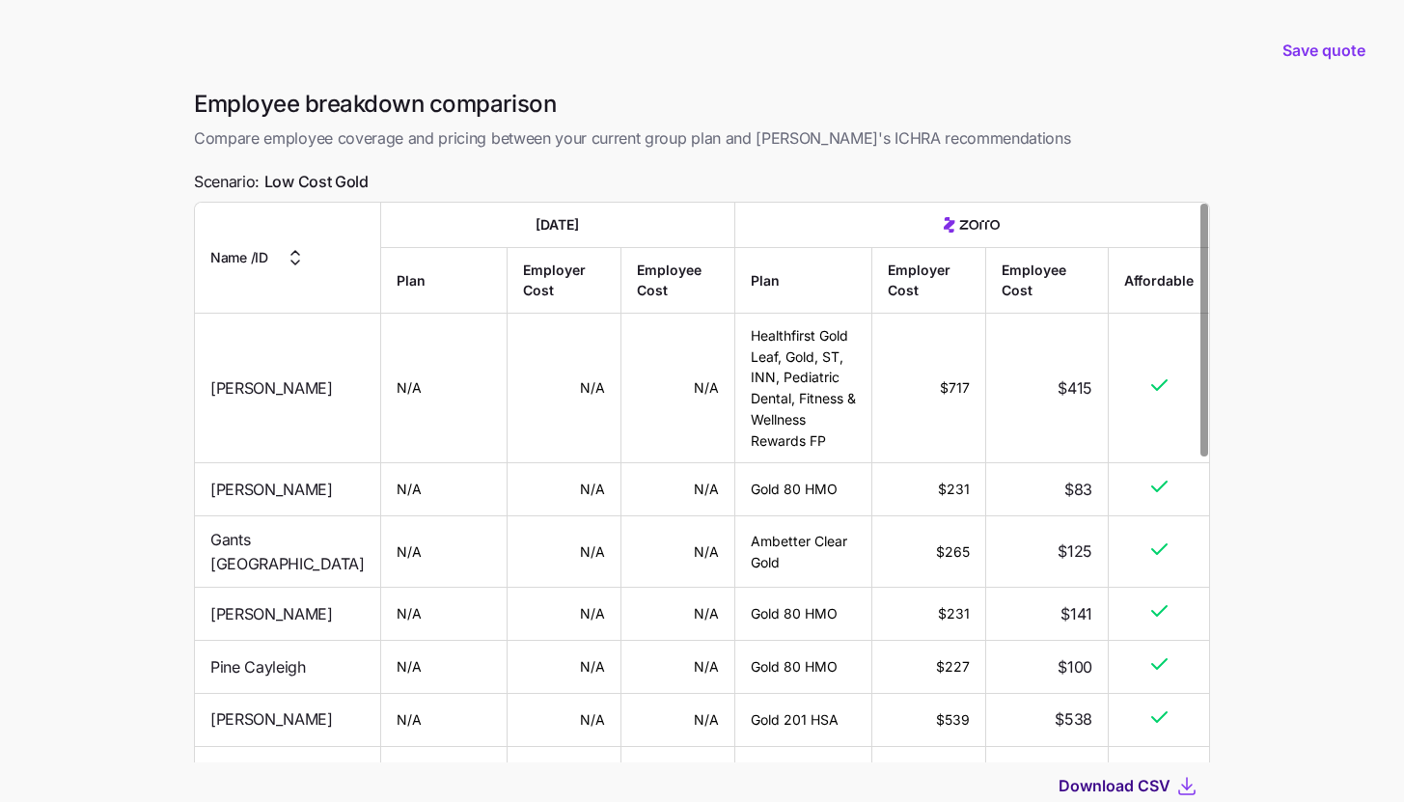
click at [1149, 787] on span "Download CSV" at bounding box center [1114, 785] width 112 height 23
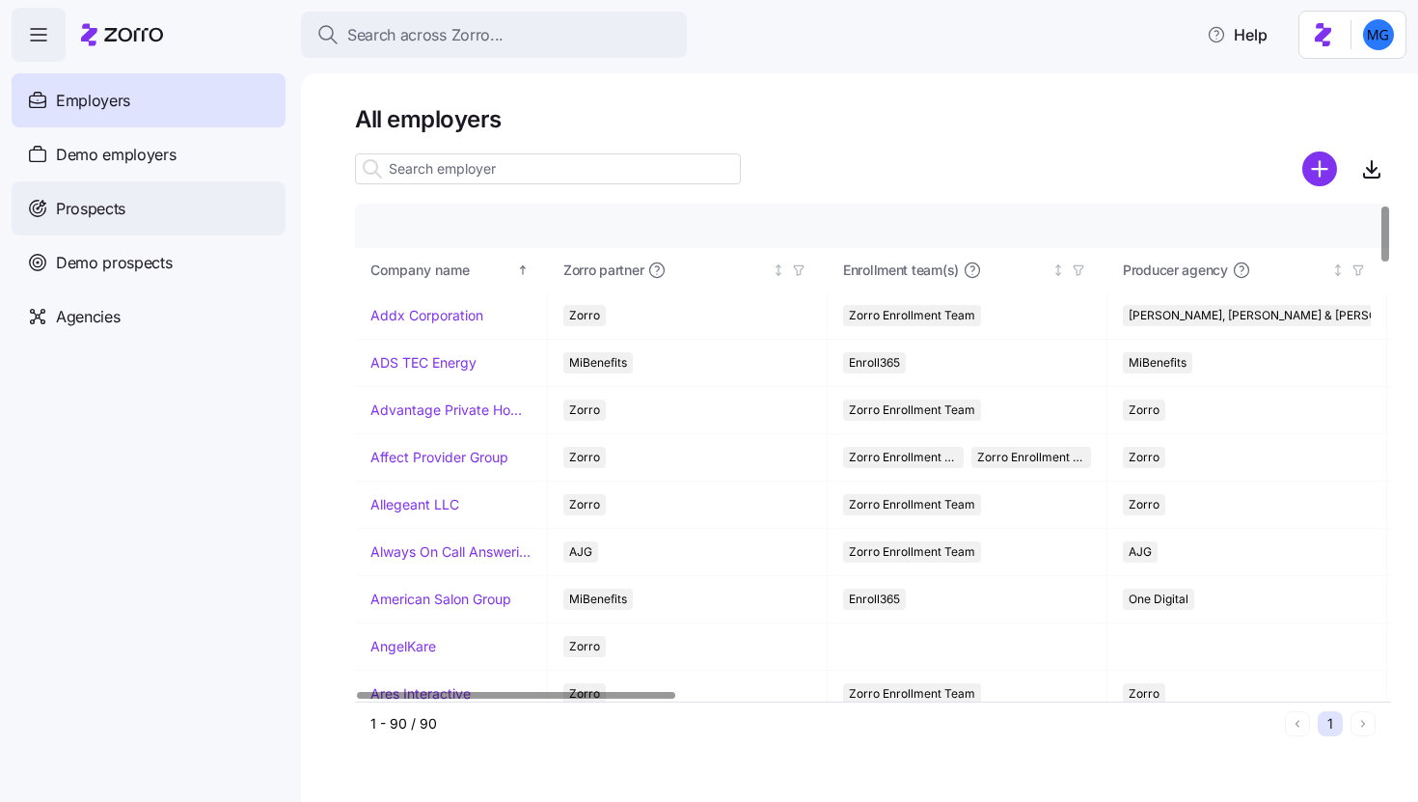
click at [223, 189] on div "Prospects" at bounding box center [149, 208] width 274 height 54
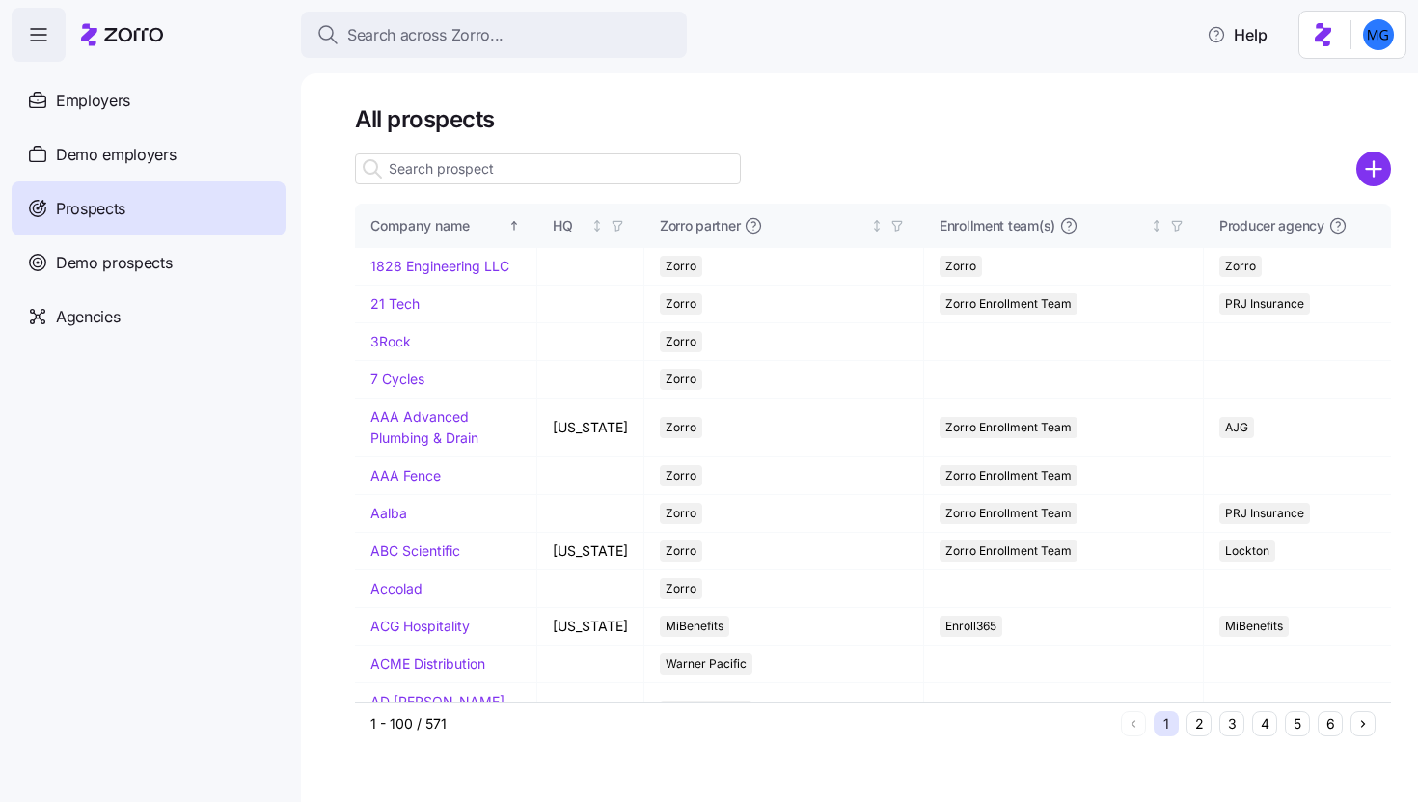
click at [621, 169] on input at bounding box center [548, 168] width 386 height 31
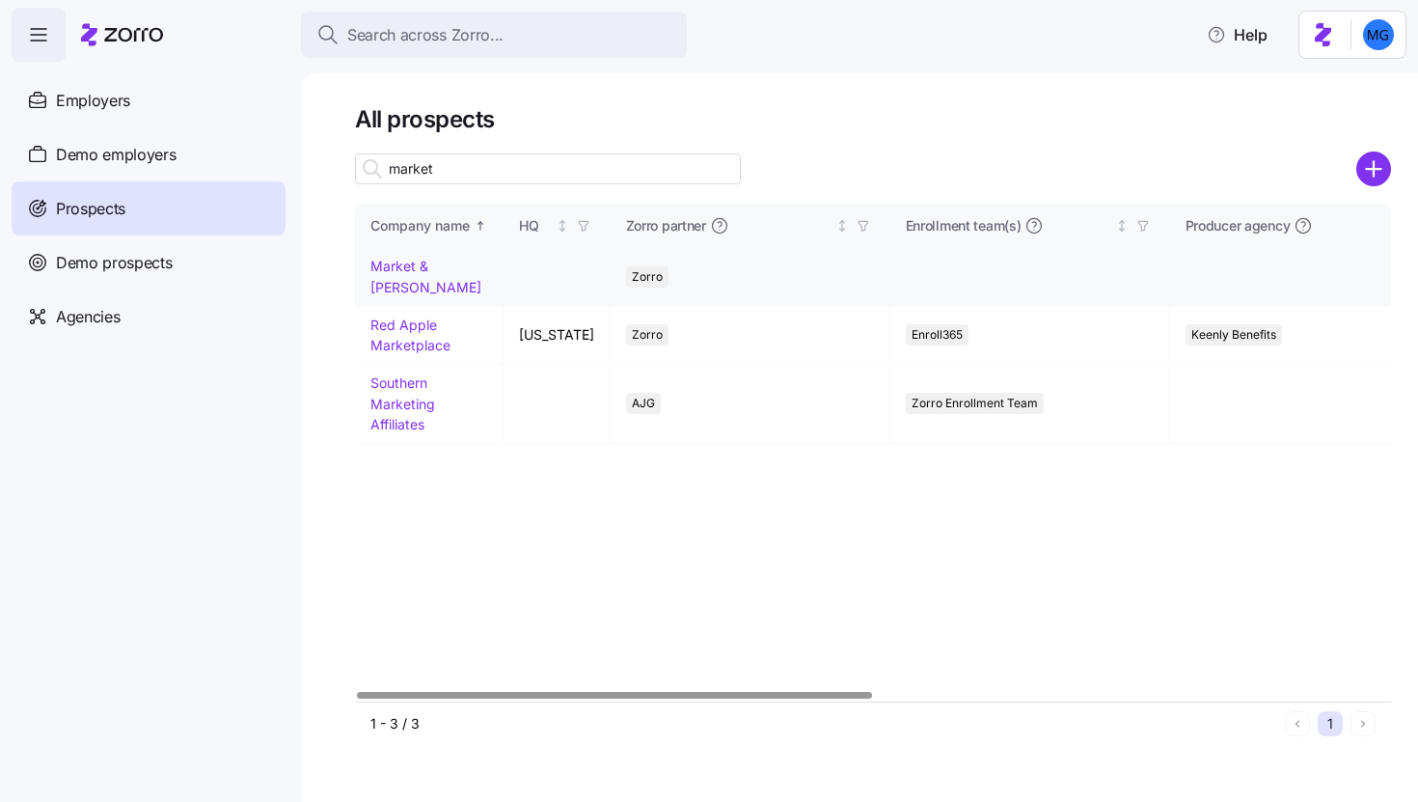
type input "market"
click at [404, 258] on link "Market & [PERSON_NAME]" at bounding box center [425, 277] width 111 height 38
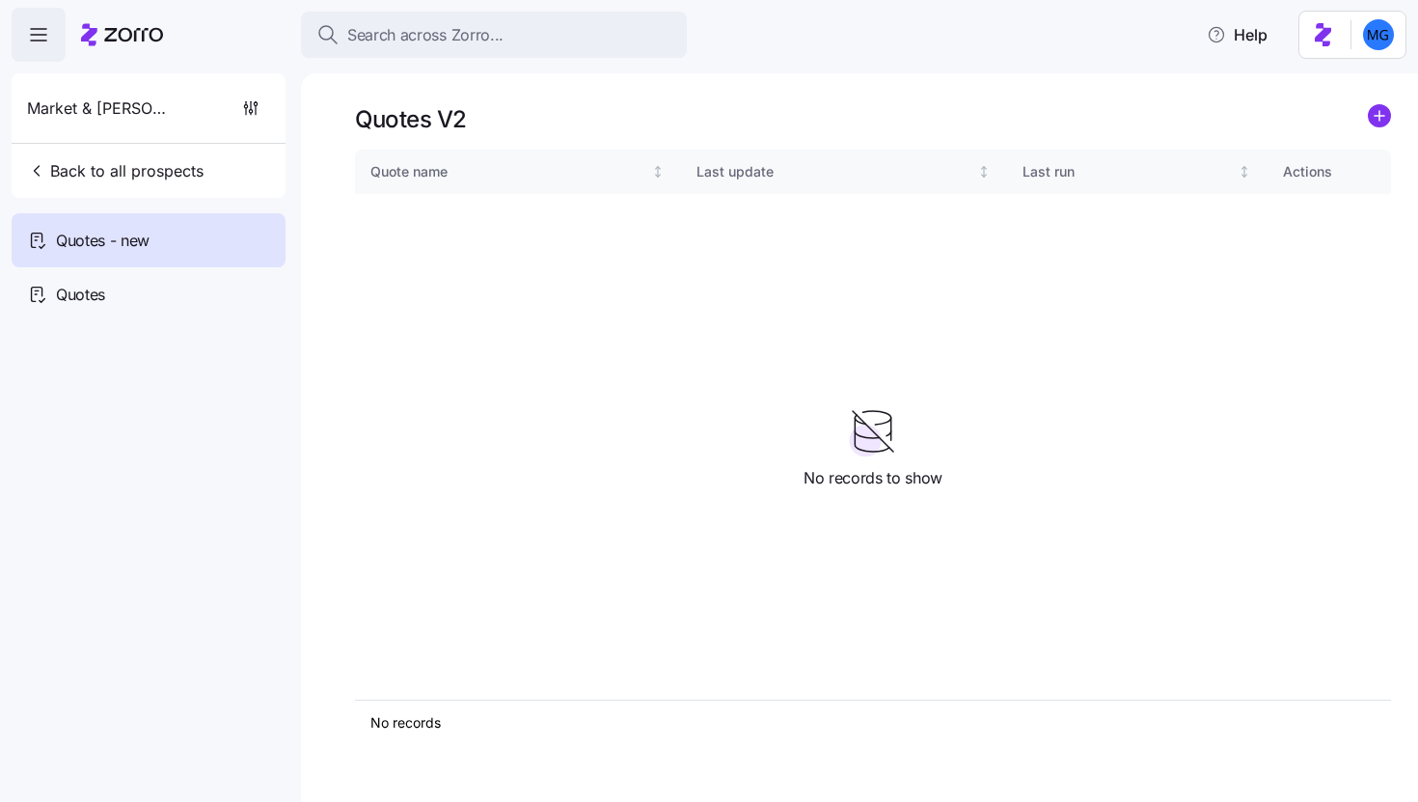
click at [1378, 127] on link at bounding box center [1379, 119] width 23 height 30
click at [130, 293] on div "Quotes" at bounding box center [149, 294] width 274 height 54
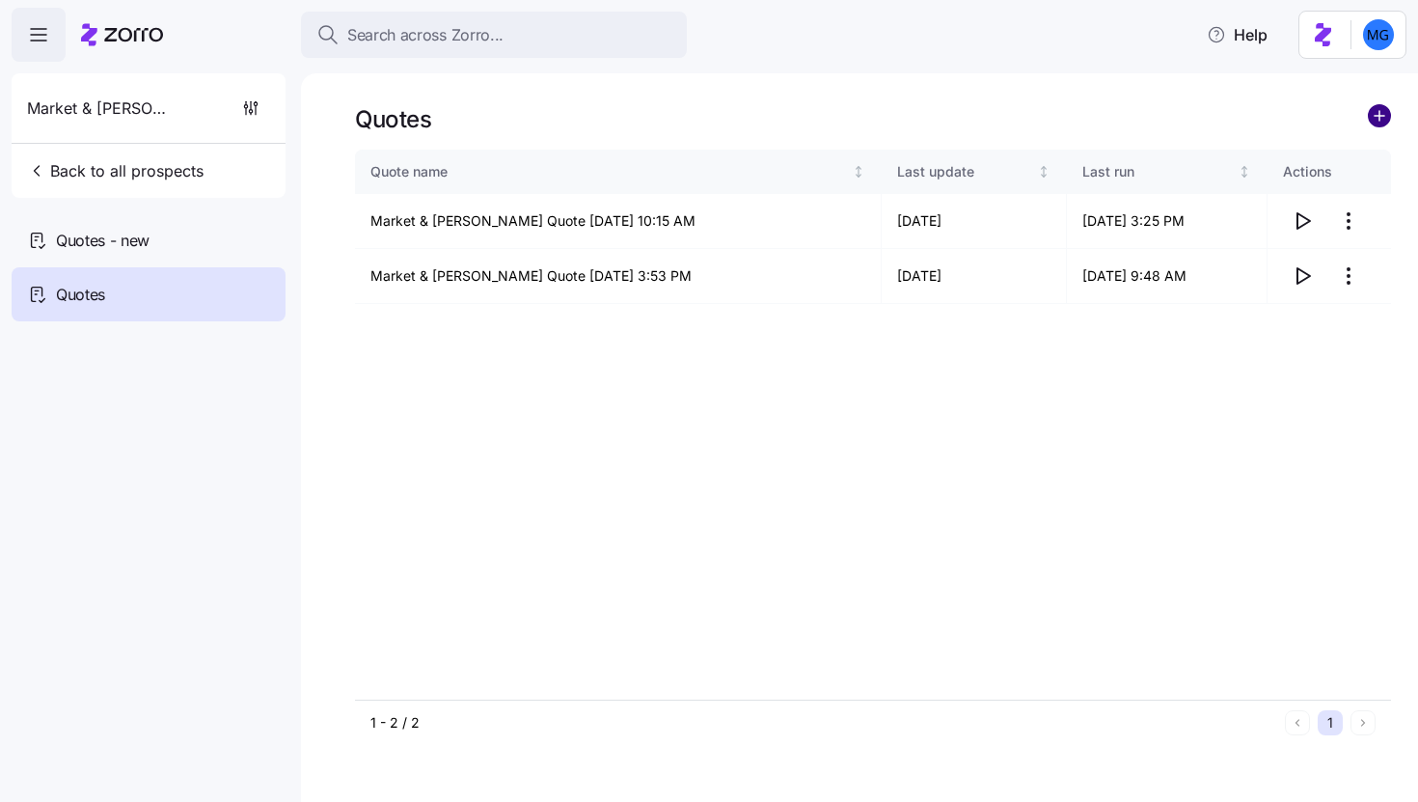
click at [1386, 113] on circle "add icon" at bounding box center [1379, 115] width 21 height 21
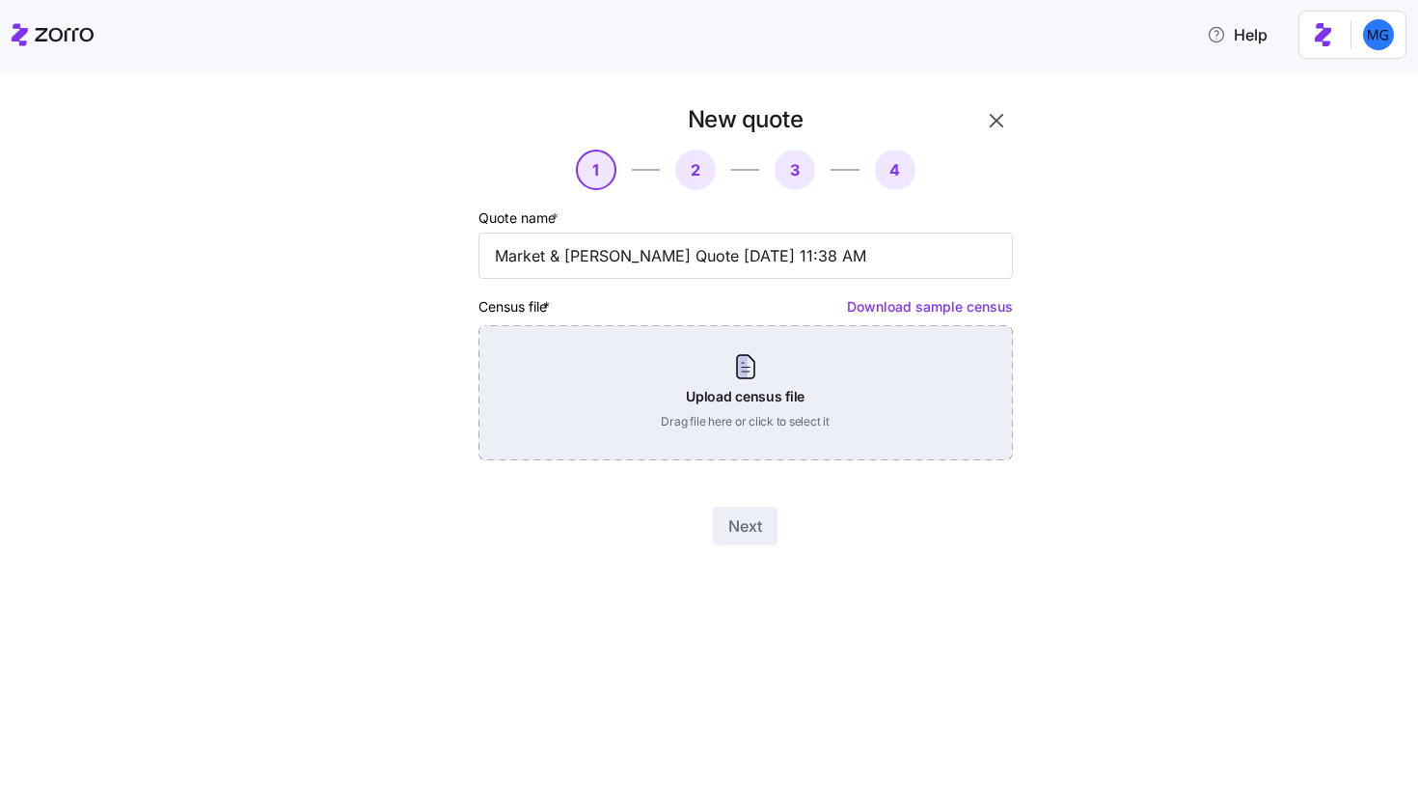
click at [667, 409] on div "Upload census file Drag file here or click to select it" at bounding box center [746, 392] width 534 height 135
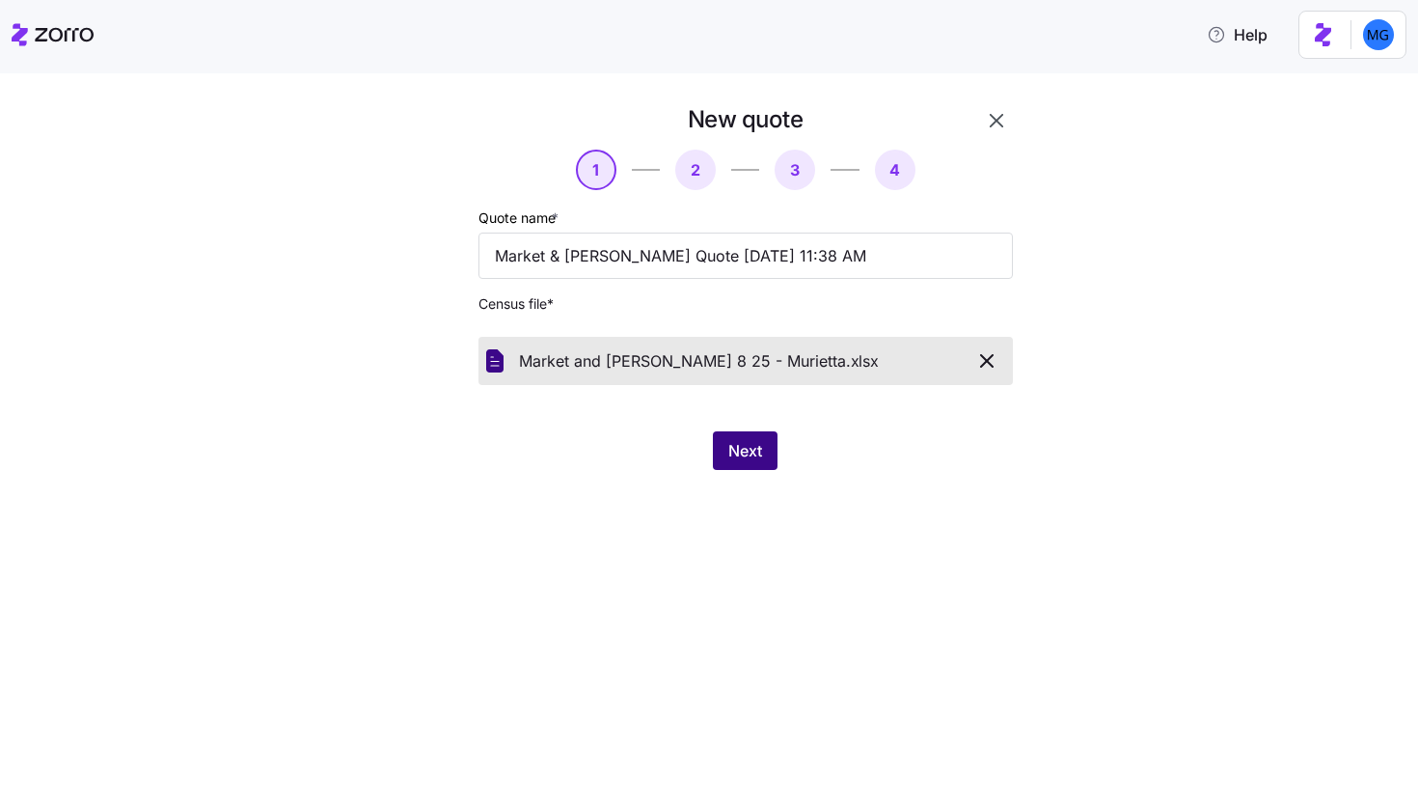
click at [752, 462] on button "Next" at bounding box center [745, 450] width 65 height 39
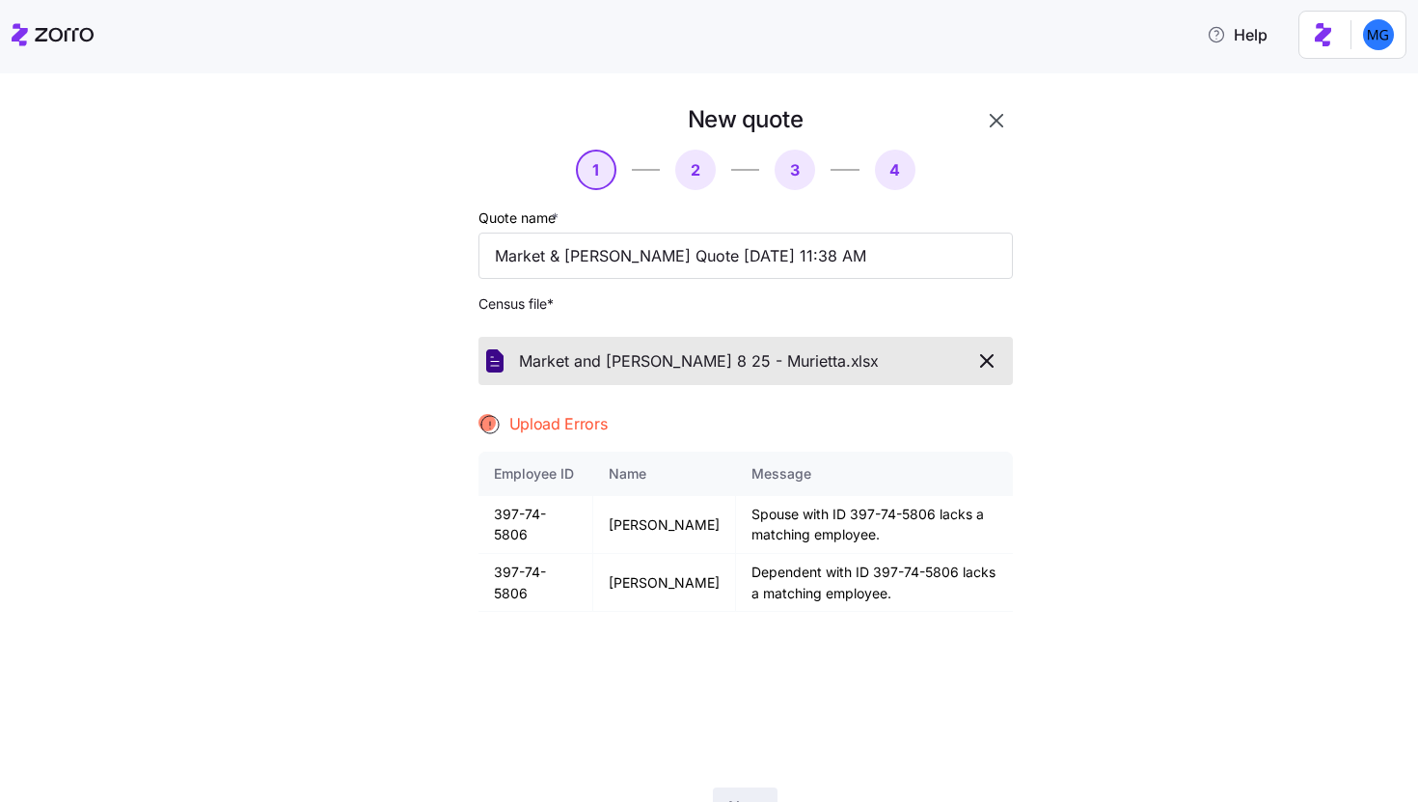
click at [994, 123] on icon "button" at bounding box center [996, 120] width 23 height 23
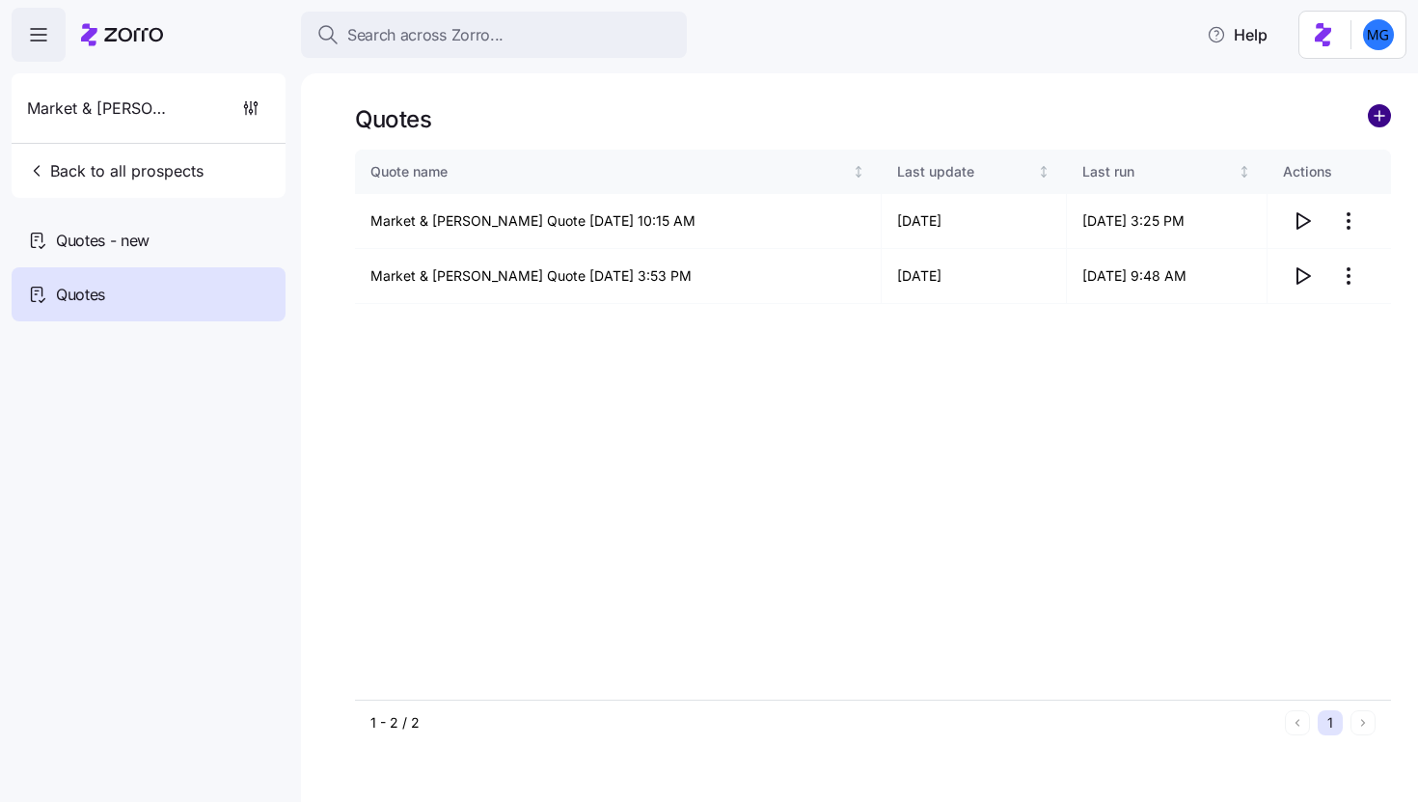
click at [1384, 114] on circle "add icon" at bounding box center [1379, 115] width 21 height 21
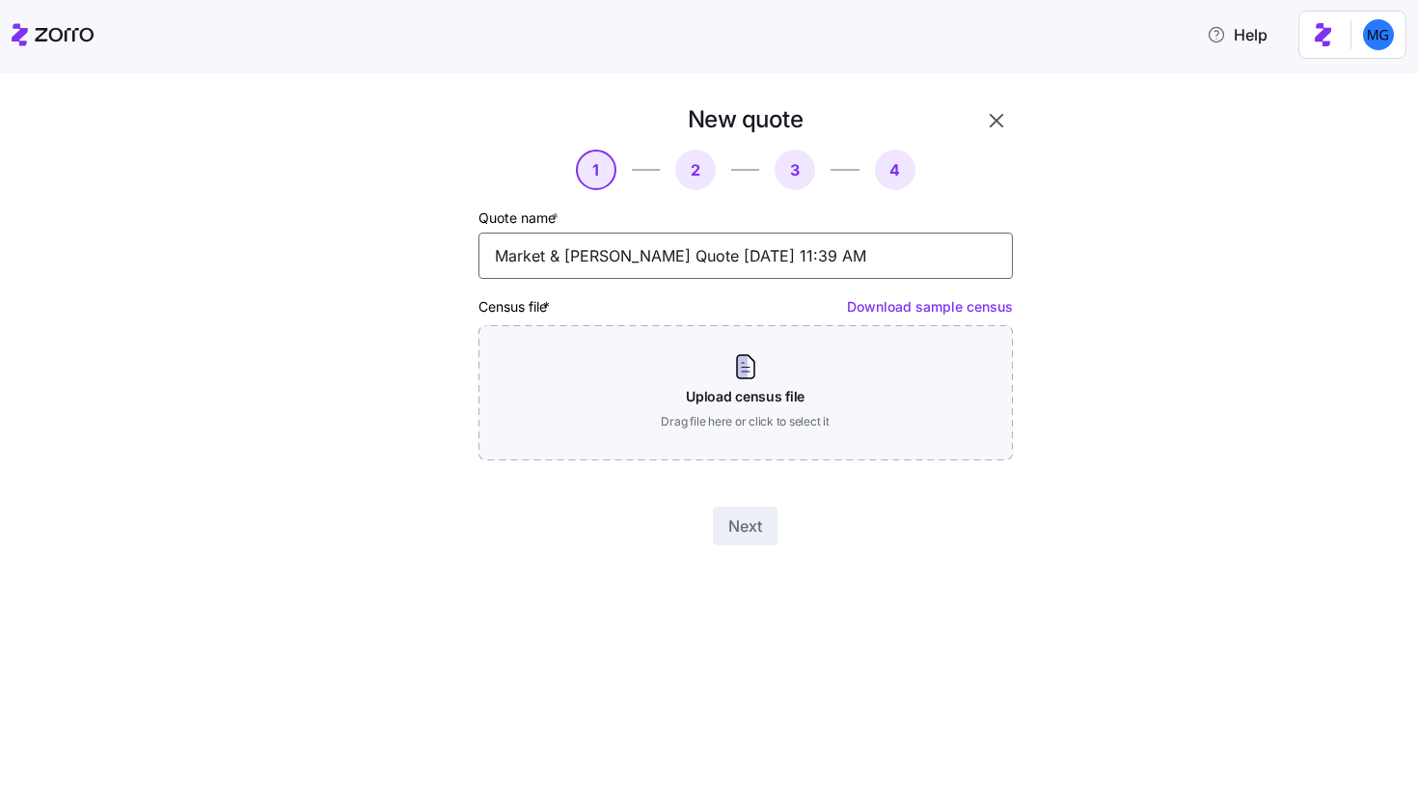
click at [497, 260] on input "Market & Johnson Quote 08/25/2025 11:39 AM" at bounding box center [746, 256] width 534 height 46
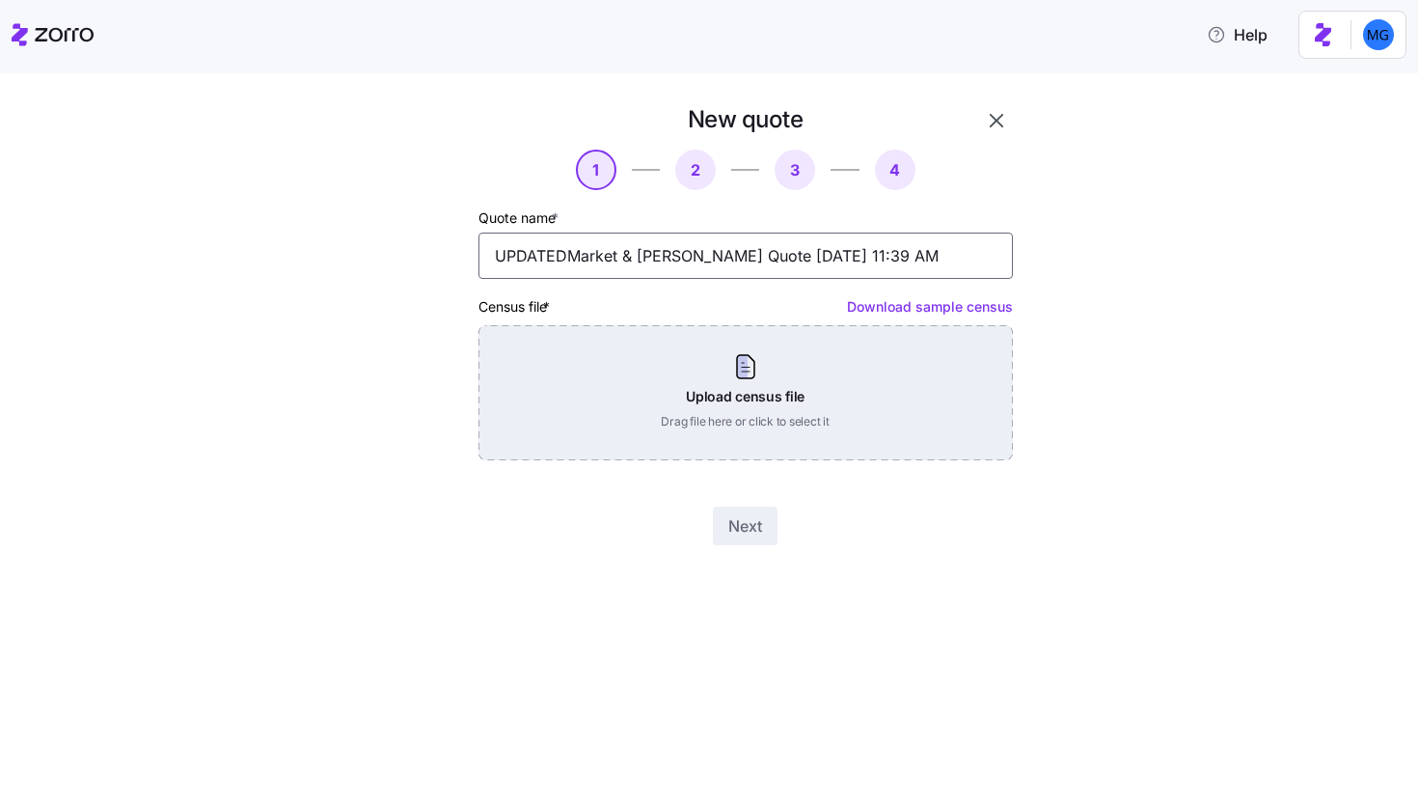
type input "UPDATEDMarket & Johnson Quote 08/25/2025 11:39 AM"
click at [692, 402] on div "Upload census file Drag file here or click to select it" at bounding box center [746, 392] width 534 height 135
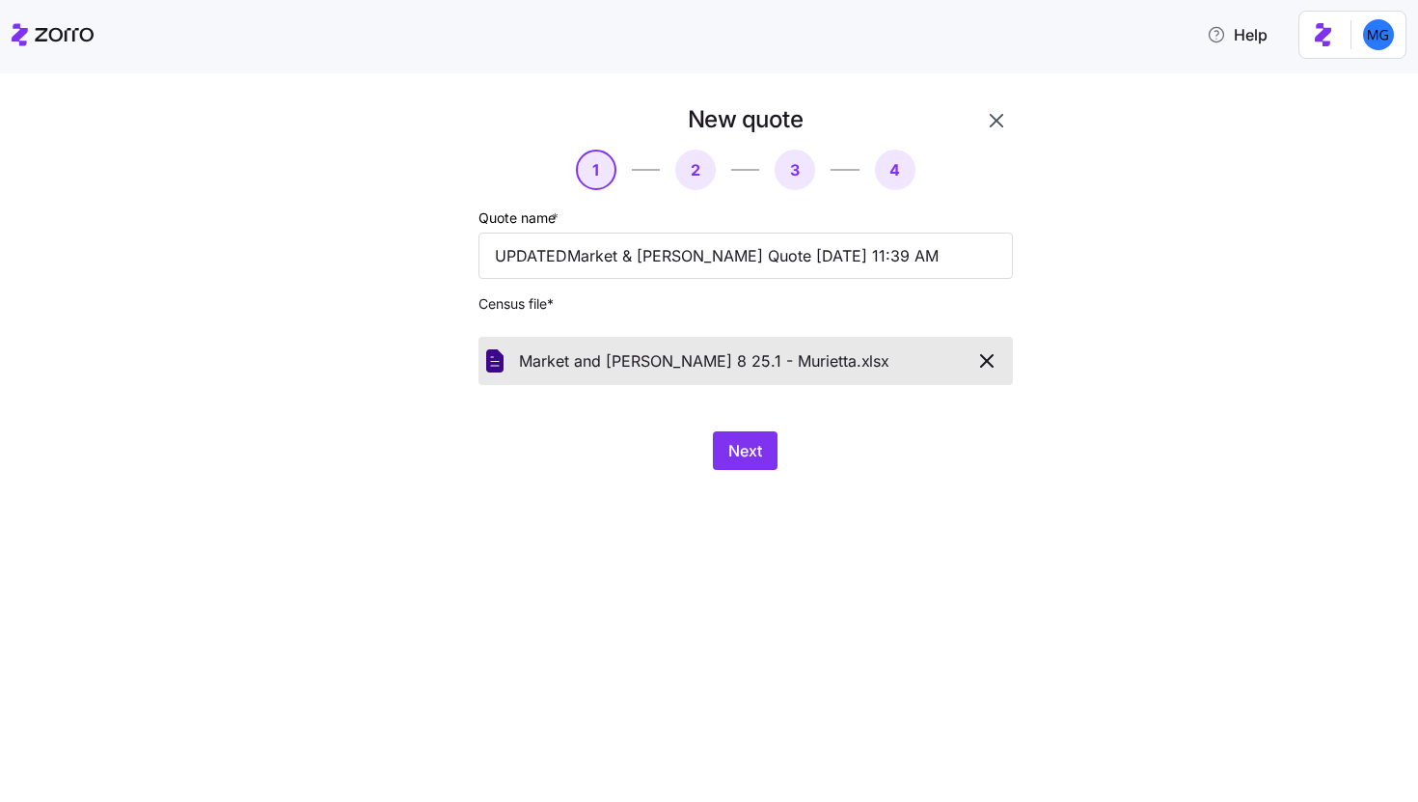
click at [766, 473] on div "New quote 1 2 3 4 Quote name * UPDATEDMarket & Johnson Quote 08/25/2025 11:39 A…" at bounding box center [722, 298] width 675 height 389
click at [767, 444] on button "Next" at bounding box center [745, 450] width 65 height 39
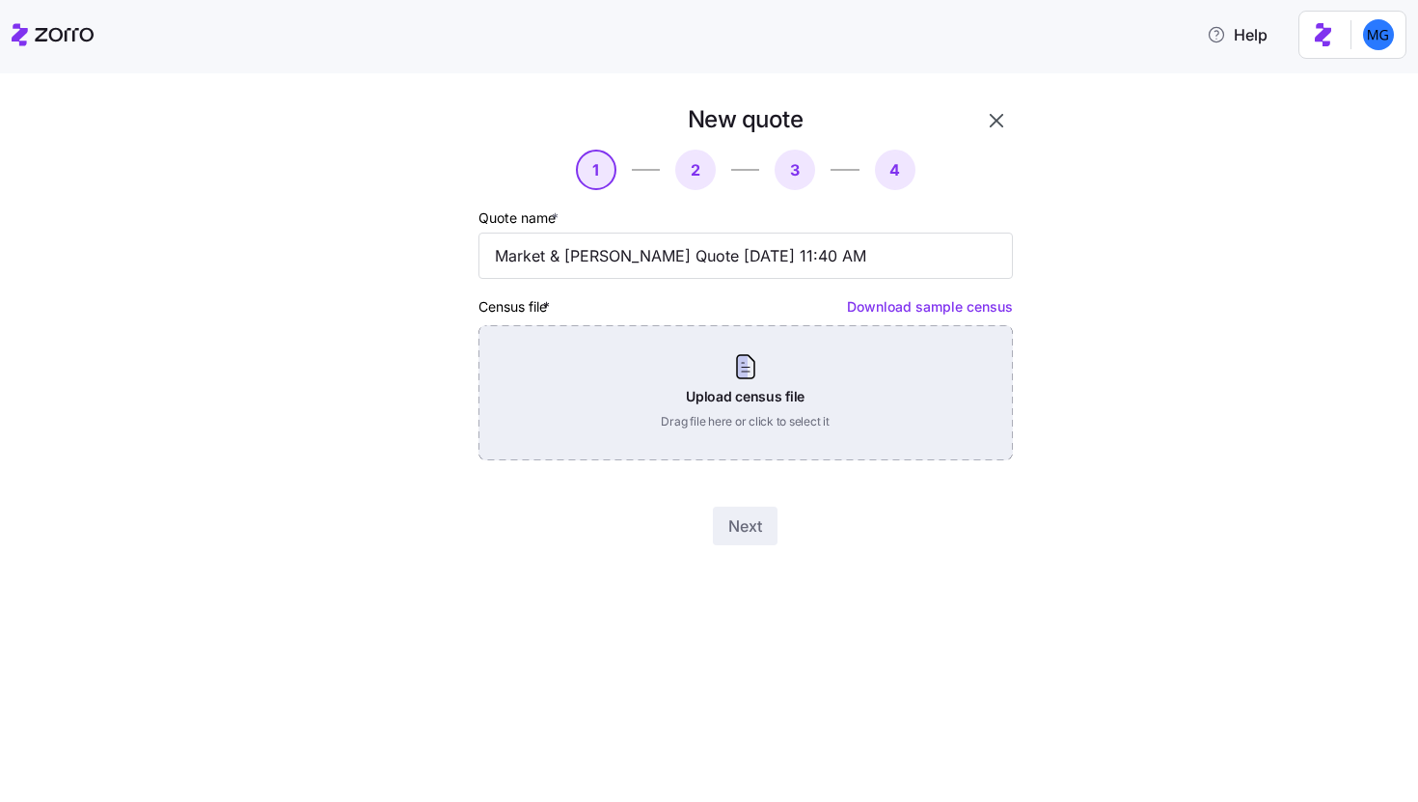
click at [672, 367] on div "Upload census file Drag file here or click to select it" at bounding box center [746, 392] width 534 height 135
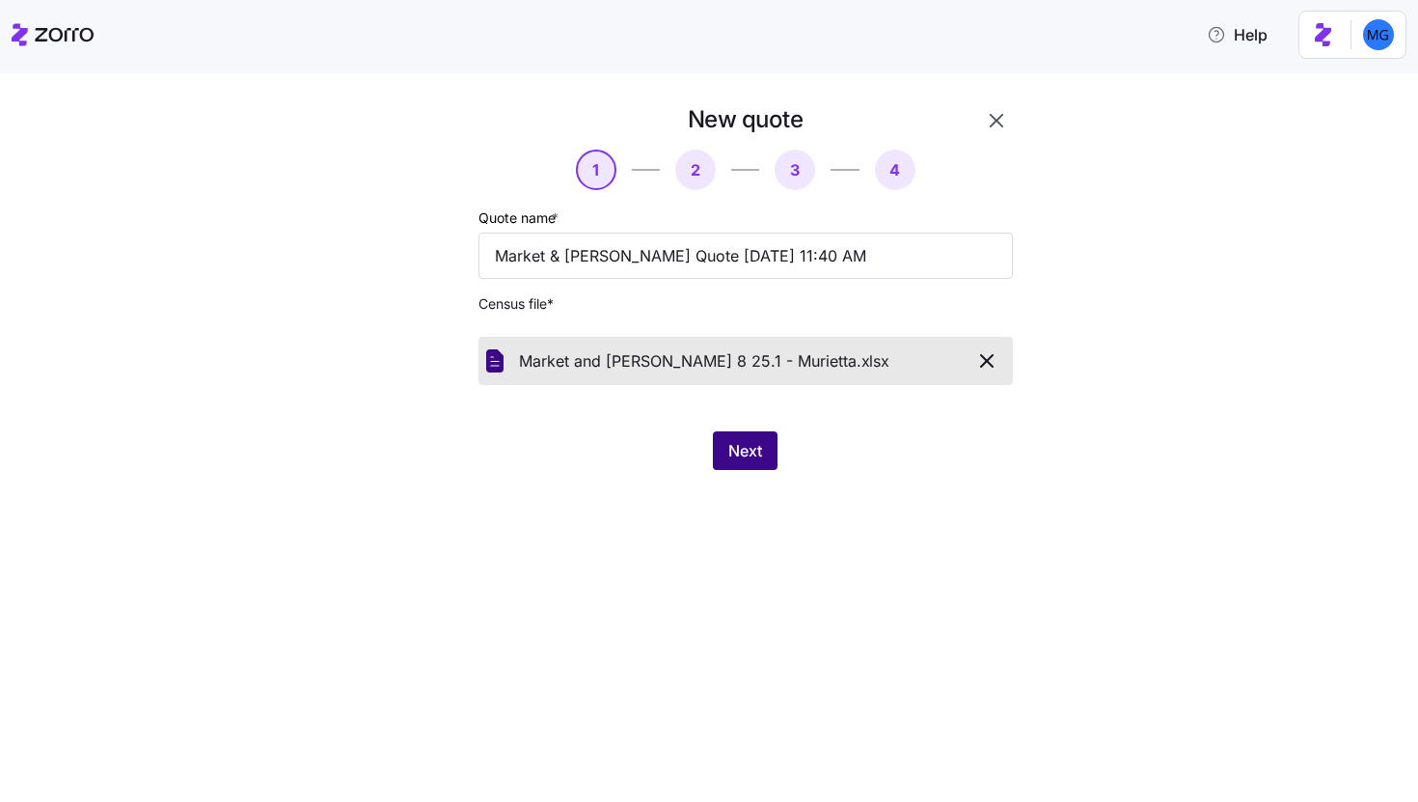
click at [748, 456] on span "Next" at bounding box center [745, 450] width 34 height 23
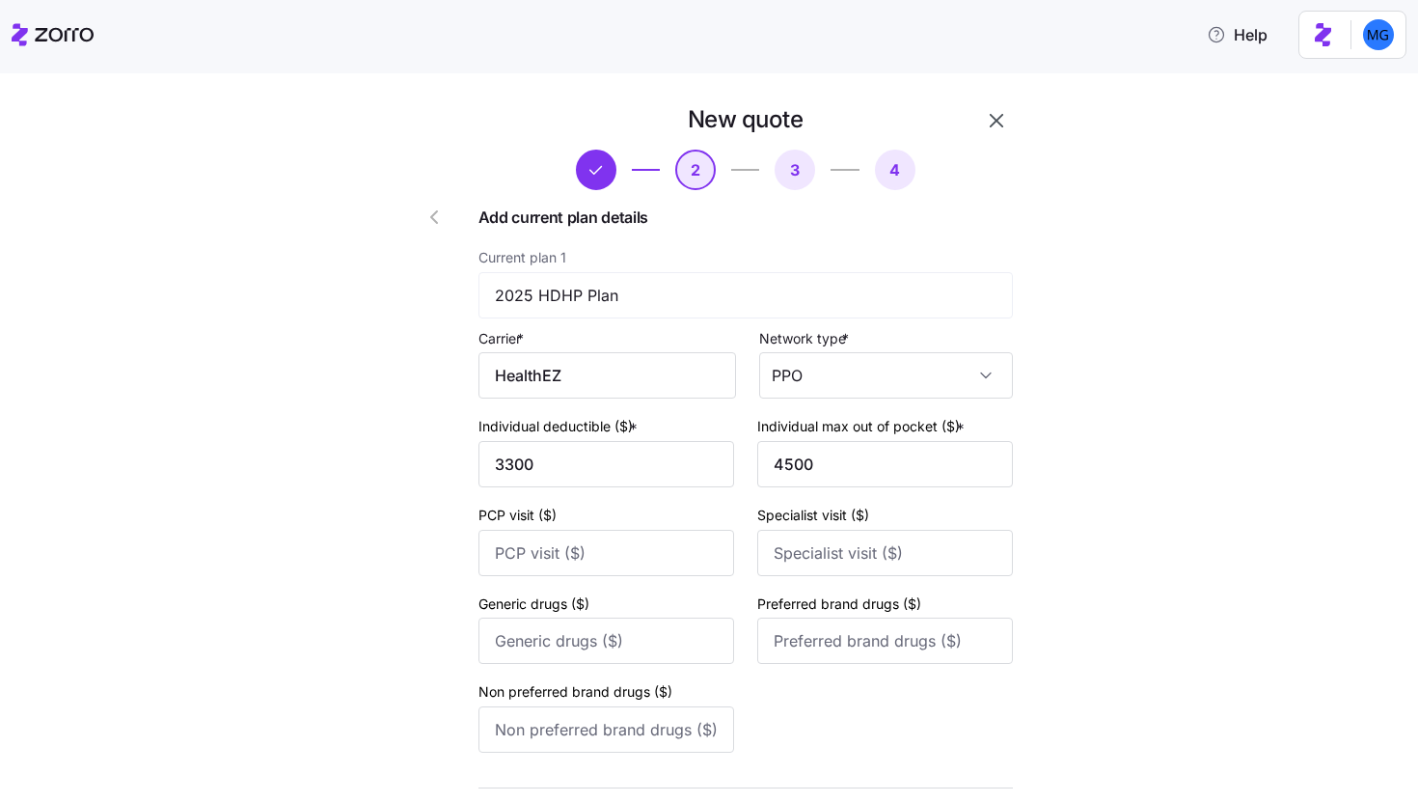
scroll to position [705, 0]
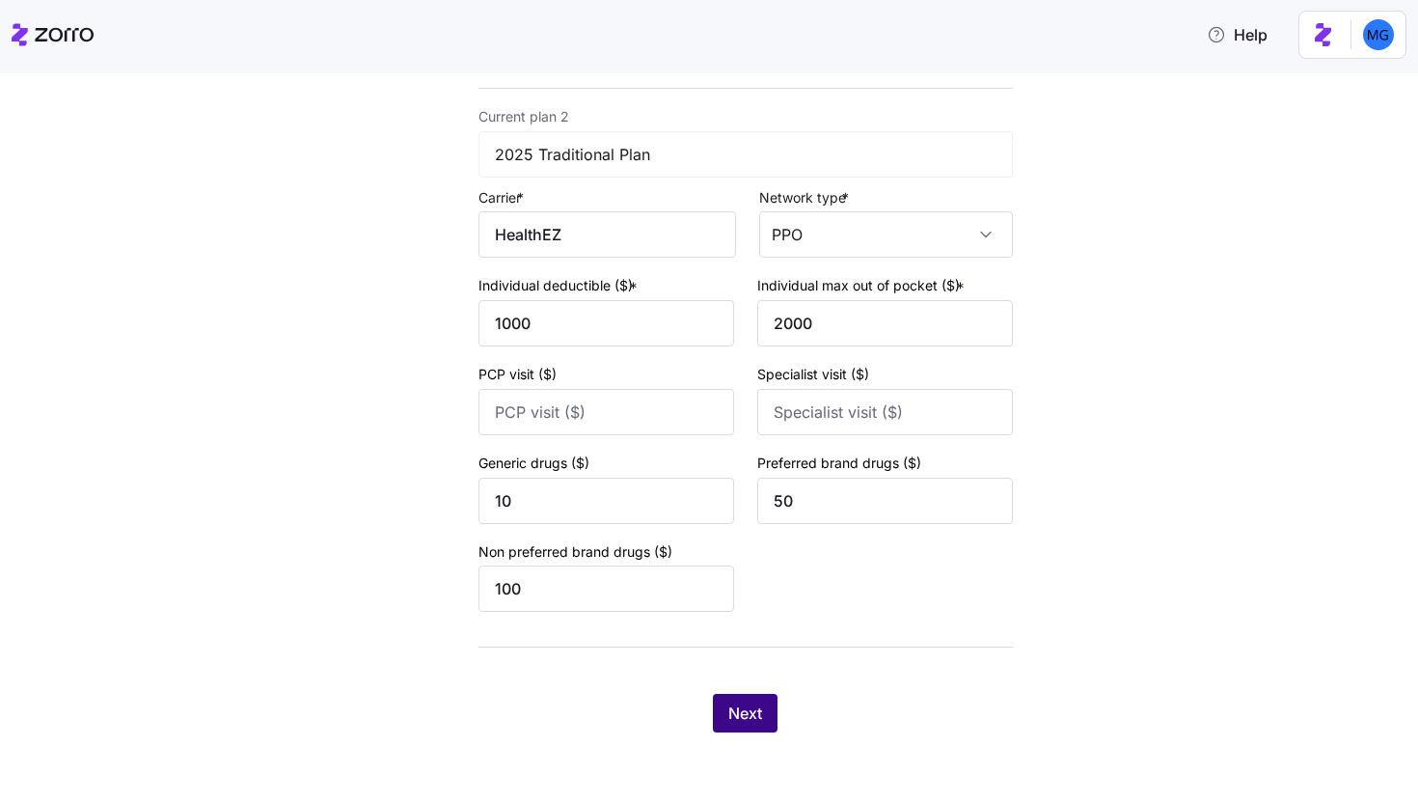
click at [734, 708] on span "Next" at bounding box center [745, 712] width 34 height 23
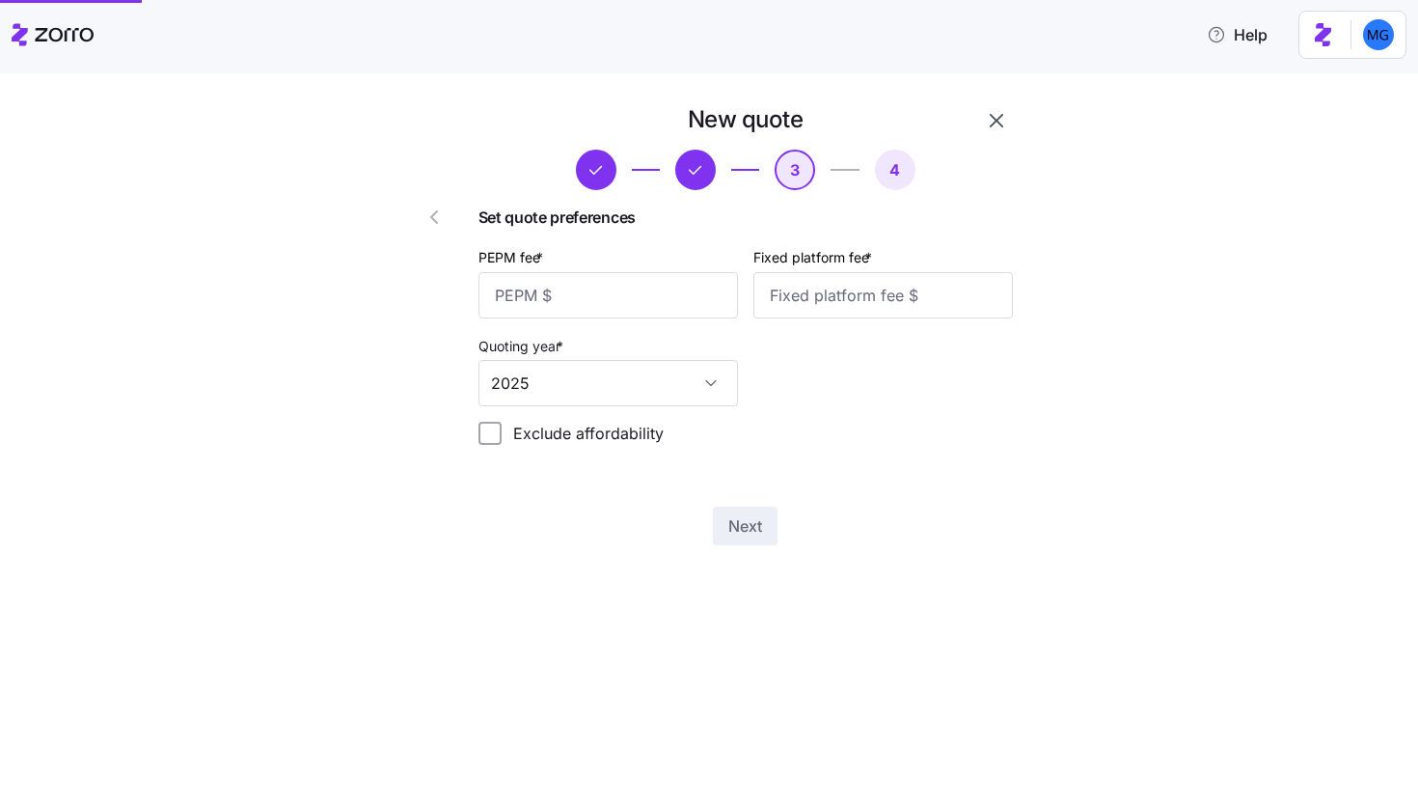
scroll to position [0, 0]
click at [639, 301] on input "PEPM fee *" at bounding box center [609, 295] width 260 height 46
type input "50"
type input "100"
click at [749, 542] on button "Next" at bounding box center [745, 526] width 65 height 39
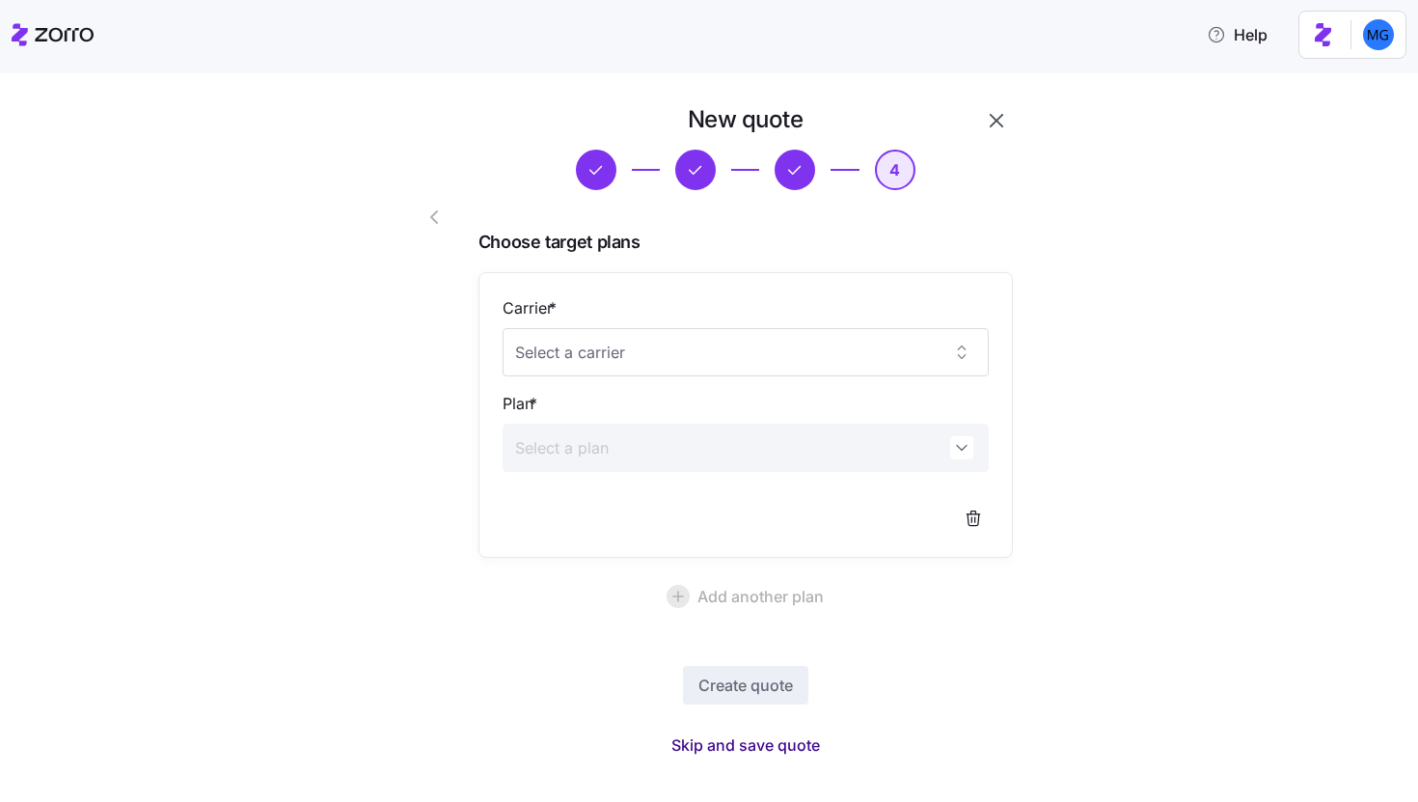
click at [749, 733] on span "Skip and save quote" at bounding box center [746, 744] width 149 height 23
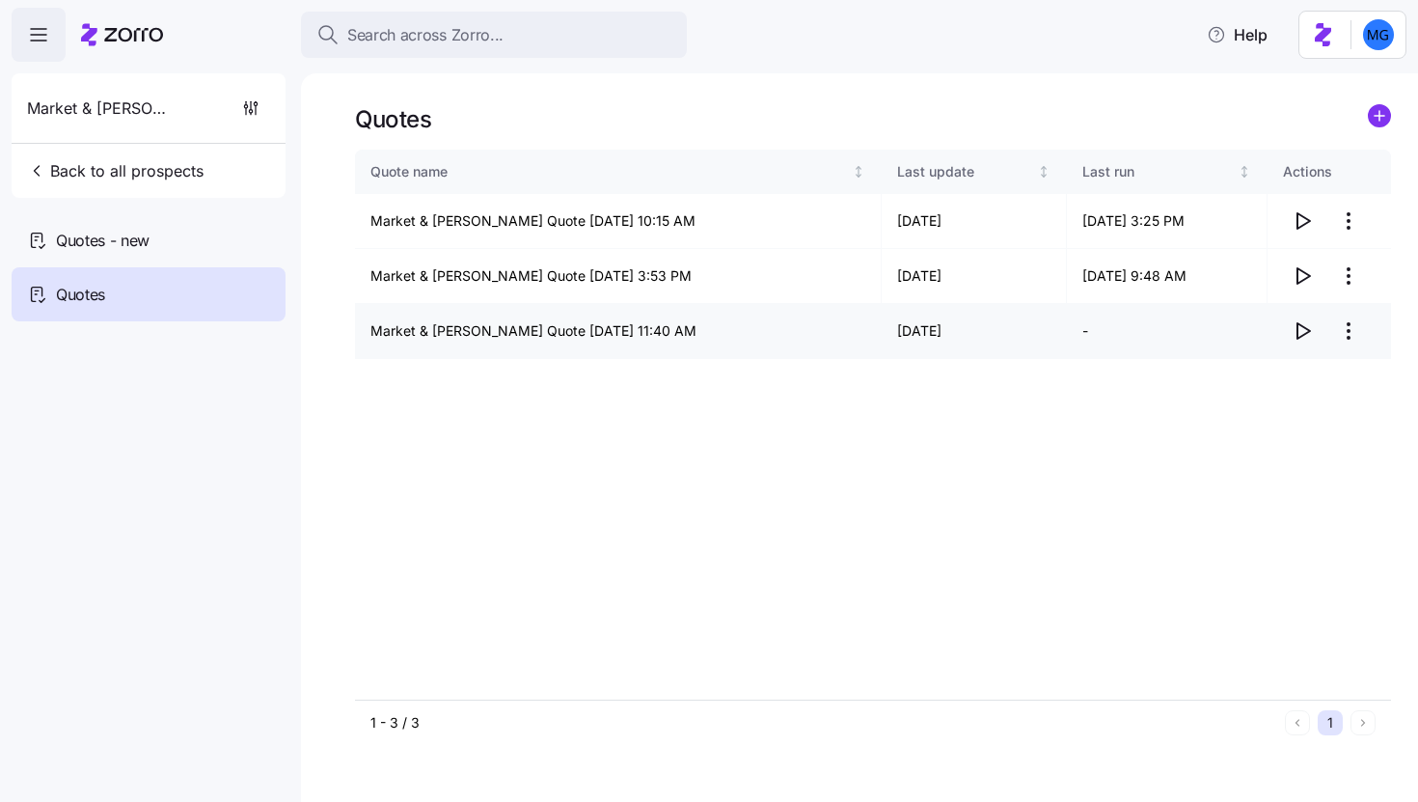
click at [1300, 334] on icon "button" at bounding box center [1302, 330] width 23 height 23
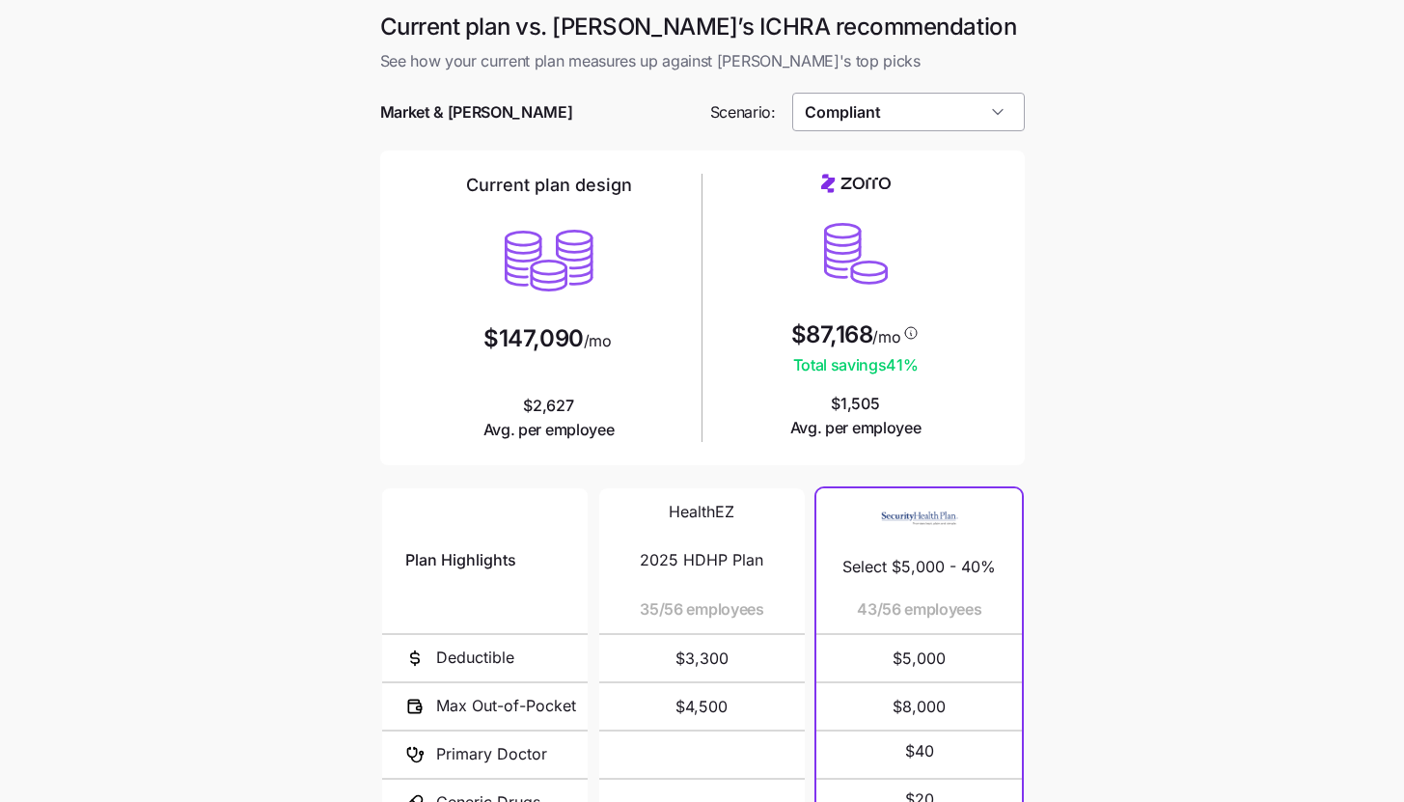
click at [1003, 117] on input "Compliant" at bounding box center [908, 112] width 233 height 39
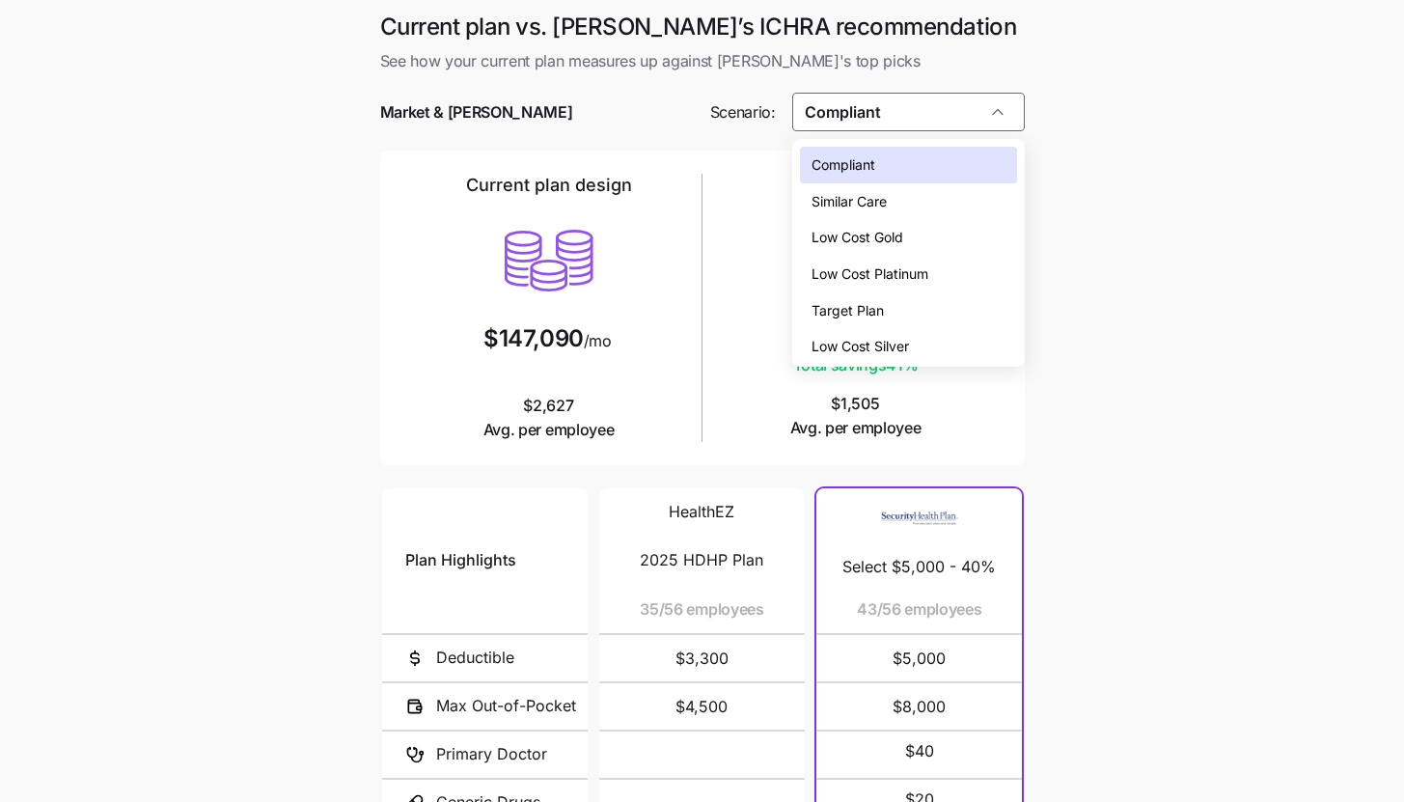
click at [958, 226] on div "Low Cost Gold" at bounding box center [908, 237] width 217 height 37
type input "Low Cost Gold"
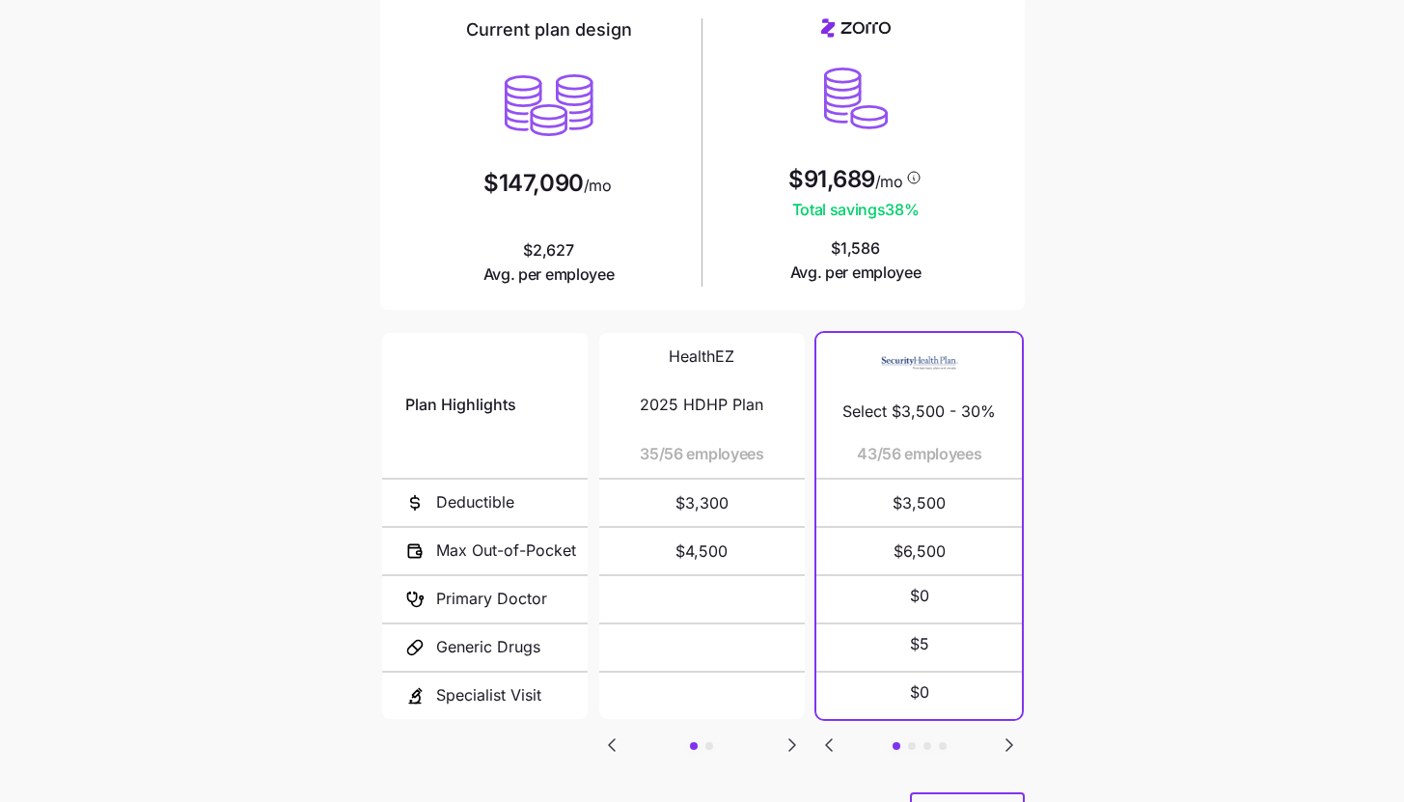
scroll to position [251, 0]
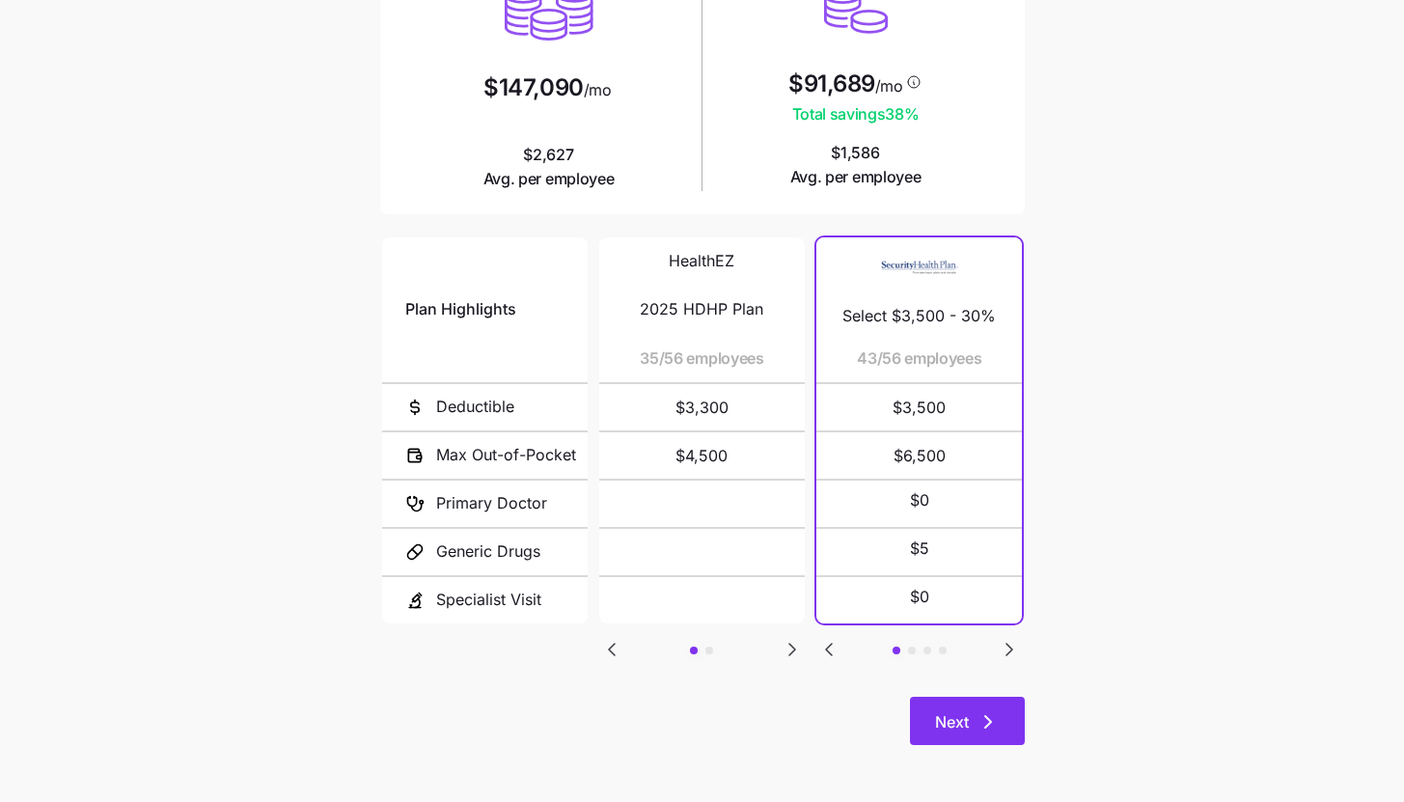
click at [963, 715] on span "Next" at bounding box center [952, 721] width 34 height 23
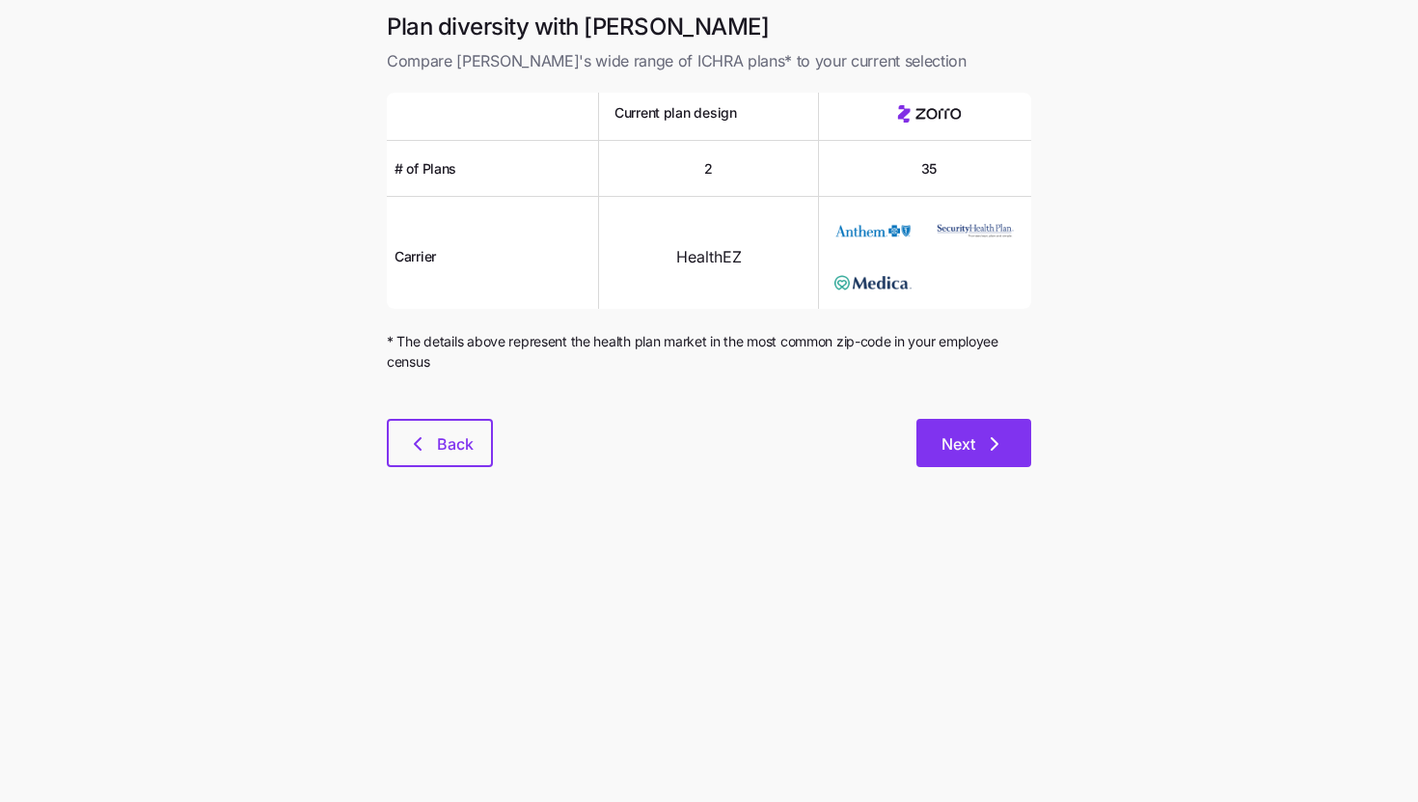
click at [1018, 455] on button "Next" at bounding box center [974, 443] width 115 height 48
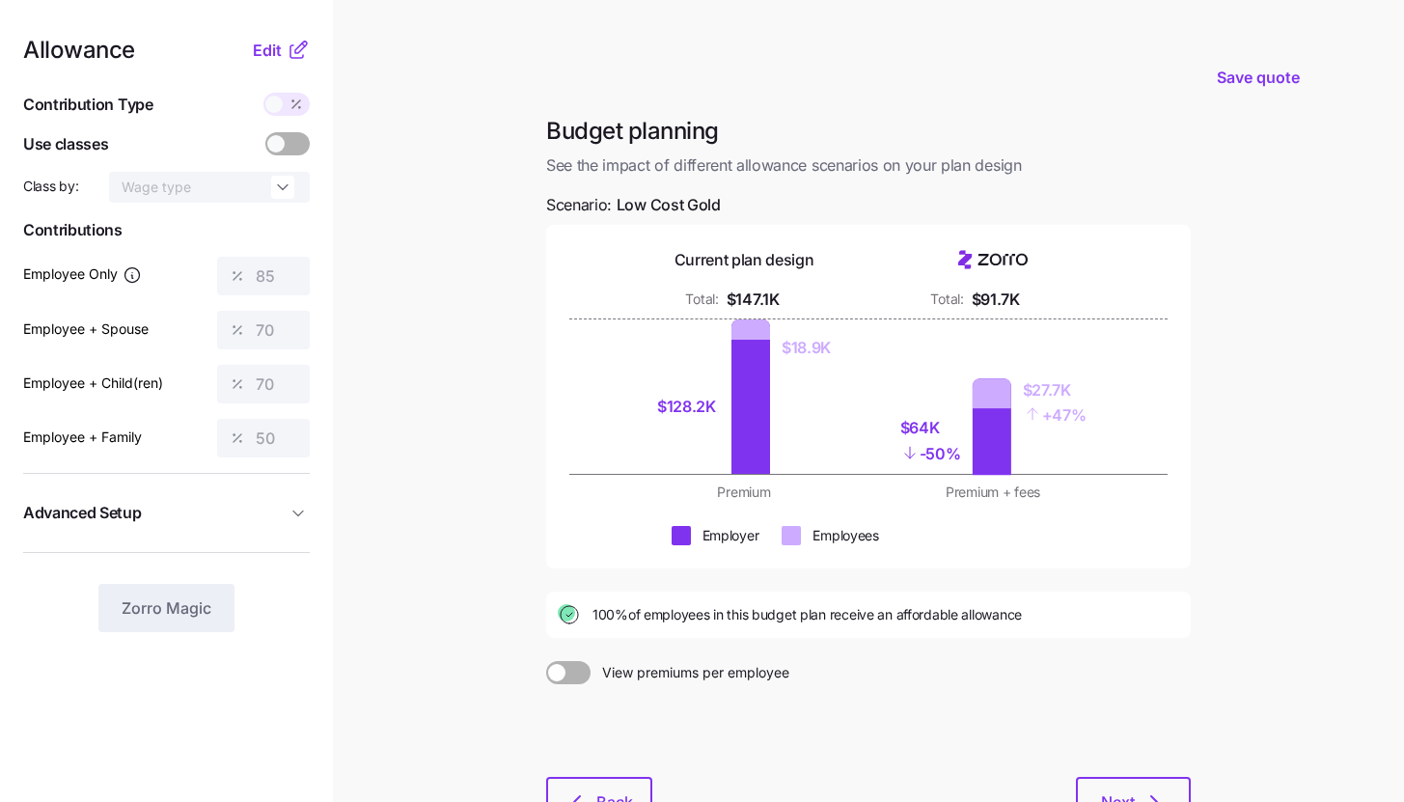
click at [288, 52] on icon at bounding box center [298, 50] width 23 height 23
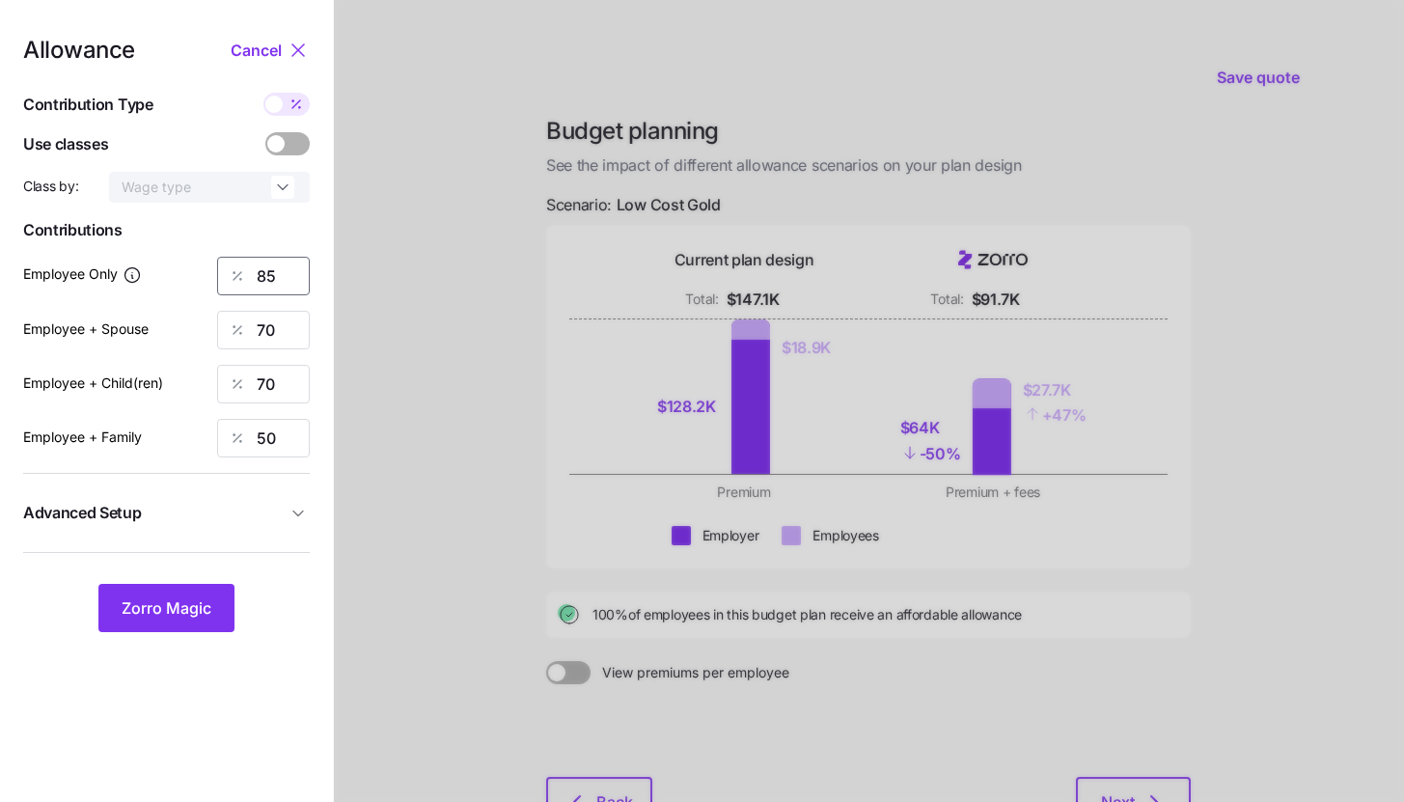
click at [265, 279] on input "85" at bounding box center [263, 276] width 93 height 39
type input "100"
click at [206, 597] on span "Zorro Magic" at bounding box center [167, 607] width 90 height 23
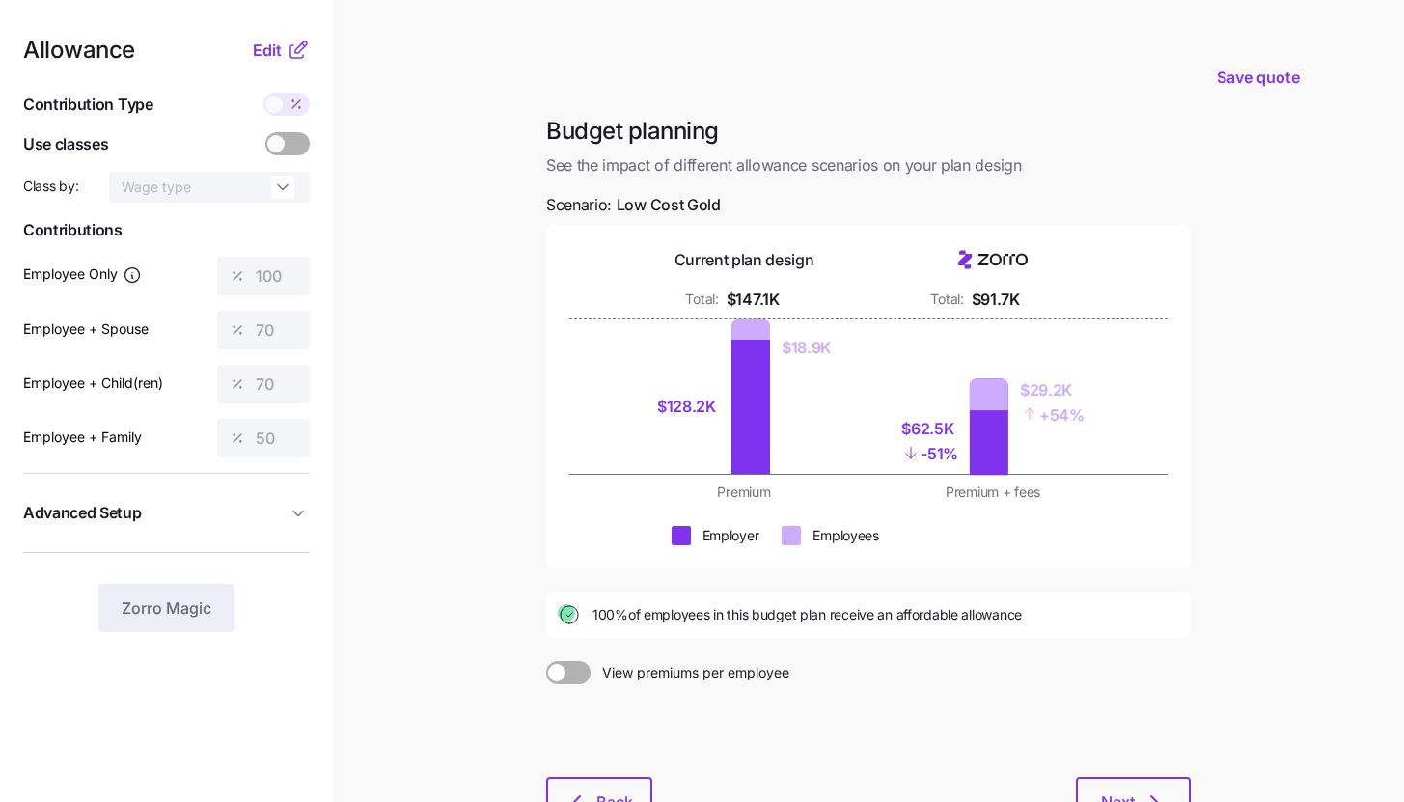
click at [295, 44] on icon at bounding box center [298, 50] width 23 height 23
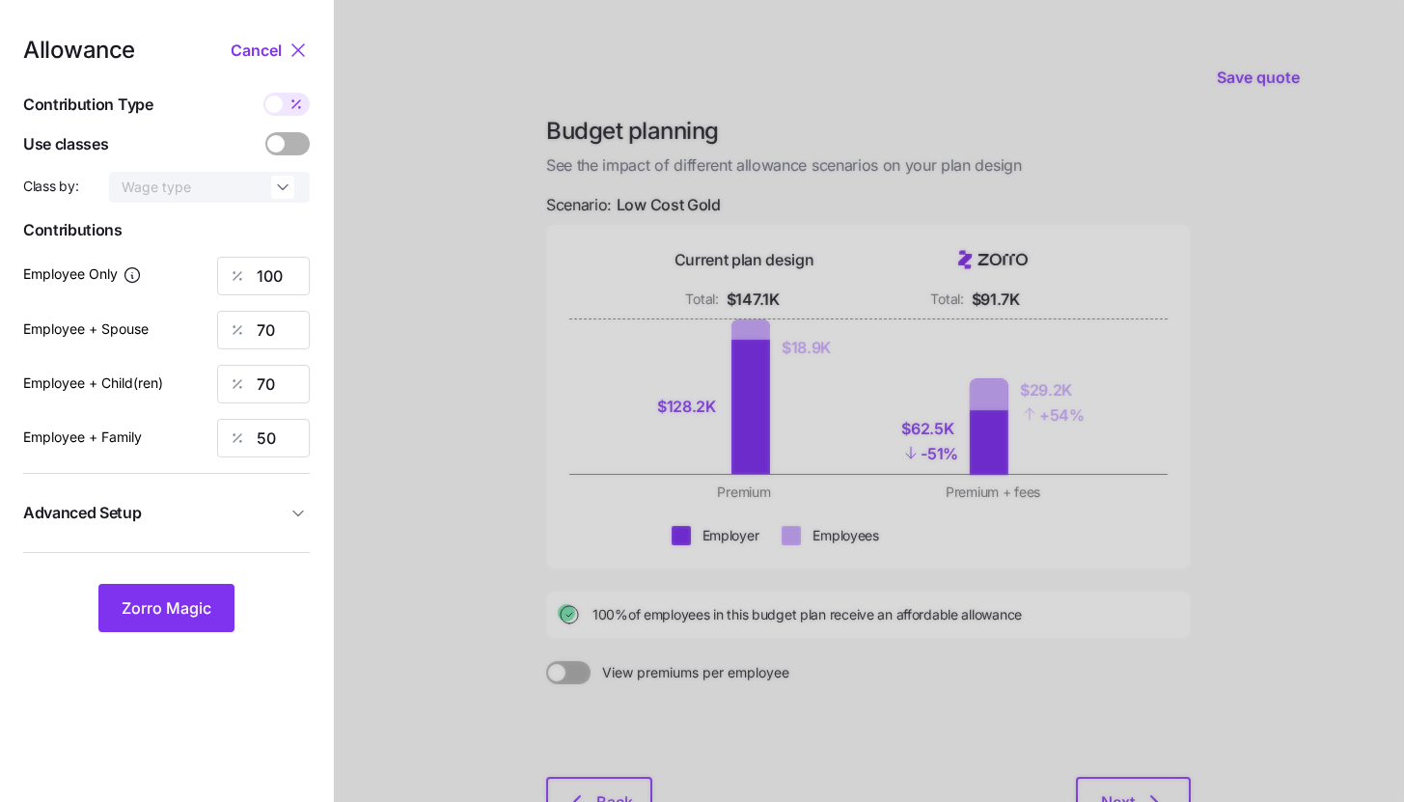
click at [194, 515] on span "Advanced Setup" at bounding box center [154, 513] width 263 height 24
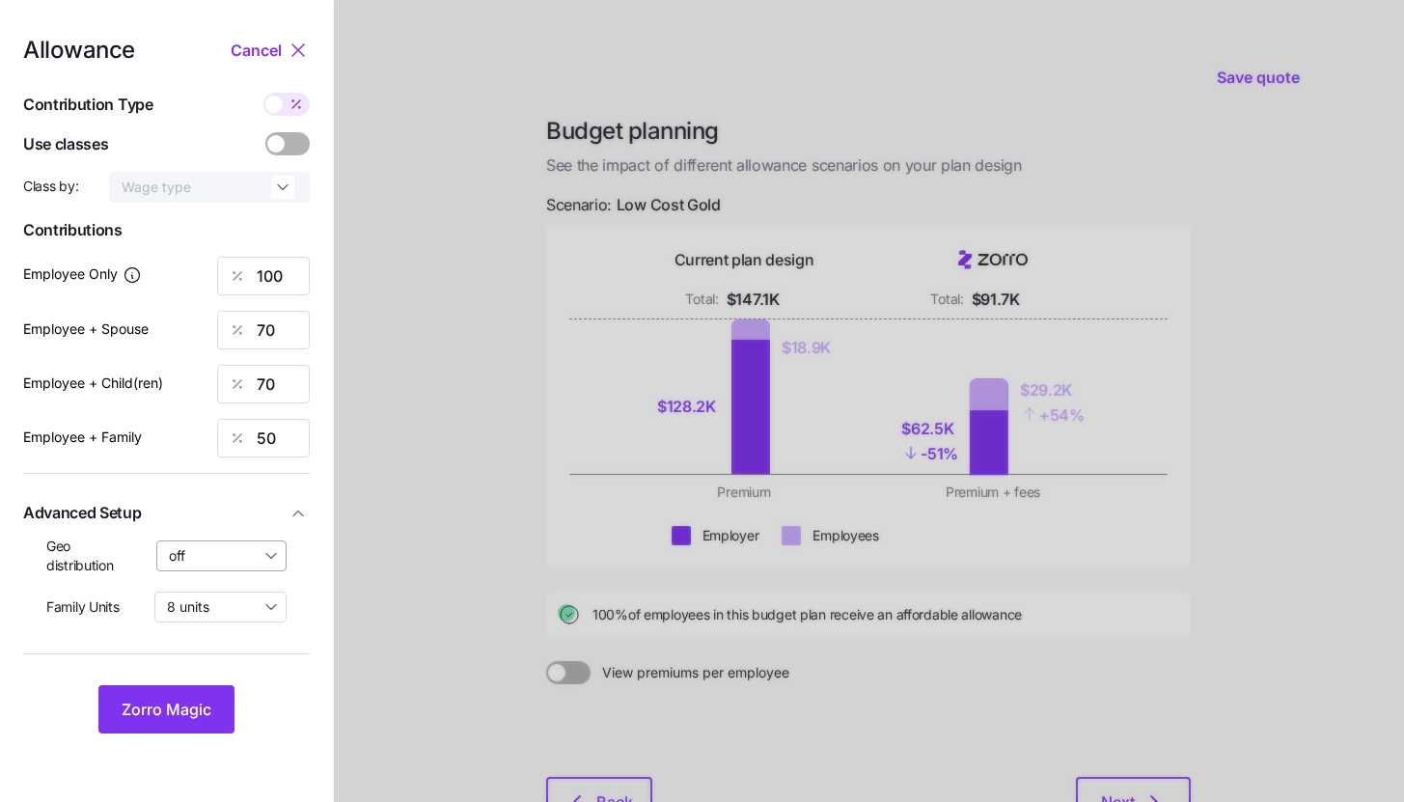
click at [198, 564] on input "off" at bounding box center [221, 555] width 131 height 31
click at [230, 669] on span "By state (2)" at bounding box center [212, 668] width 74 height 21
type input "By state (2)"
click at [212, 705] on button "Zorro Magic" at bounding box center [166, 709] width 136 height 48
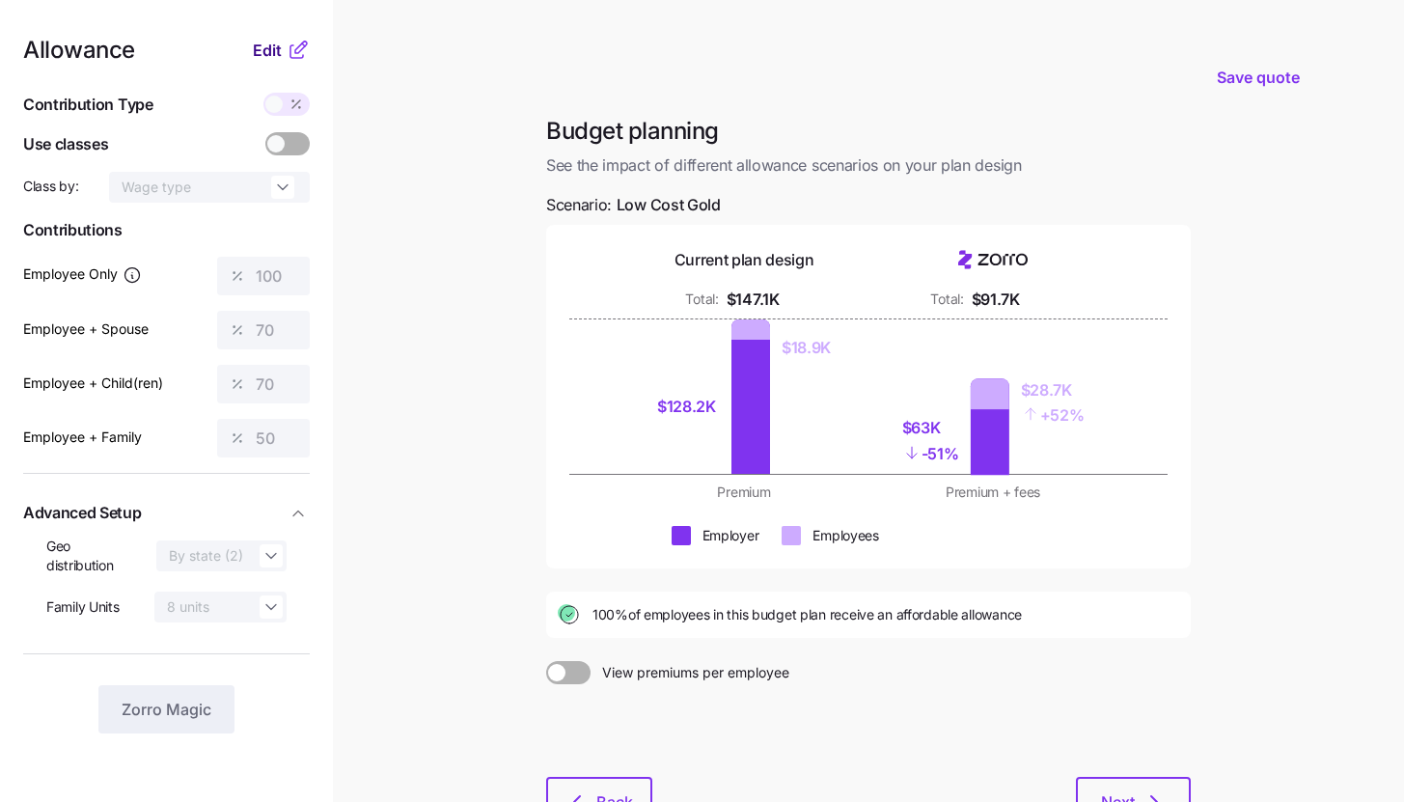
click at [282, 43] on button "Edit" at bounding box center [270, 50] width 34 height 23
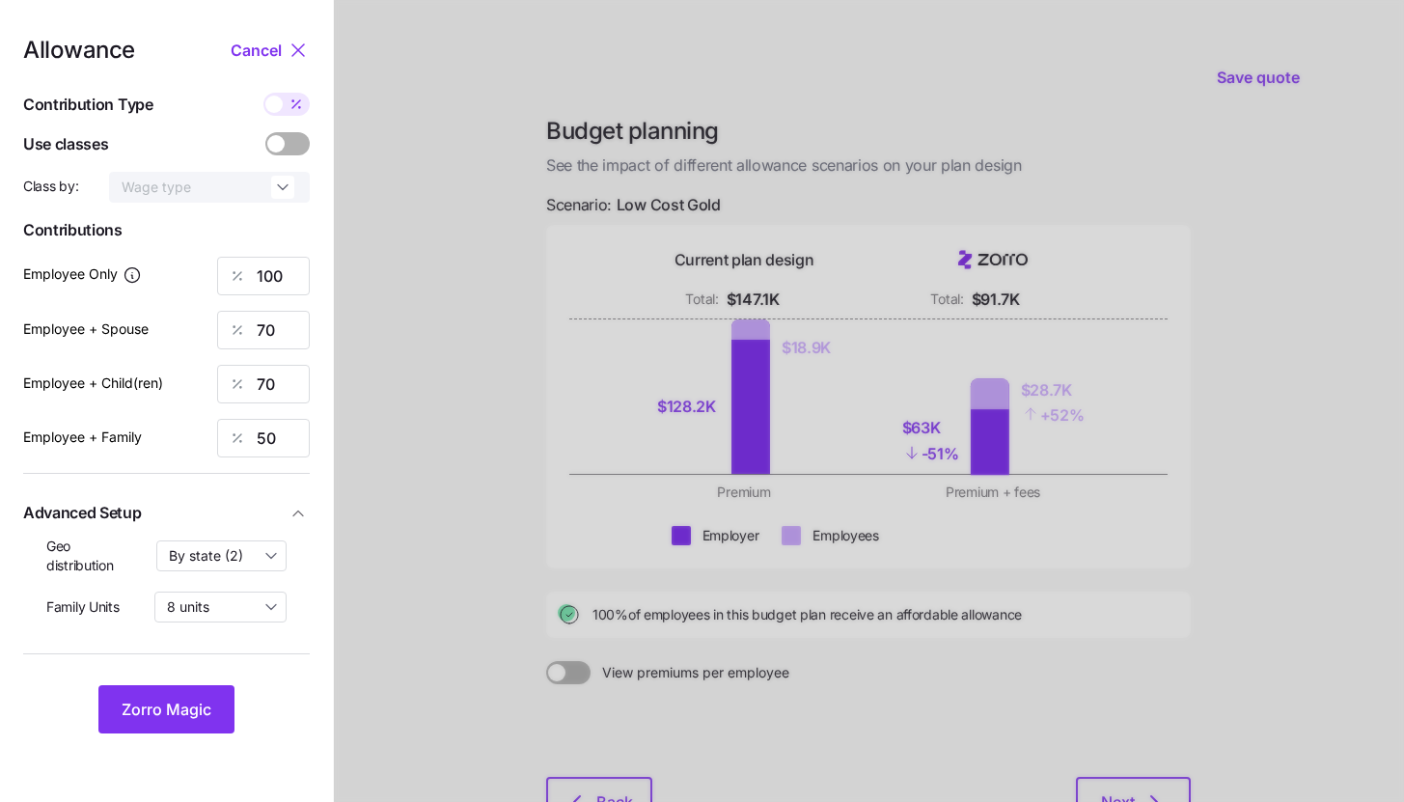
click at [290, 113] on span at bounding box center [296, 104] width 27 height 23
click at [263, 93] on input "checkbox" at bounding box center [263, 93] width 0 height 0
type input "751"
type input "1052"
type input "954"
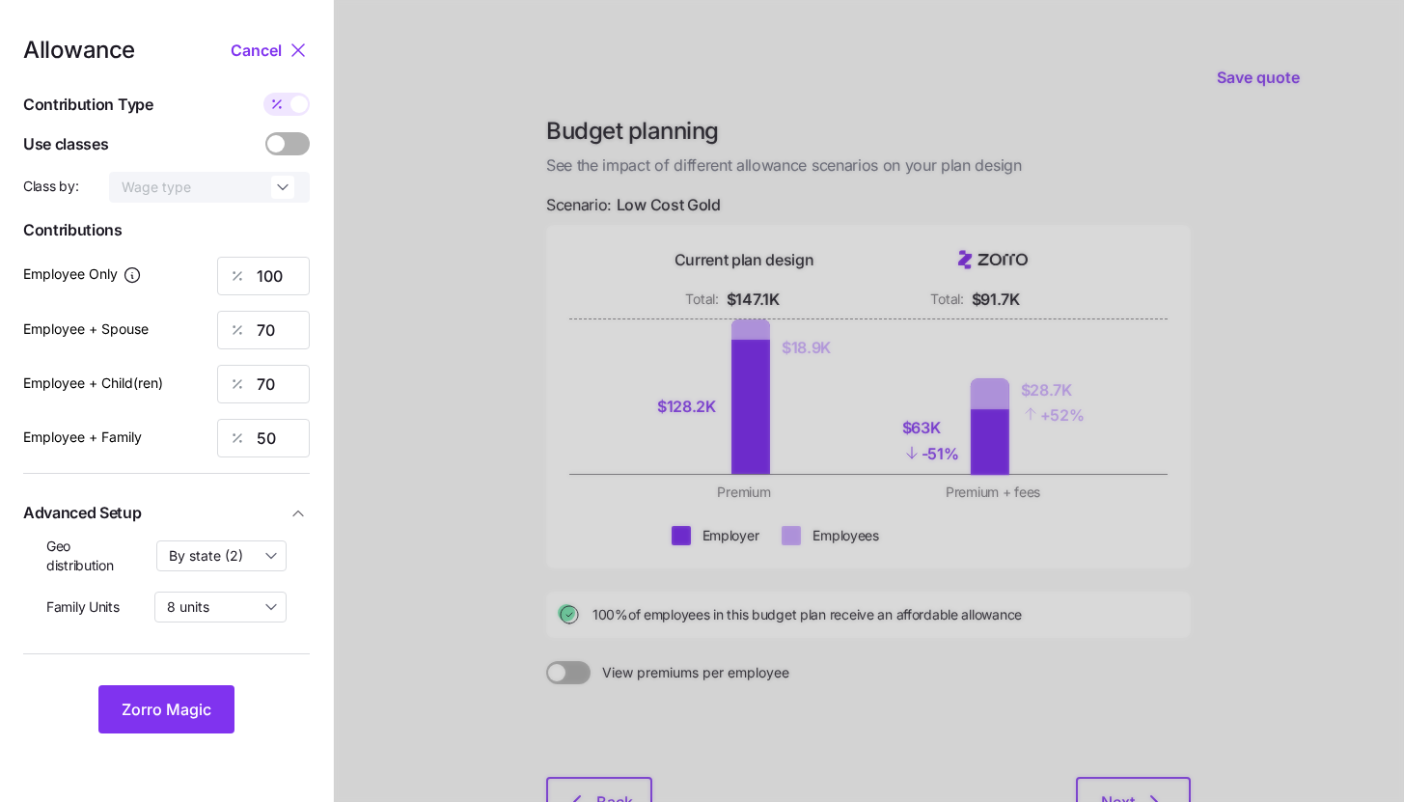
type input "1057"
click at [280, 330] on input "1052" at bounding box center [263, 330] width 93 height 39
type input "751"
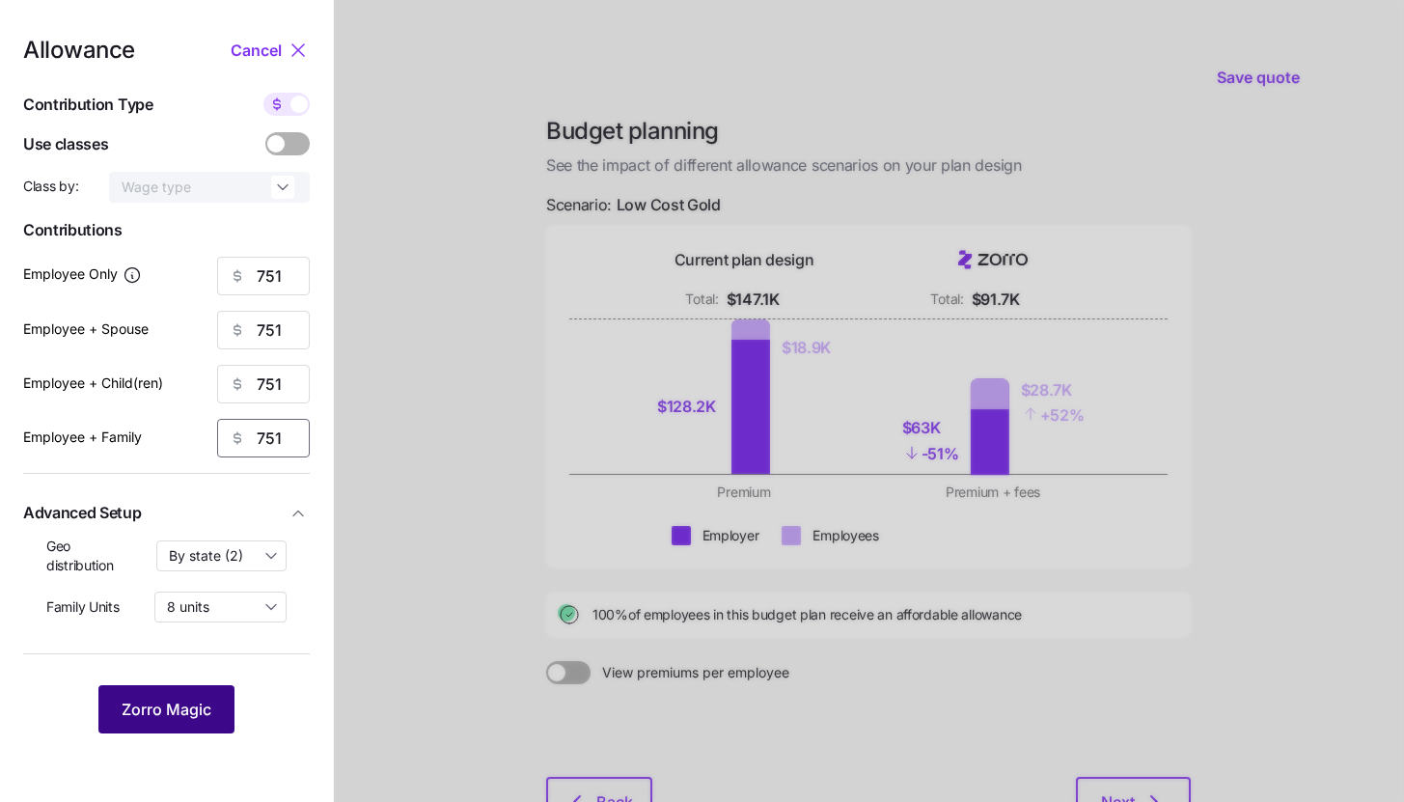
type input "751"
click at [183, 702] on span "Zorro Magic" at bounding box center [167, 709] width 90 height 23
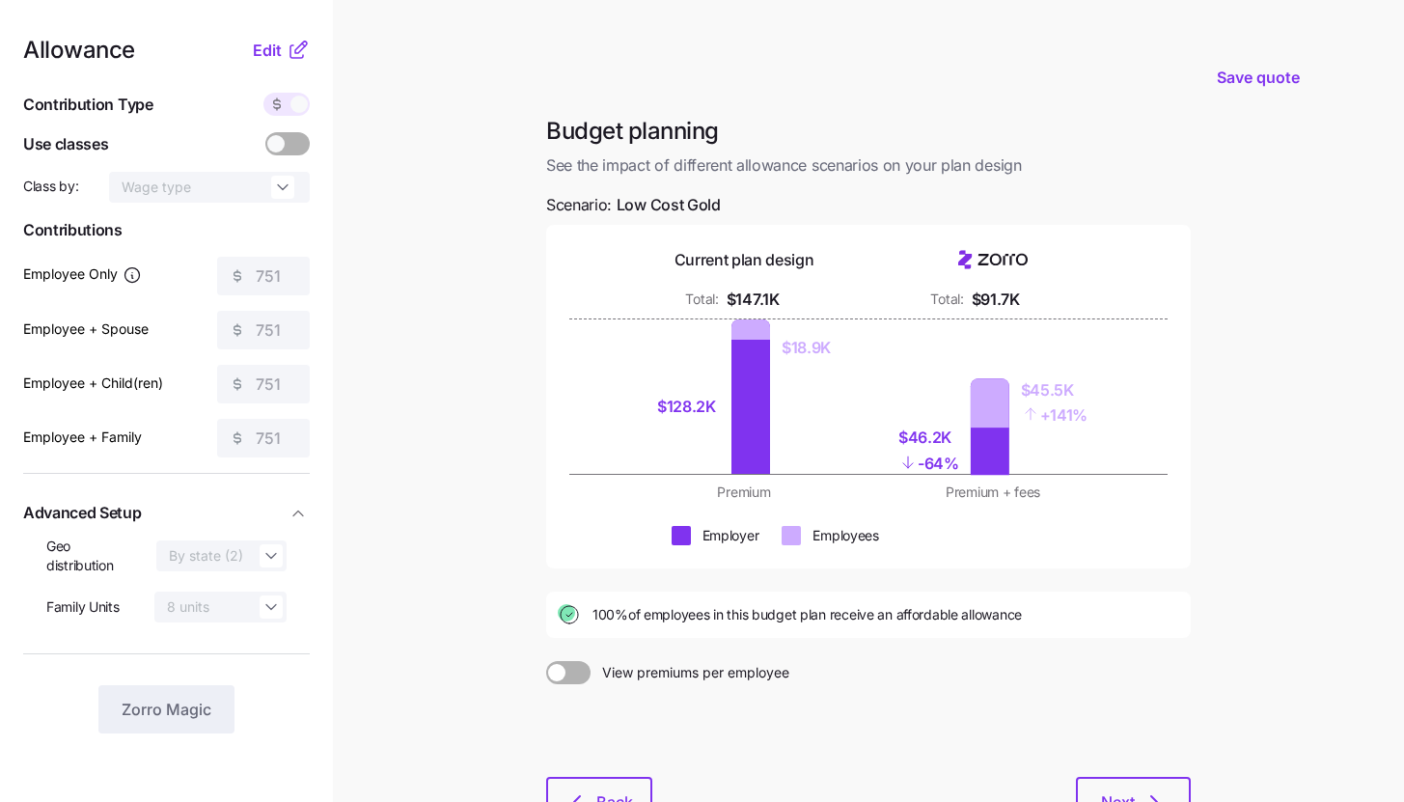
scroll to position [147, 0]
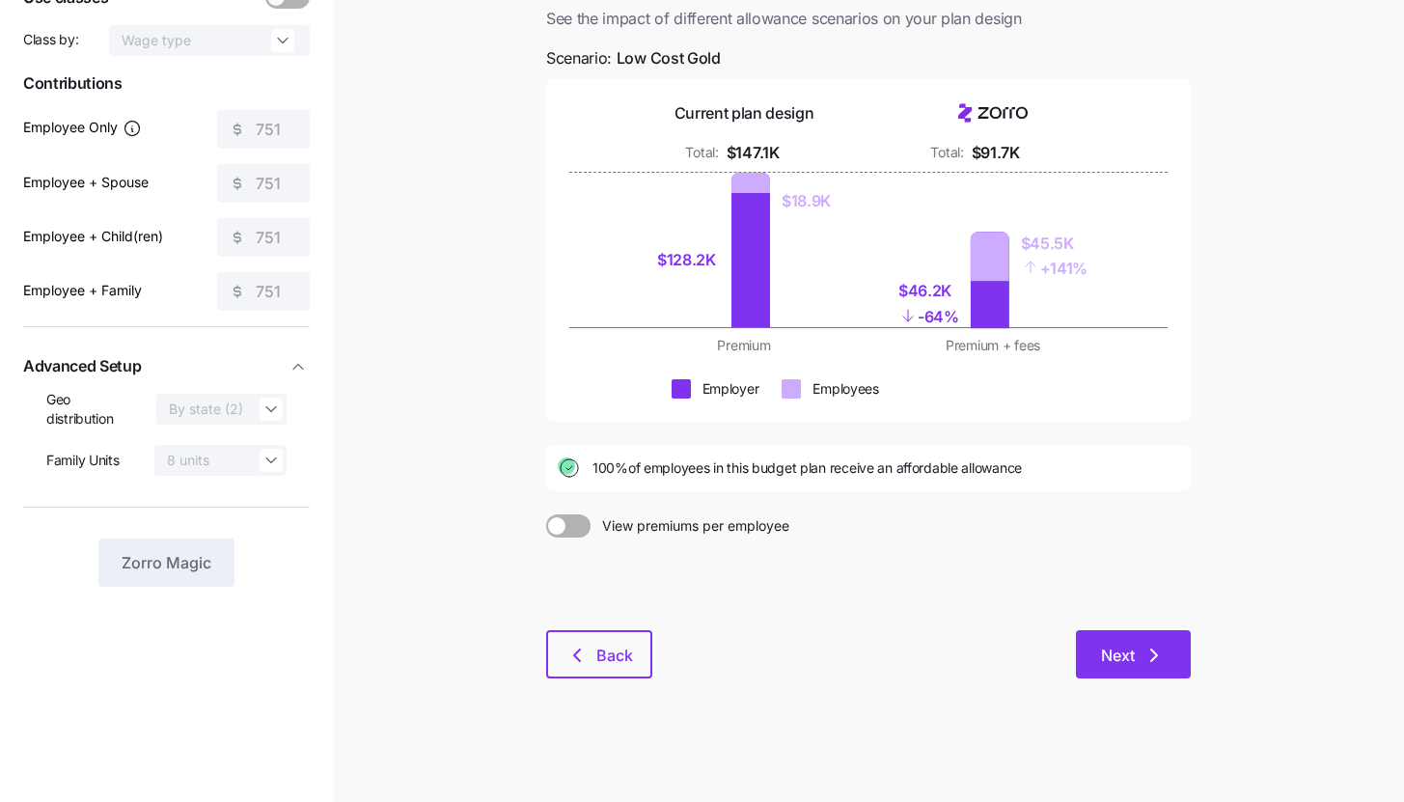
click at [1173, 642] on button "Next" at bounding box center [1133, 654] width 115 height 48
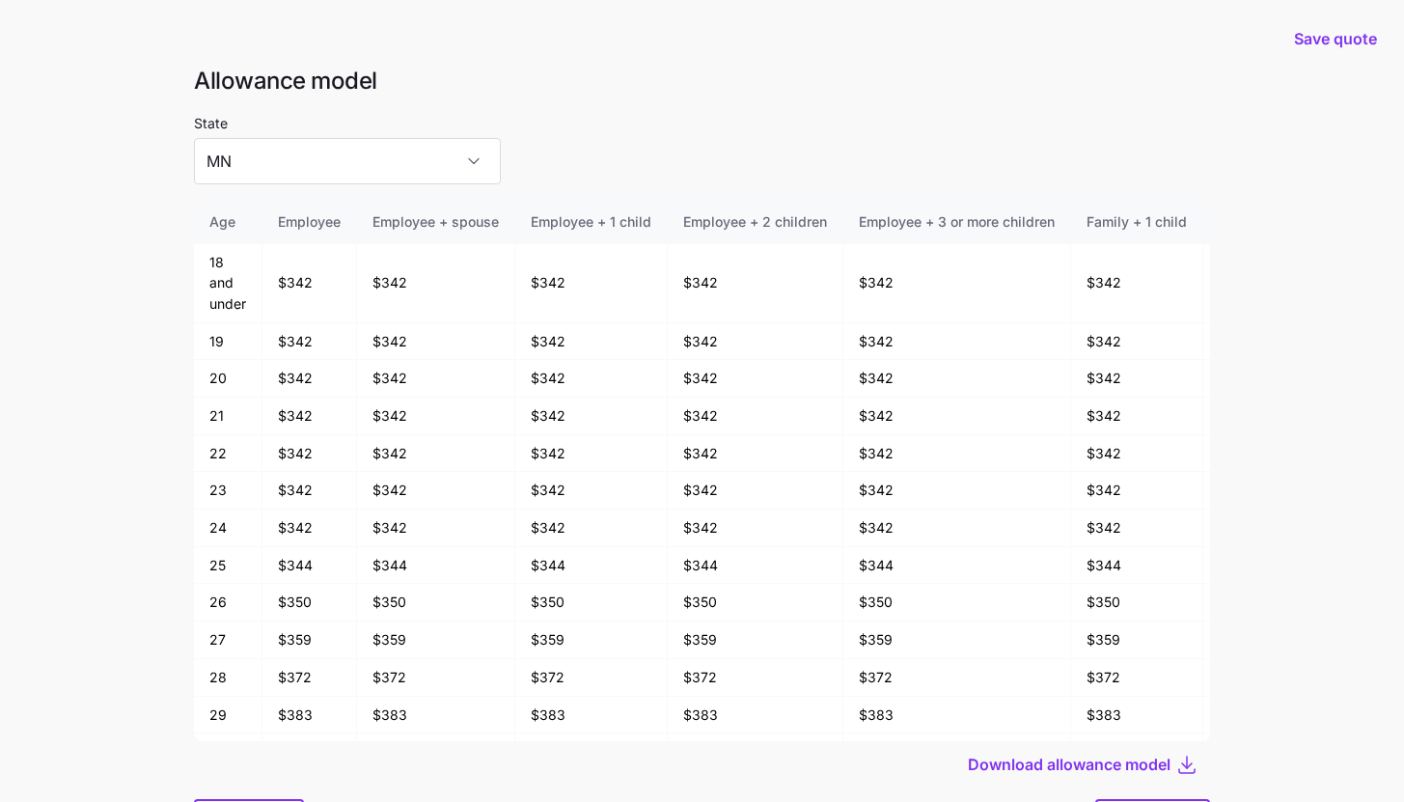
scroll to position [103, 0]
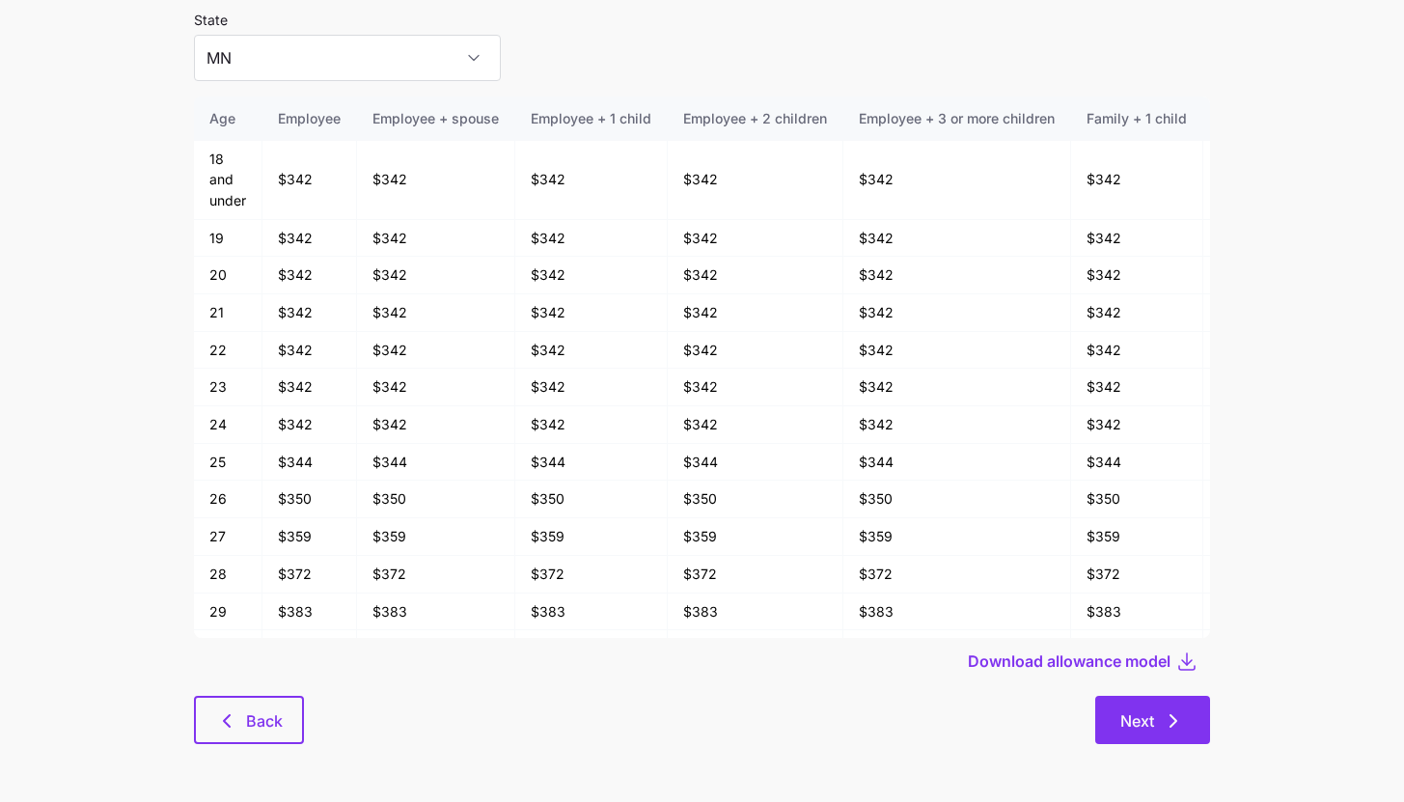
click at [1192, 696] on div "Next" at bounding box center [757, 720] width 906 height 48
click at [1163, 729] on icon "button" at bounding box center [1173, 720] width 23 height 23
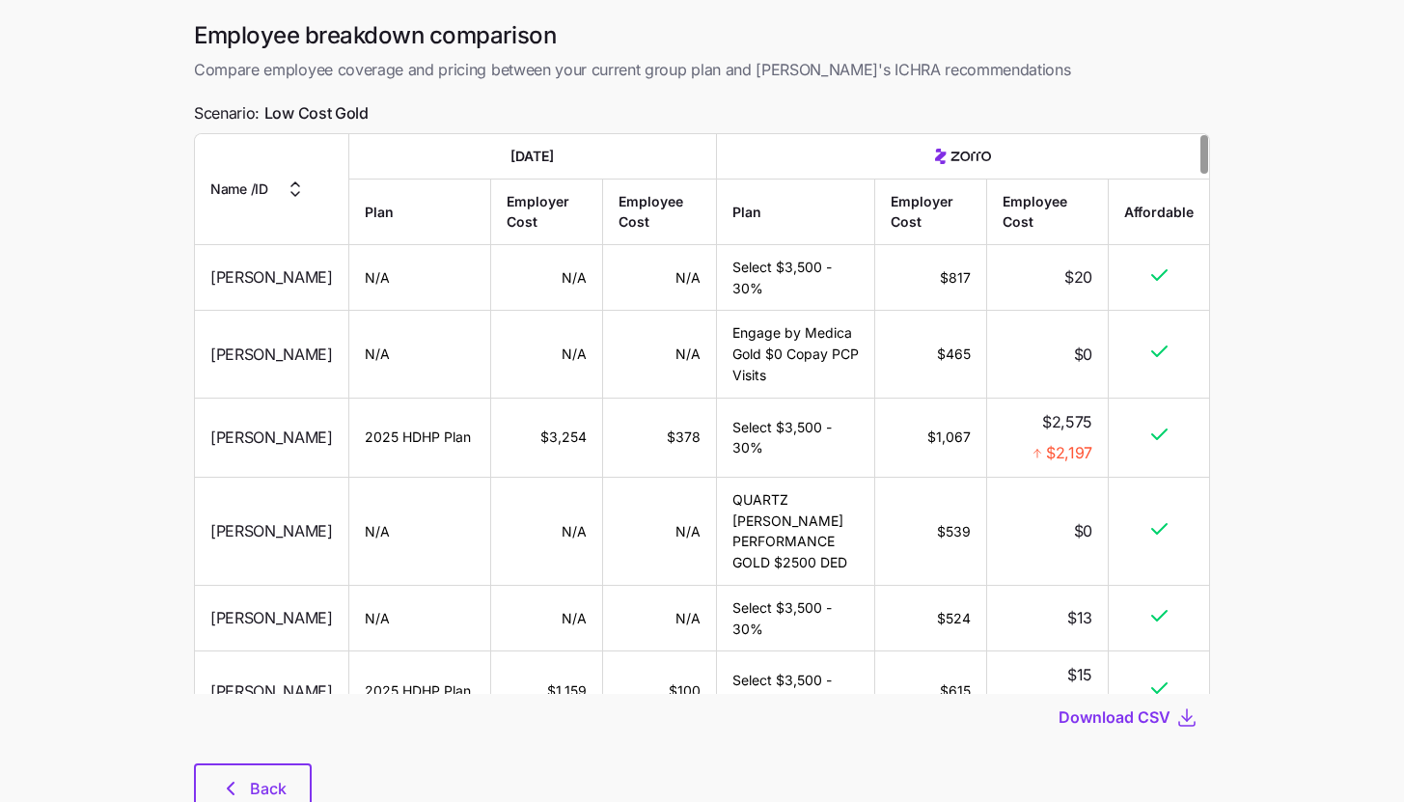
scroll to position [72, 0]
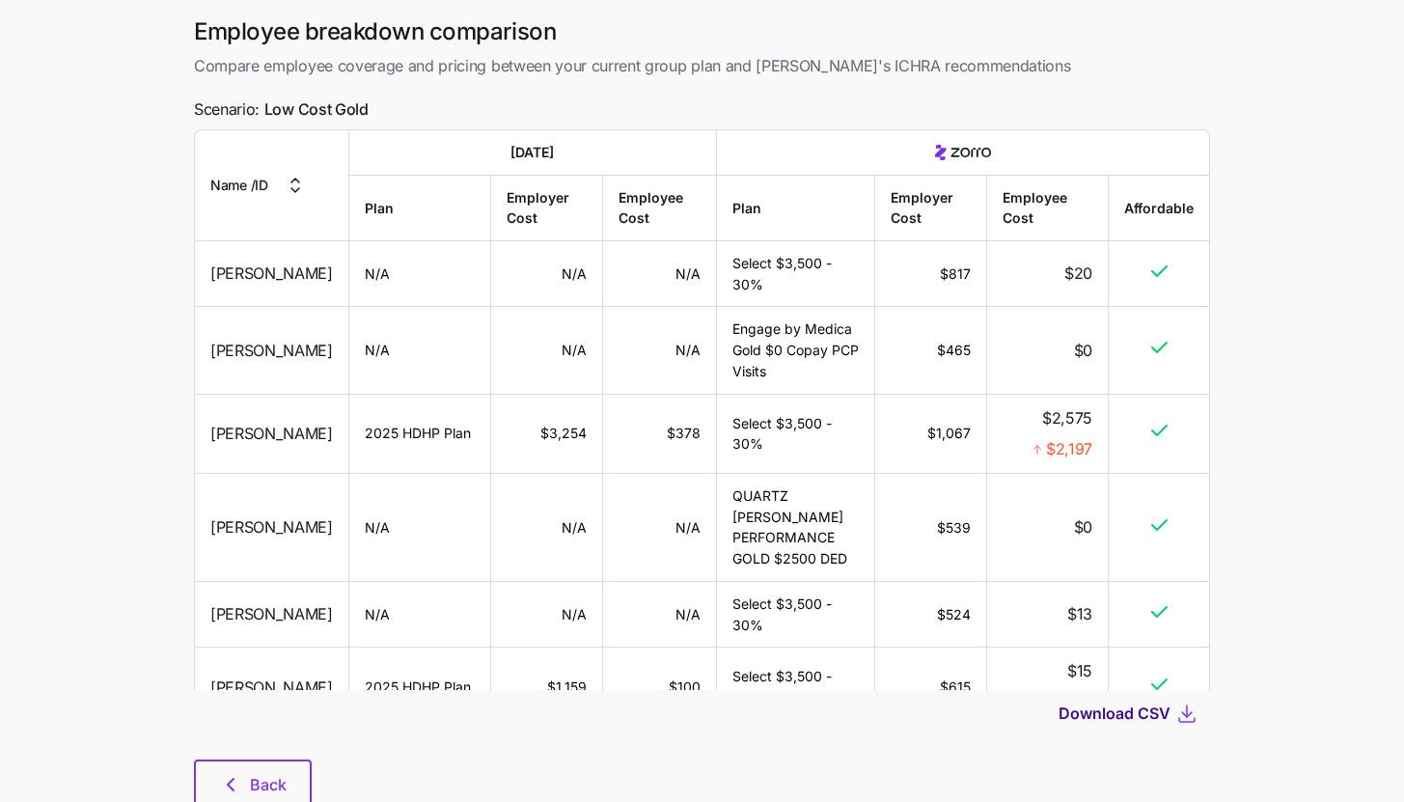
click at [1138, 718] on span "Download CSV" at bounding box center [1114, 712] width 112 height 23
click at [268, 782] on span "Back" at bounding box center [268, 784] width 37 height 23
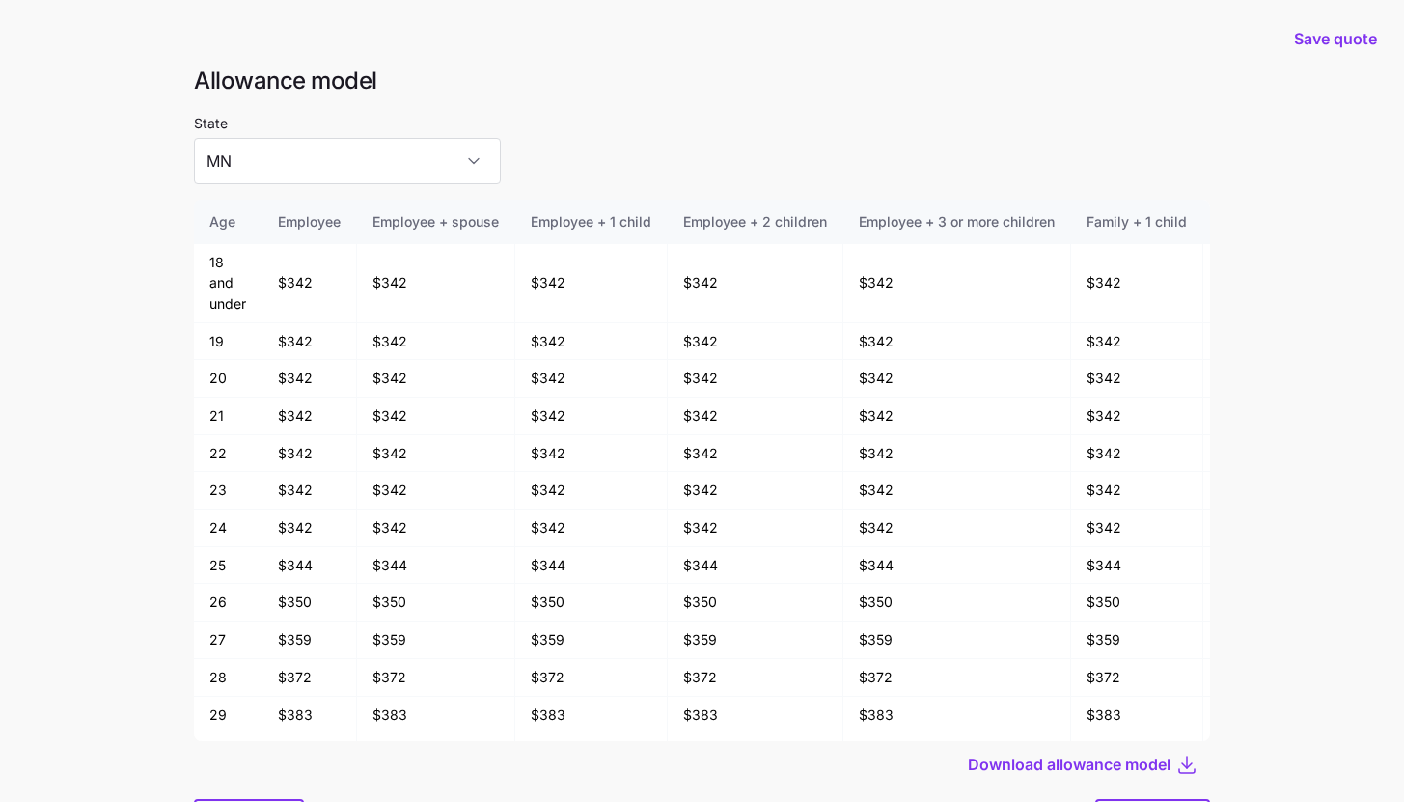
scroll to position [103, 0]
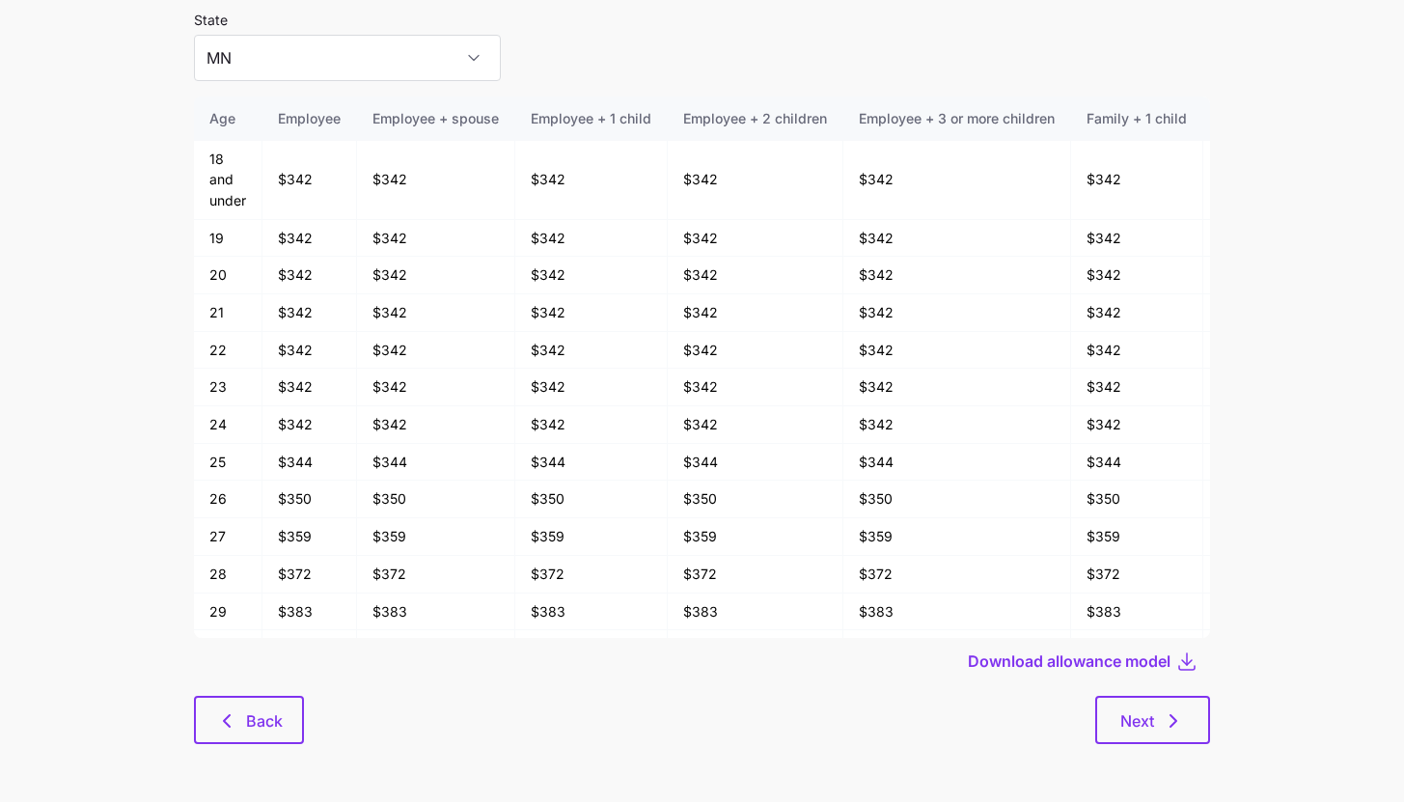
click at [250, 690] on div at bounding box center [702, 690] width 1016 height 12
click at [255, 717] on span "Back" at bounding box center [264, 720] width 37 height 23
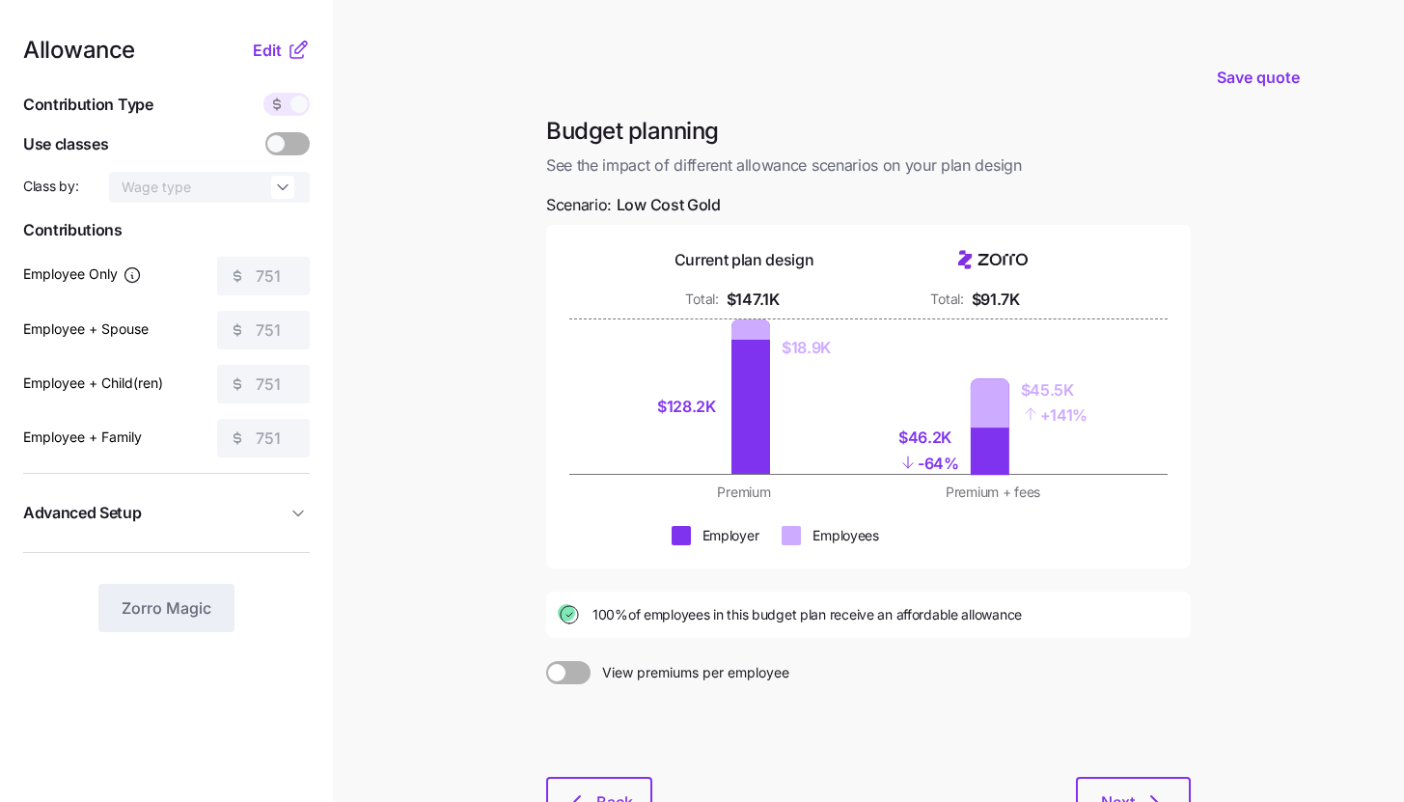
click at [306, 54] on icon at bounding box center [298, 50] width 23 height 23
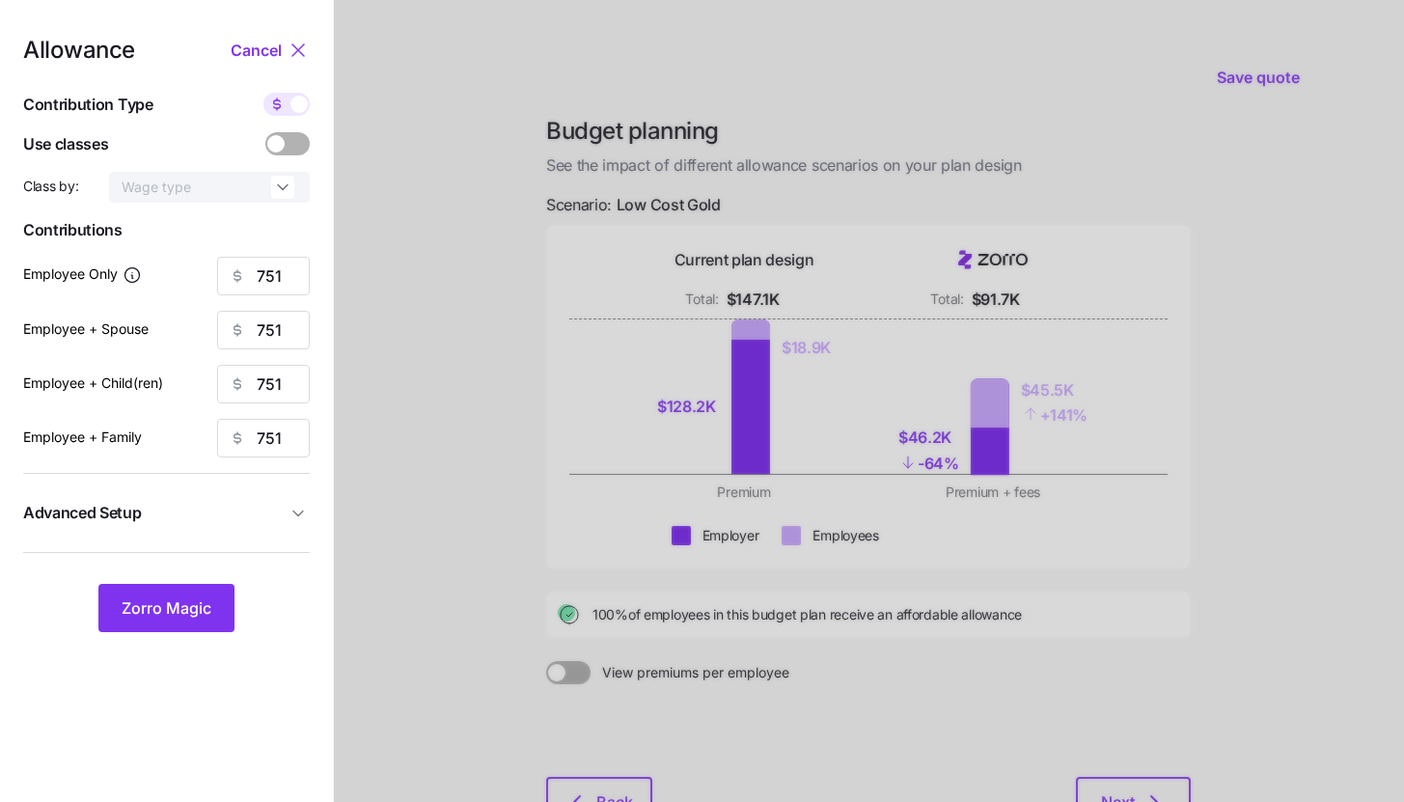
click at [277, 105] on icon at bounding box center [276, 103] width 15 height 15
click at [263, 93] on input "checkbox" at bounding box center [263, 93] width 0 height 0
type input "100"
type input "50"
type input "55"
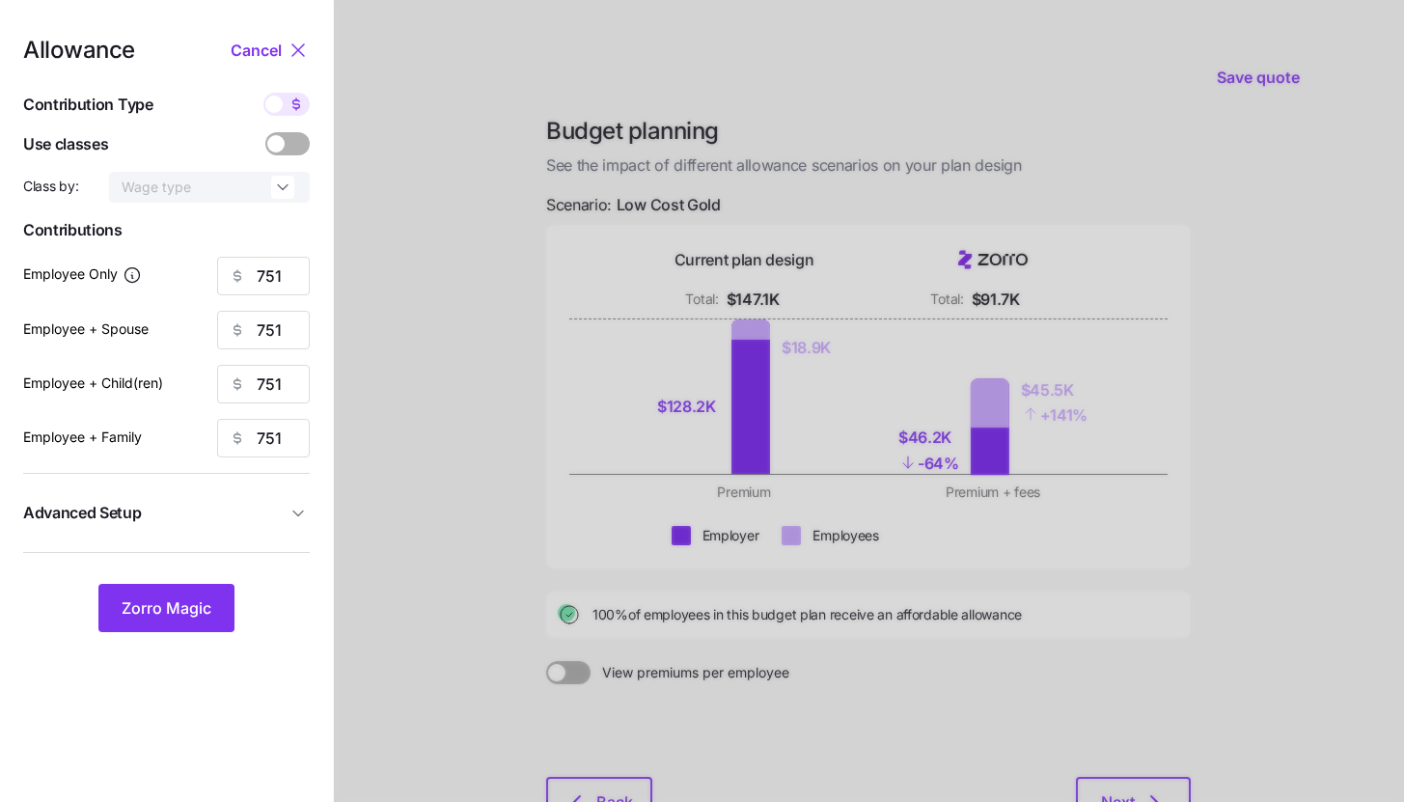
type input "36"
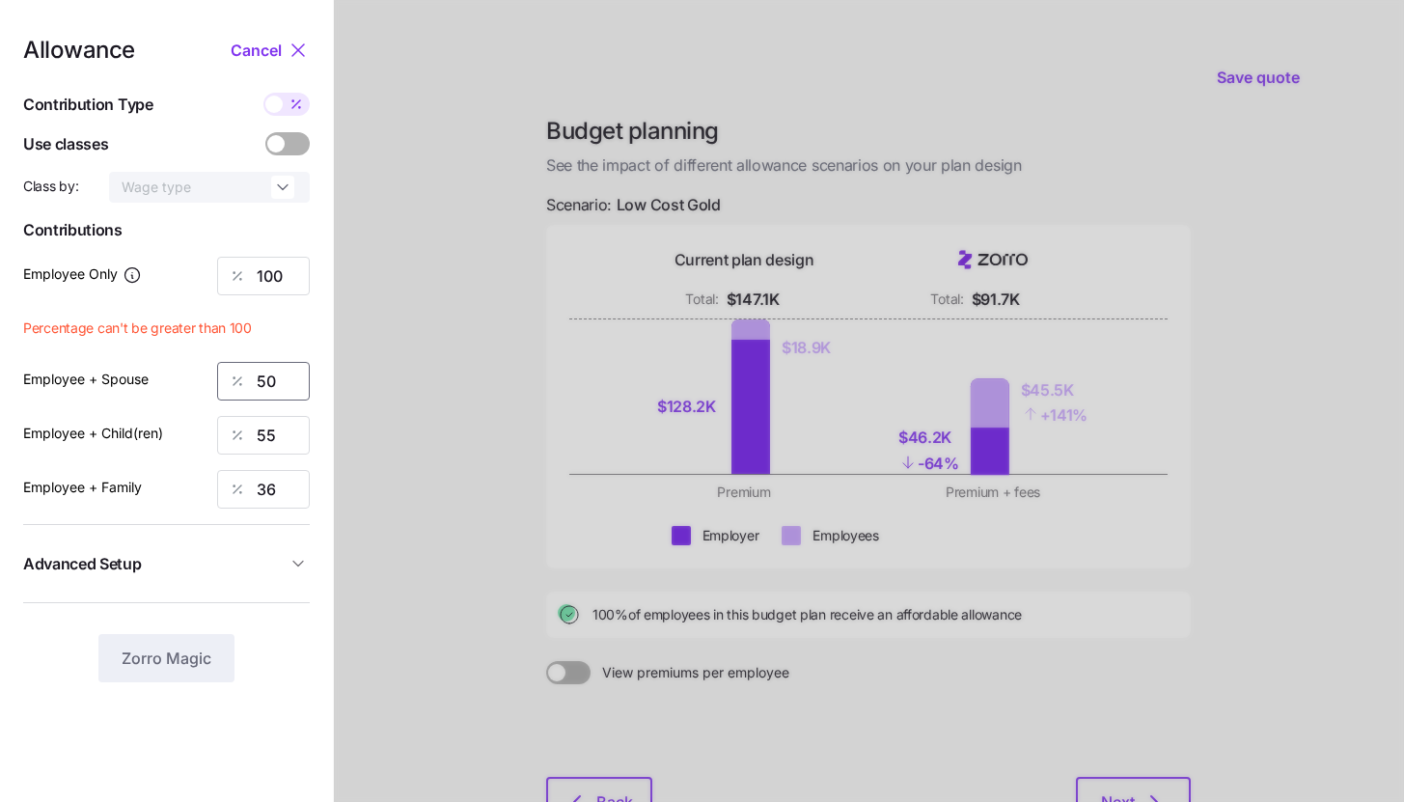
click at [280, 380] on input "50" at bounding box center [263, 381] width 93 height 39
type input "85"
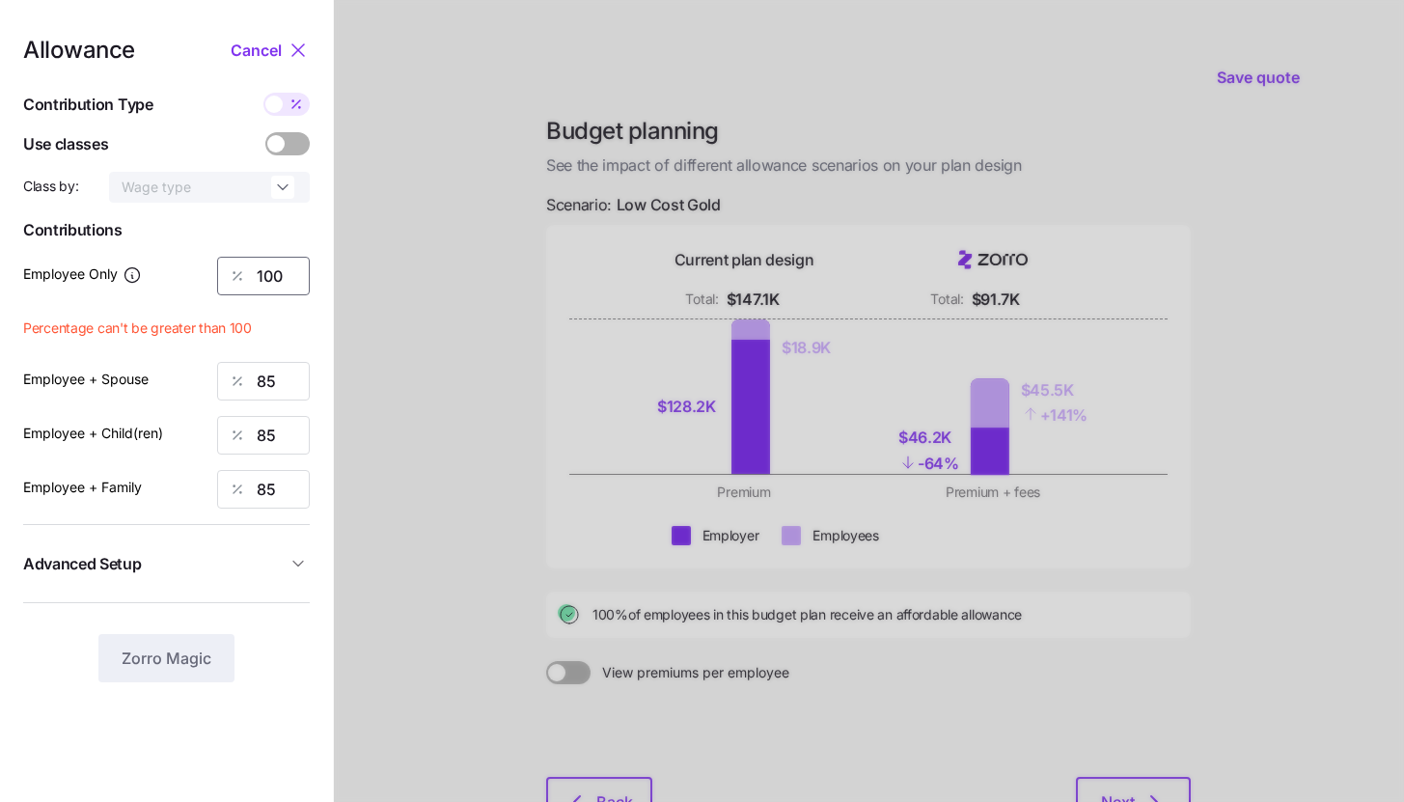
click at [294, 273] on input "100" at bounding box center [263, 276] width 93 height 39
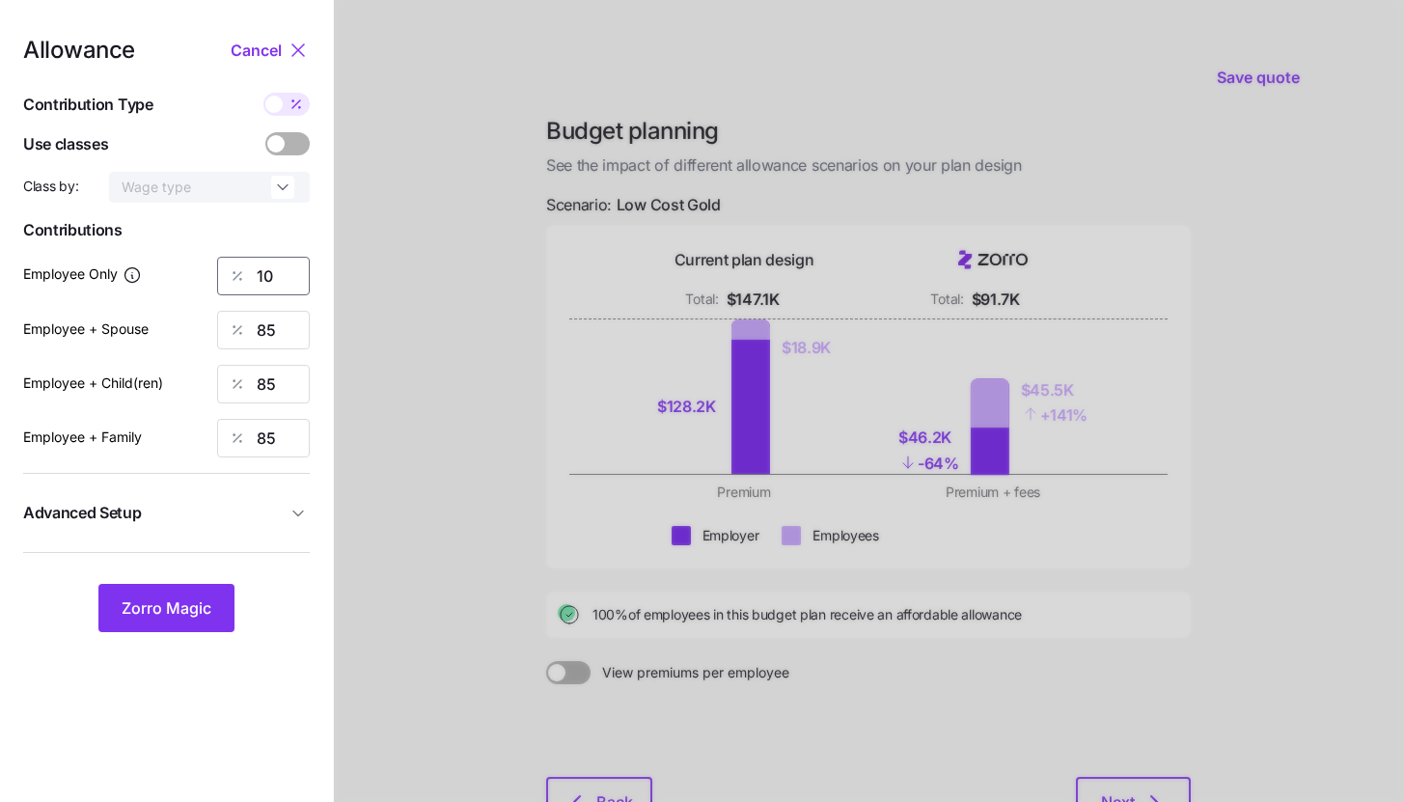
type input "100"
click at [182, 608] on span "Zorro Magic" at bounding box center [167, 607] width 90 height 23
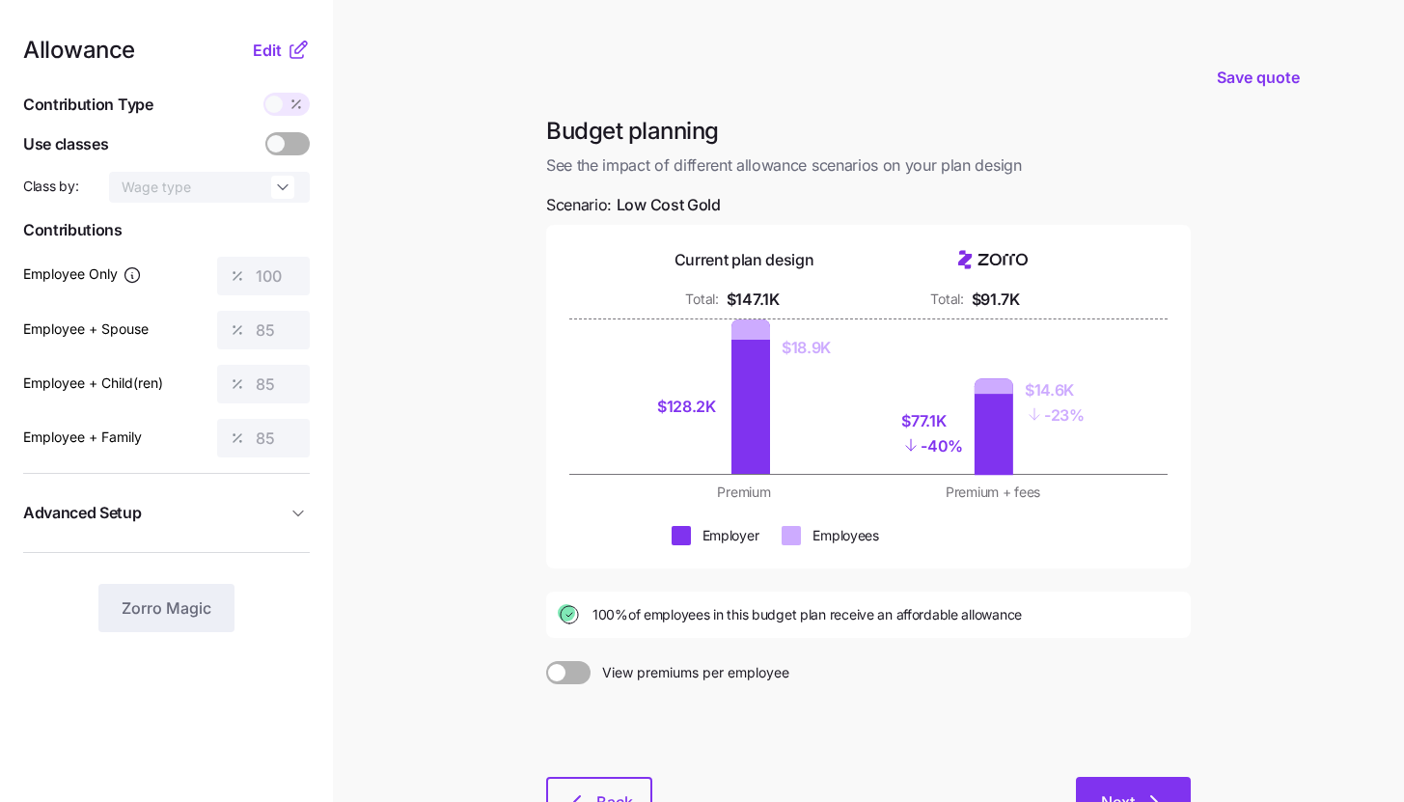
click at [1104, 781] on button "Next" at bounding box center [1133, 801] width 115 height 48
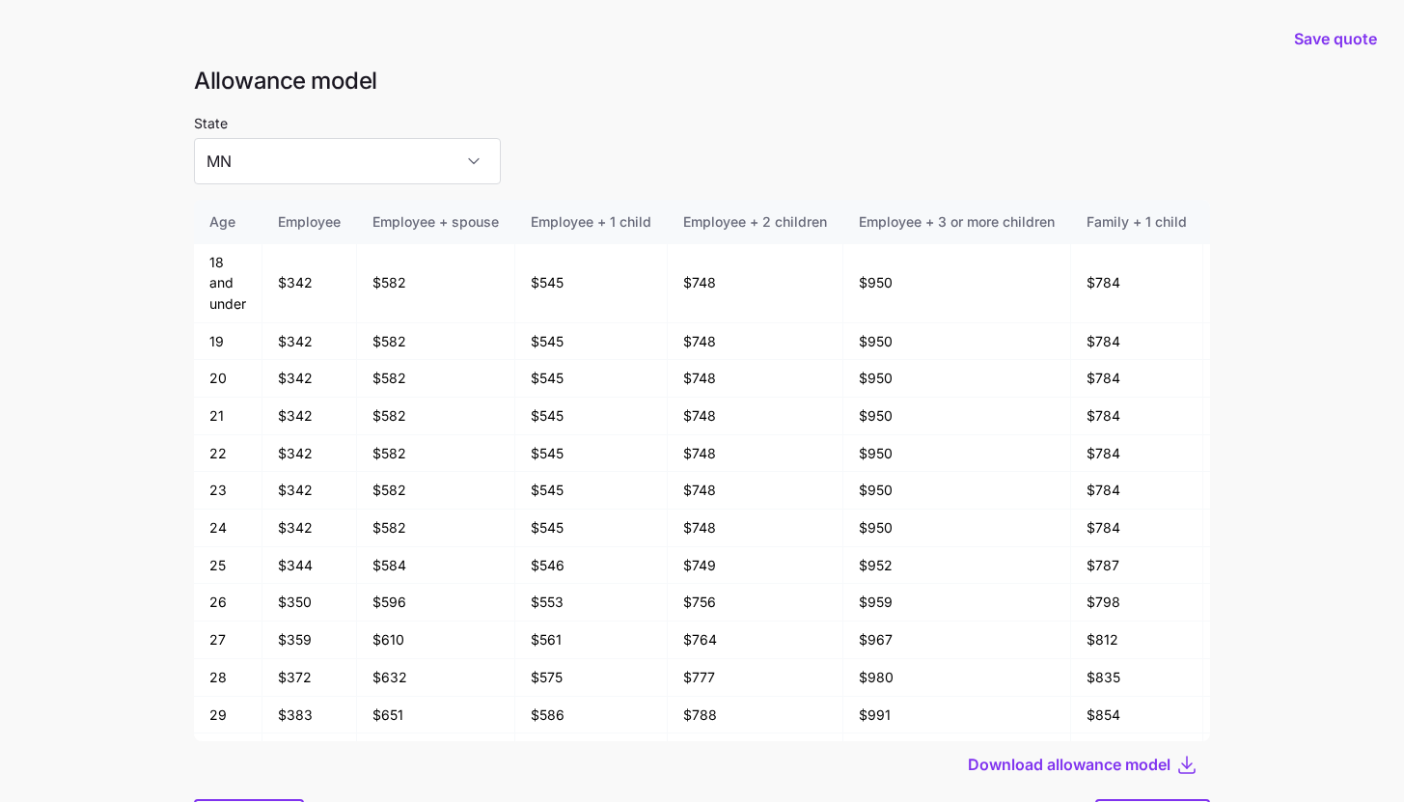
scroll to position [103, 0]
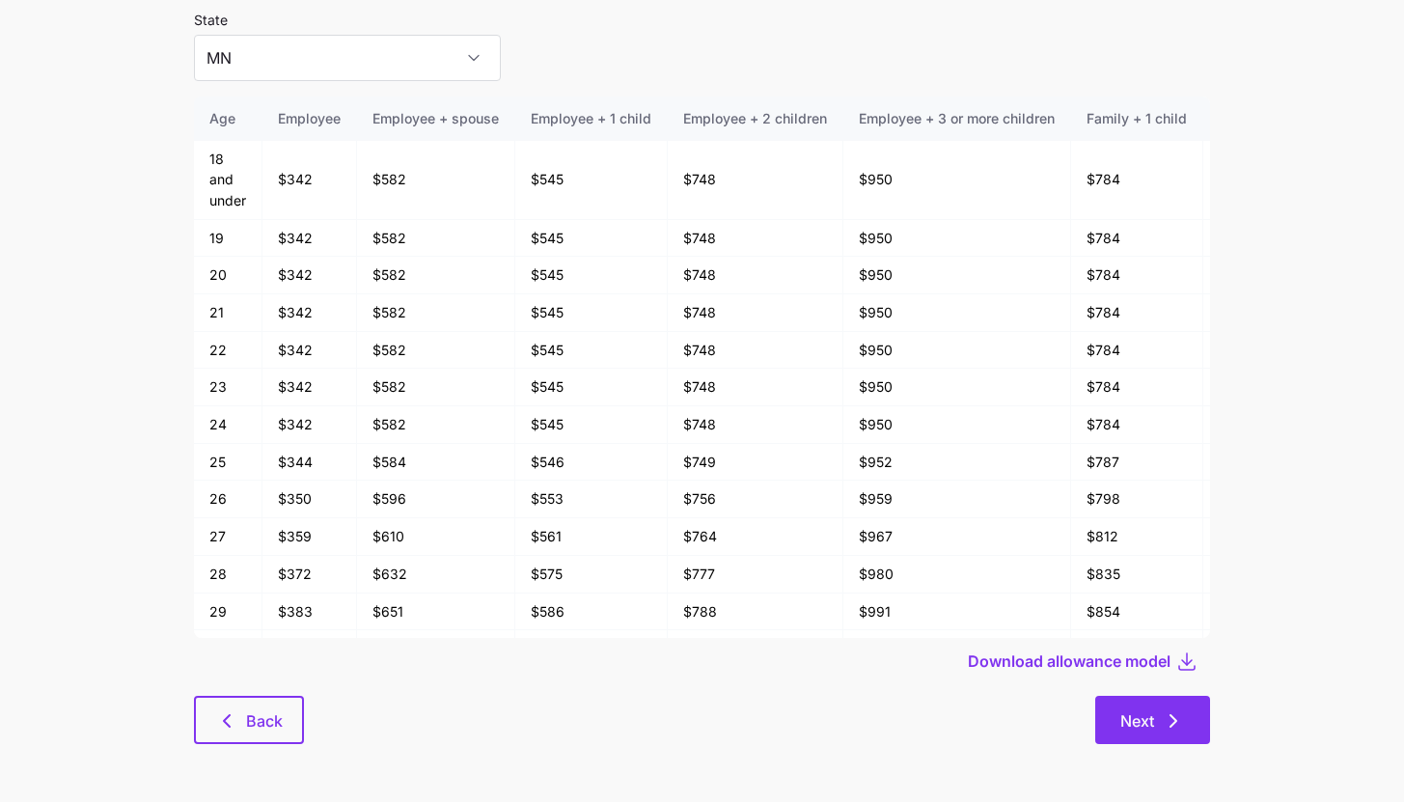
click at [1184, 726] on icon "button" at bounding box center [1173, 720] width 23 height 23
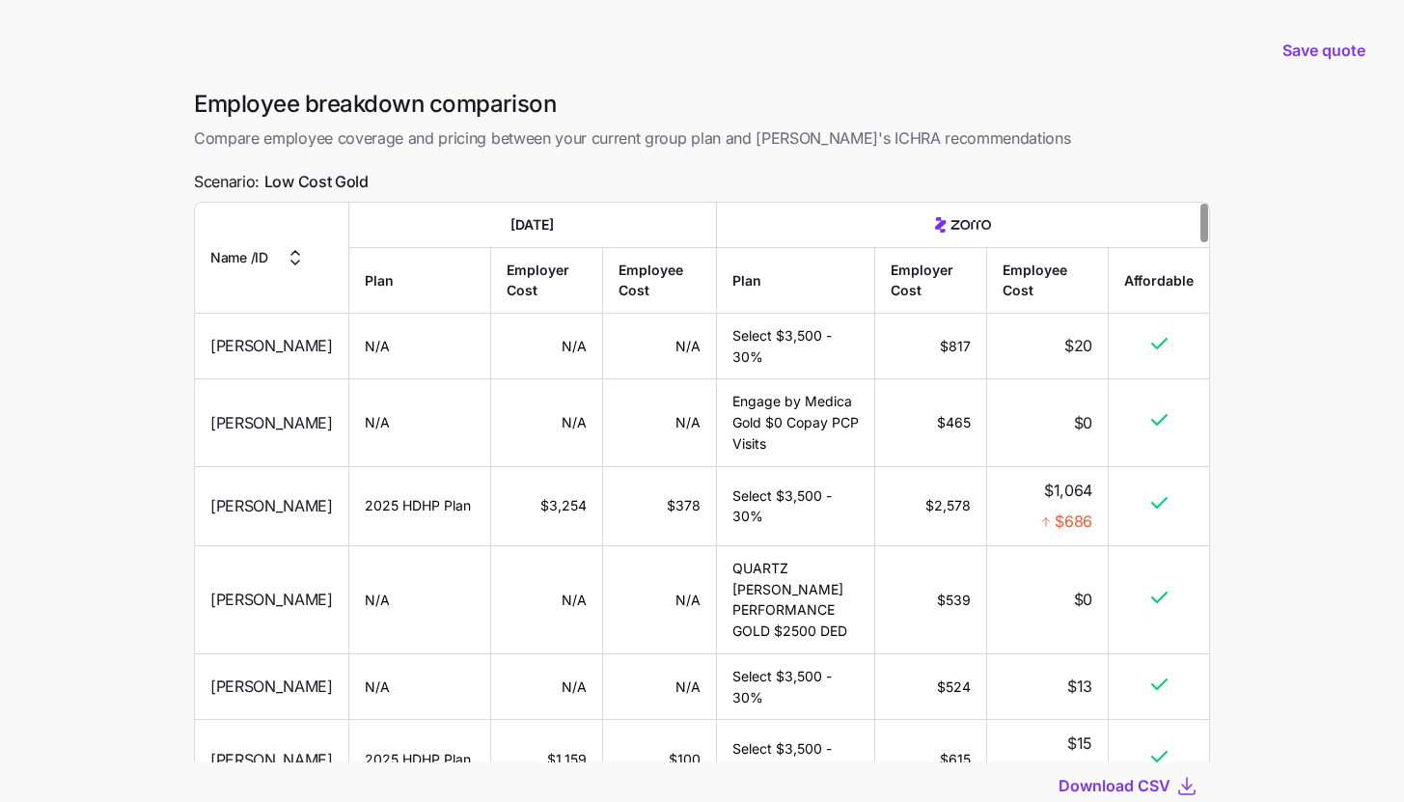
scroll to position [136, 0]
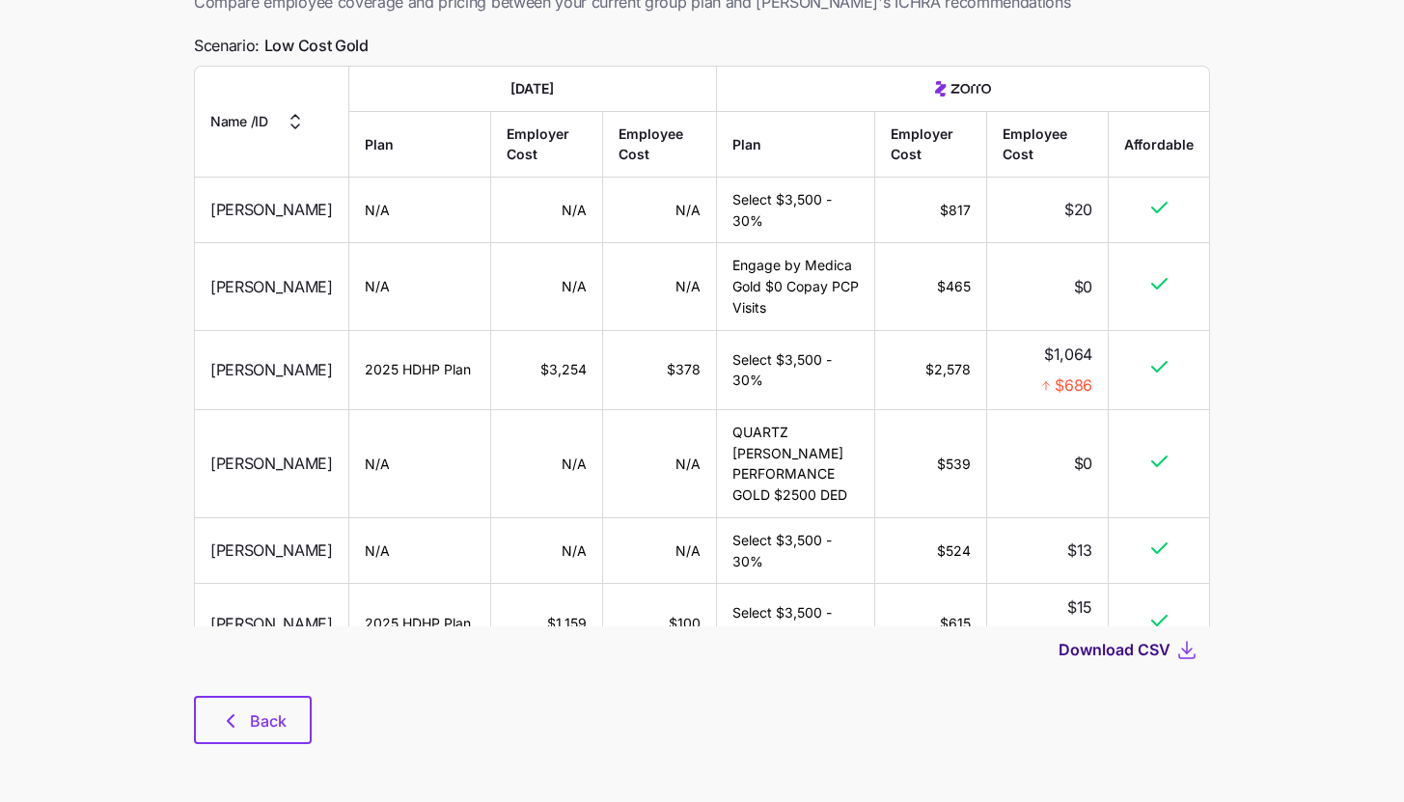
click at [1163, 652] on span "Download CSV" at bounding box center [1114, 649] width 112 height 23
